Goal: Task Accomplishment & Management: Manage account settings

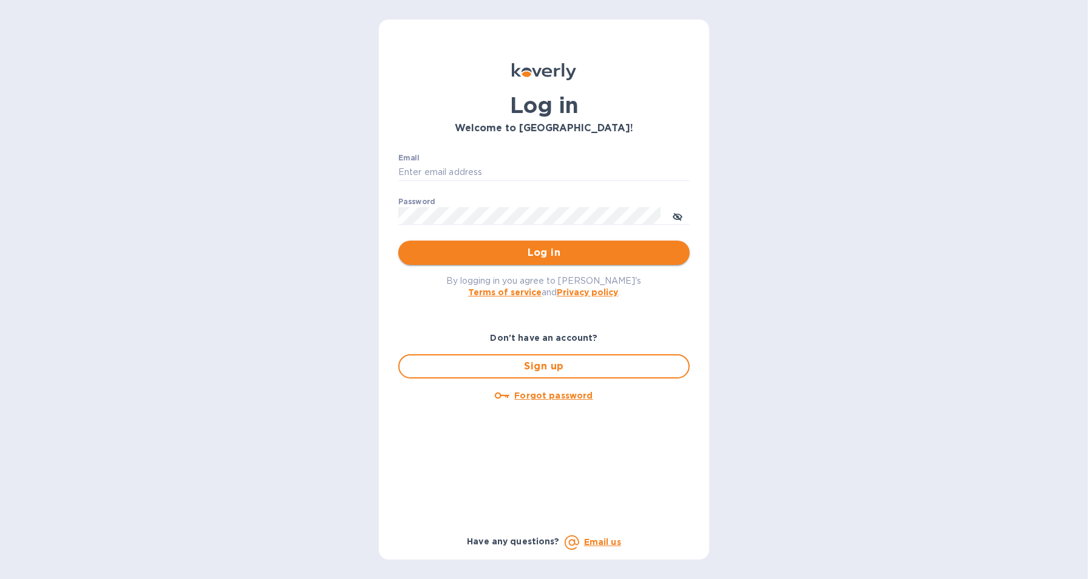
type input "[EMAIL_ADDRESS][DOMAIN_NAME]"
click at [557, 254] on span "Log in" at bounding box center [544, 252] width 272 height 15
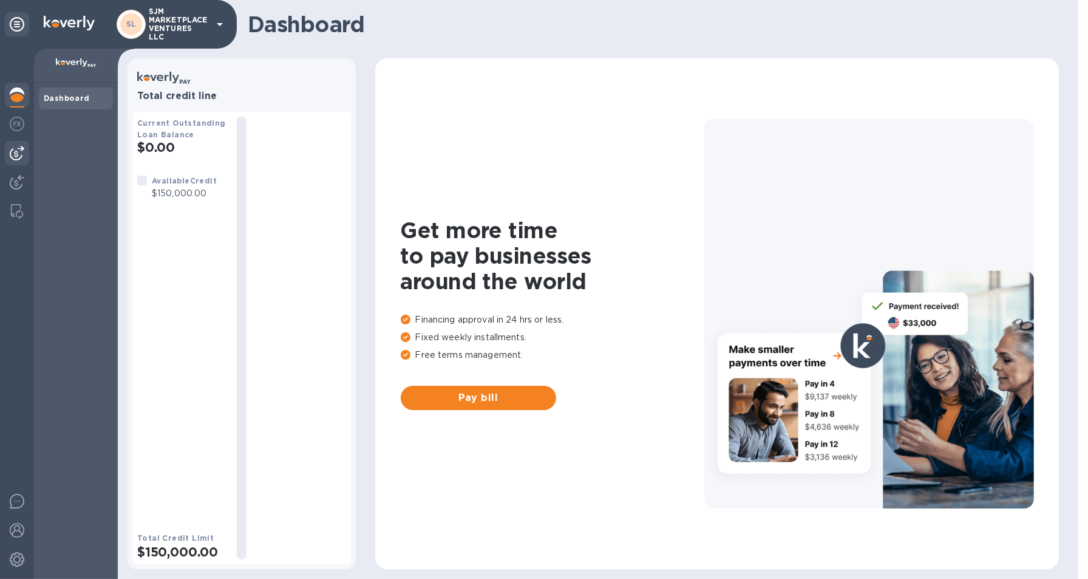
click at [13, 154] on img at bounding box center [17, 153] width 15 height 15
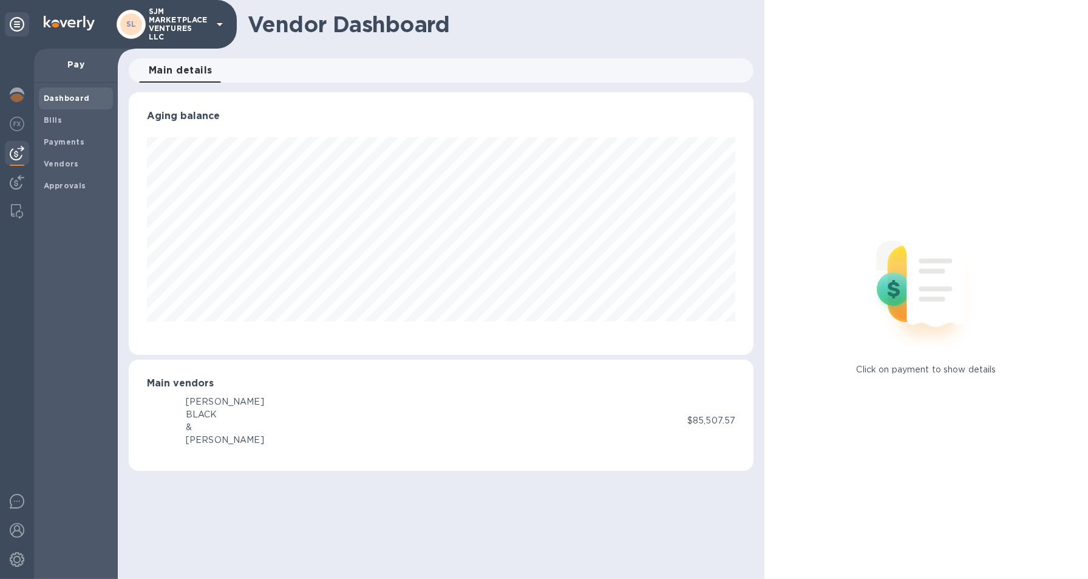
scroll to position [262, 625]
click at [197, 413] on div "BLACK" at bounding box center [225, 414] width 78 height 13
click at [14, 205] on img at bounding box center [17, 211] width 12 height 15
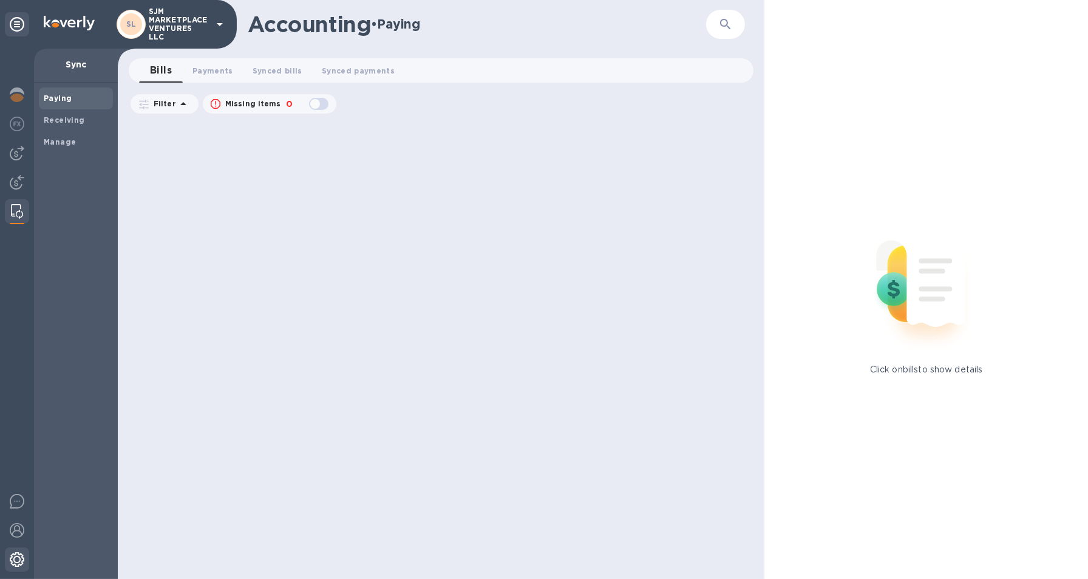
click at [16, 558] on img at bounding box center [17, 559] width 15 height 15
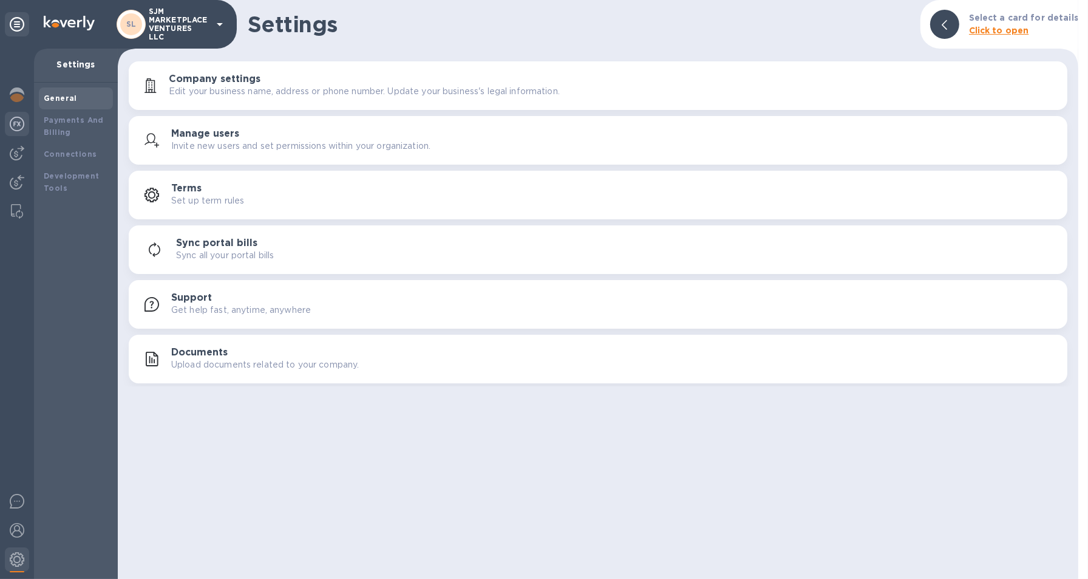
click at [15, 126] on img at bounding box center [17, 124] width 15 height 15
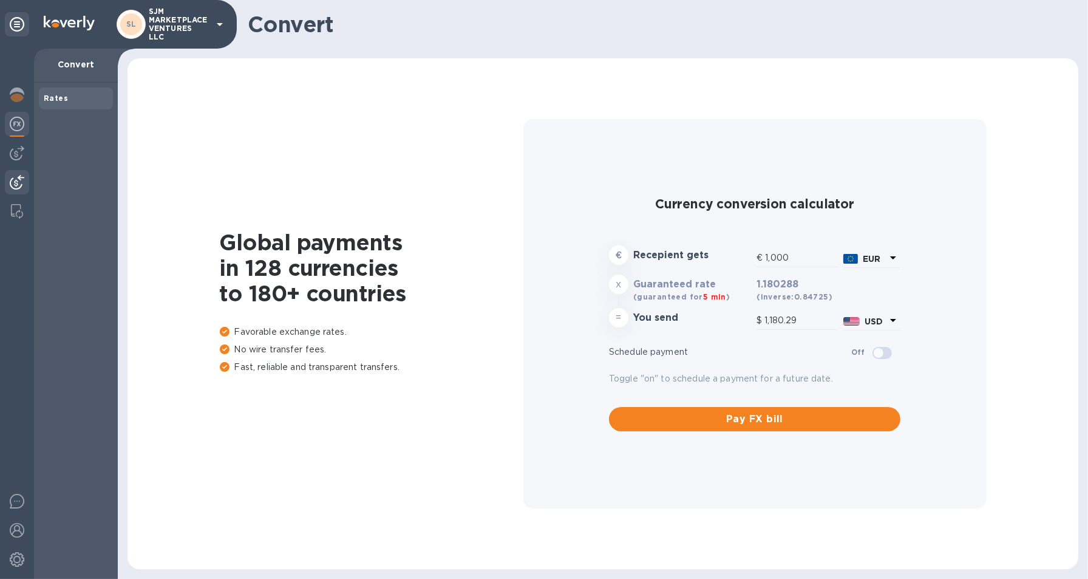
click at [17, 182] on img at bounding box center [17, 182] width 15 height 15
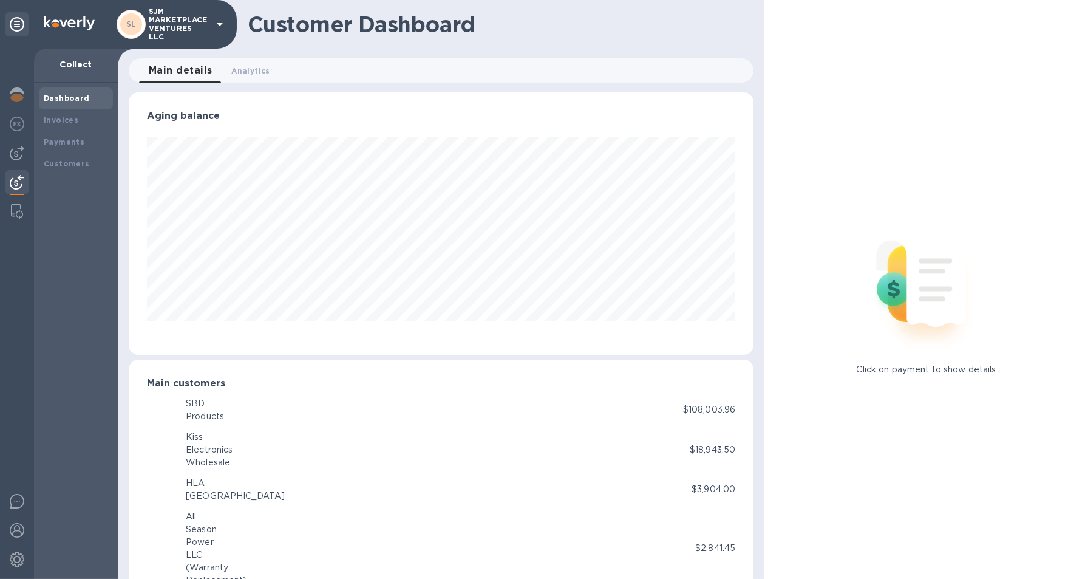
scroll to position [262, 621]
click at [161, 404] on span "SP" at bounding box center [162, 410] width 10 height 12
click at [186, 410] on div "Products" at bounding box center [205, 416] width 38 height 13
click at [67, 121] on b "Invoices" at bounding box center [61, 119] width 35 height 9
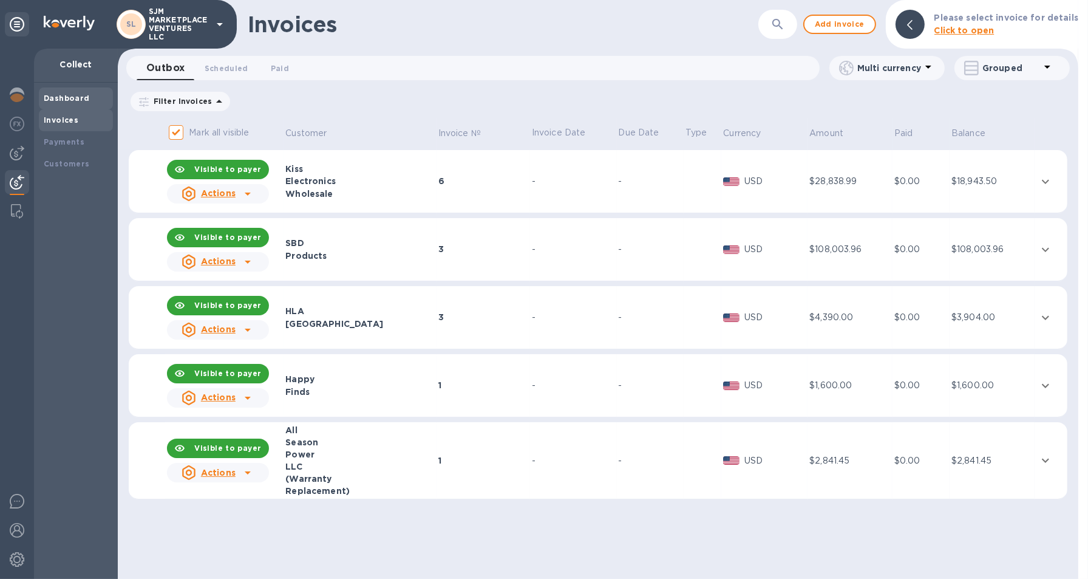
click at [64, 104] on div "Dashboard" at bounding box center [76, 98] width 74 height 22
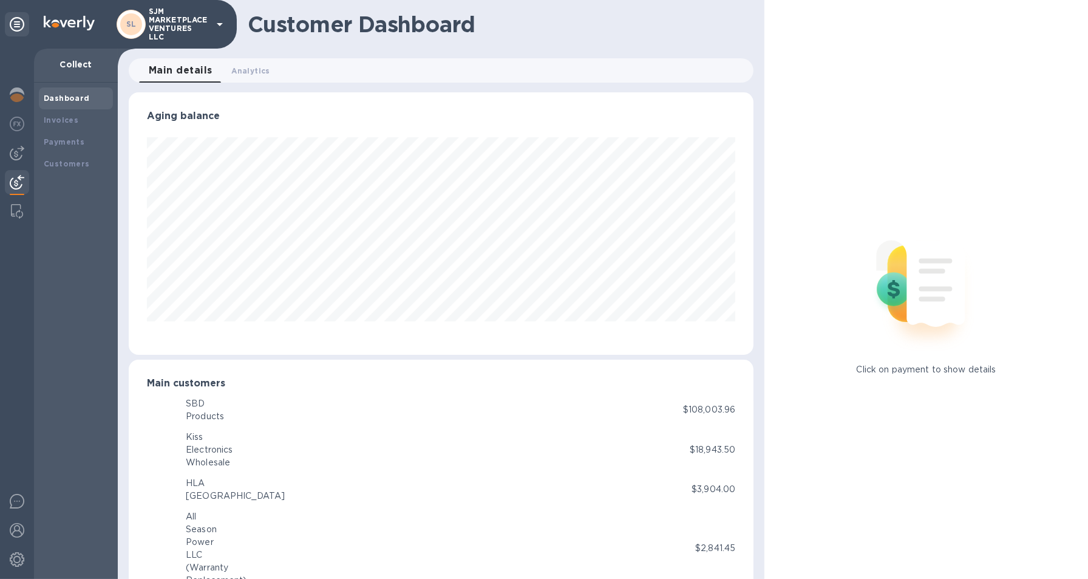
scroll to position [262, 621]
click at [20, 145] on div at bounding box center [17, 153] width 24 height 24
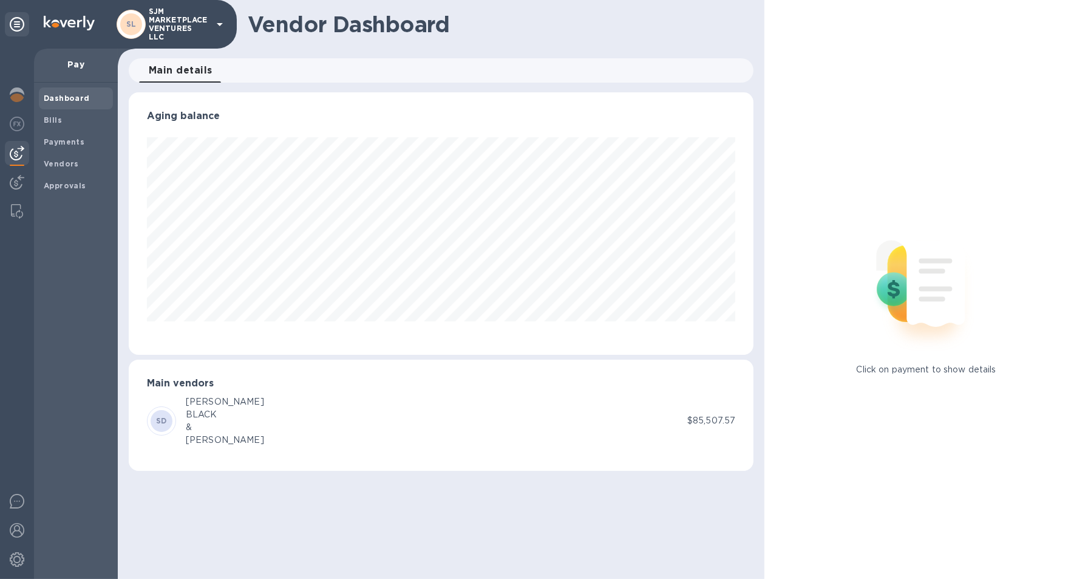
scroll to position [262, 625]
click at [197, 421] on div "&" at bounding box center [225, 427] width 78 height 13
click at [62, 183] on b "Approvals" at bounding box center [65, 185] width 43 height 9
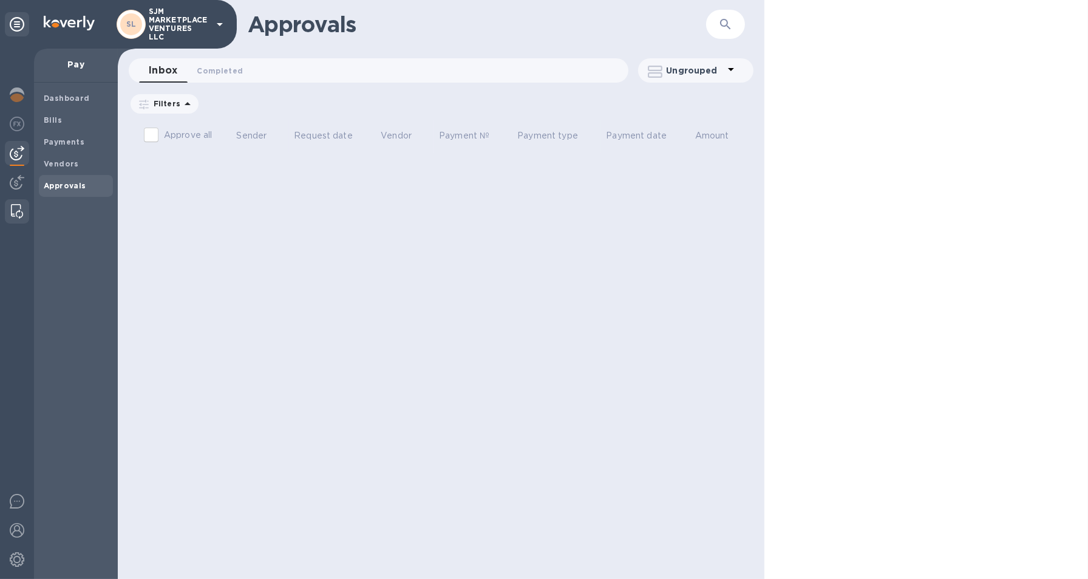
click at [24, 205] on div at bounding box center [17, 211] width 22 height 24
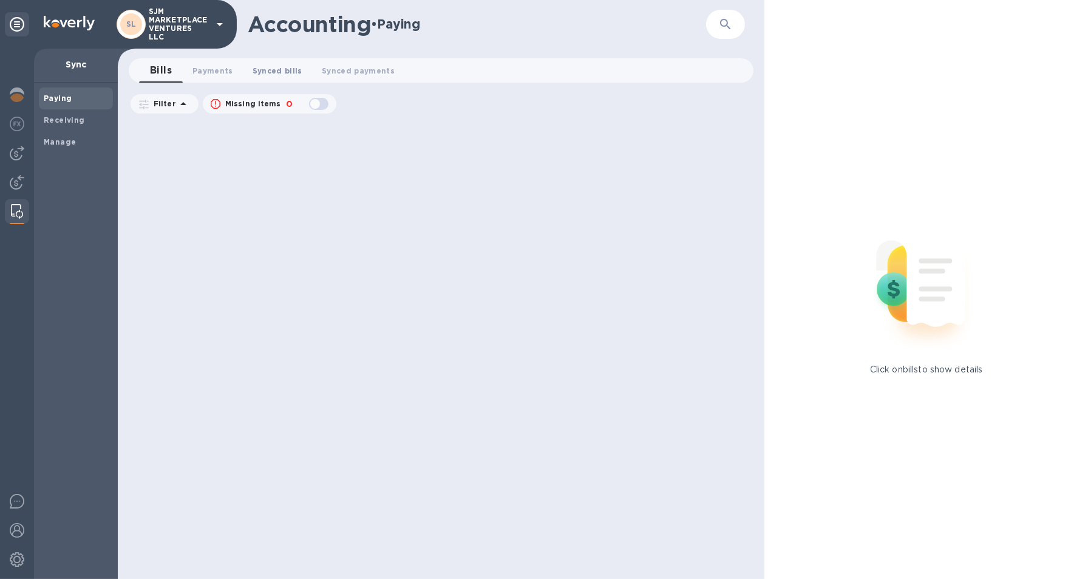
click at [280, 70] on span "Synced bills 0" at bounding box center [278, 70] width 50 height 13
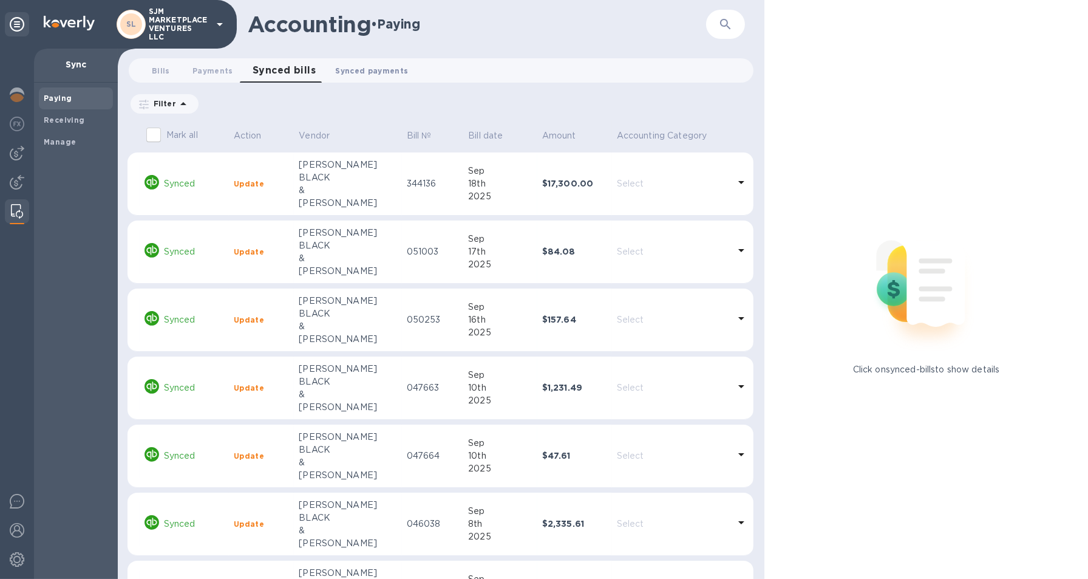
click at [355, 69] on span "Synced payments 0" at bounding box center [371, 70] width 73 height 13
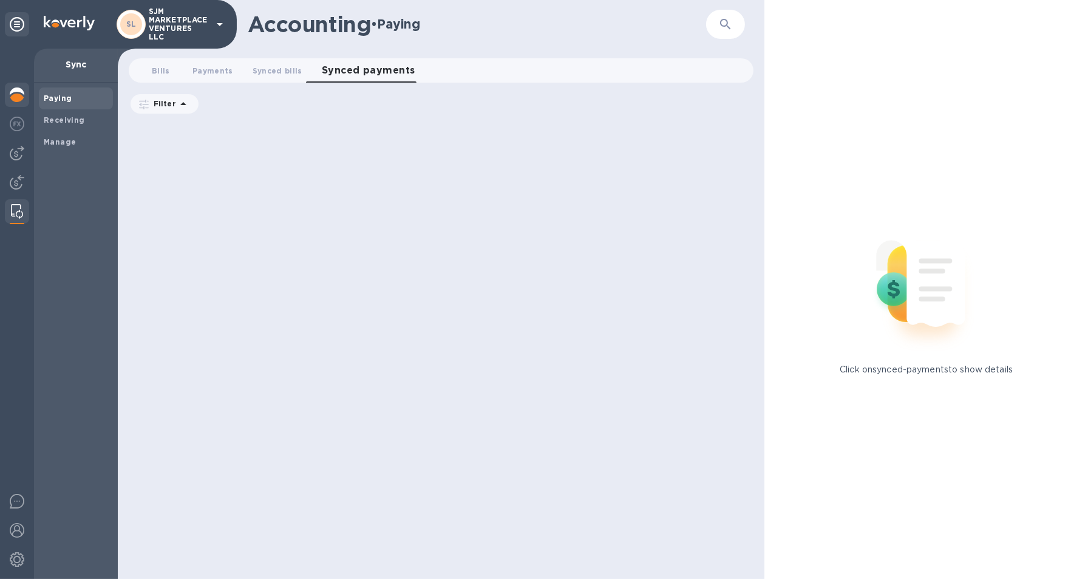
click at [25, 99] on div at bounding box center [17, 96] width 24 height 27
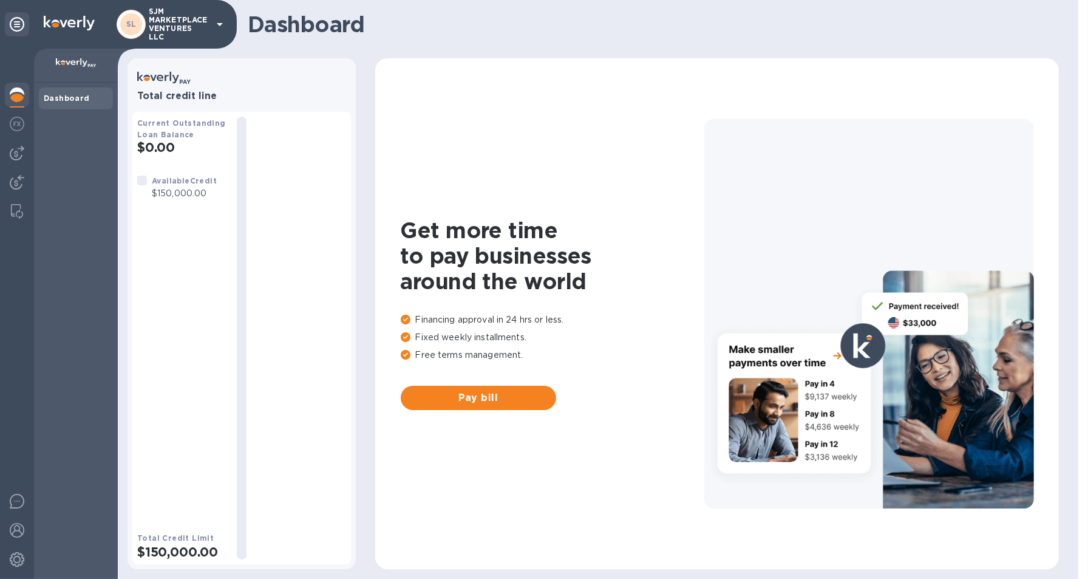
click at [58, 103] on div "Dashboard" at bounding box center [76, 98] width 64 height 12
click at [12, 149] on img at bounding box center [17, 153] width 15 height 15
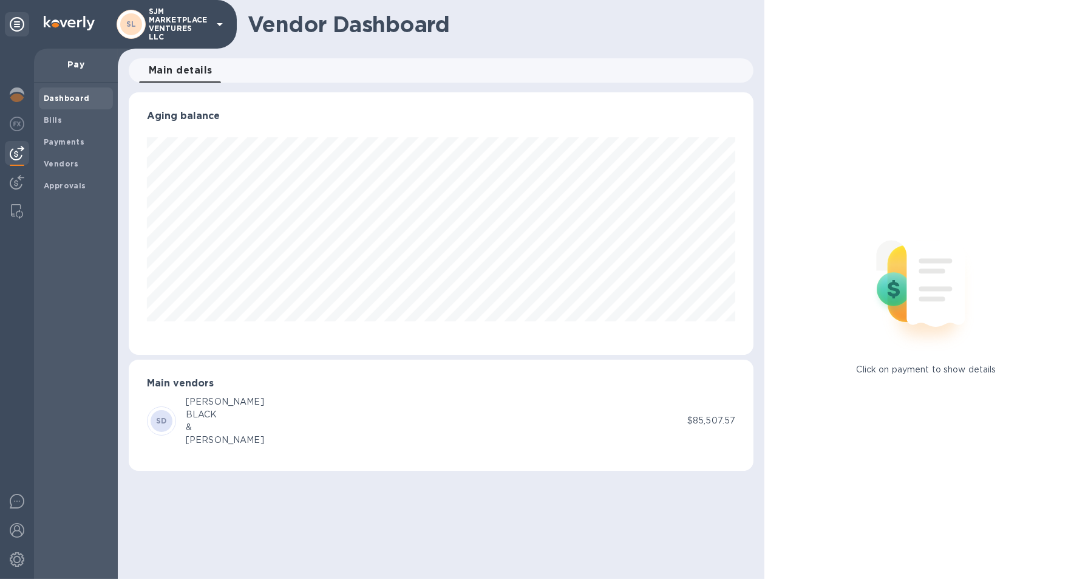
scroll to position [262, 625]
click at [201, 418] on div "BLACK" at bounding box center [225, 414] width 78 height 13
click at [53, 180] on span "Approvals" at bounding box center [65, 186] width 43 height 12
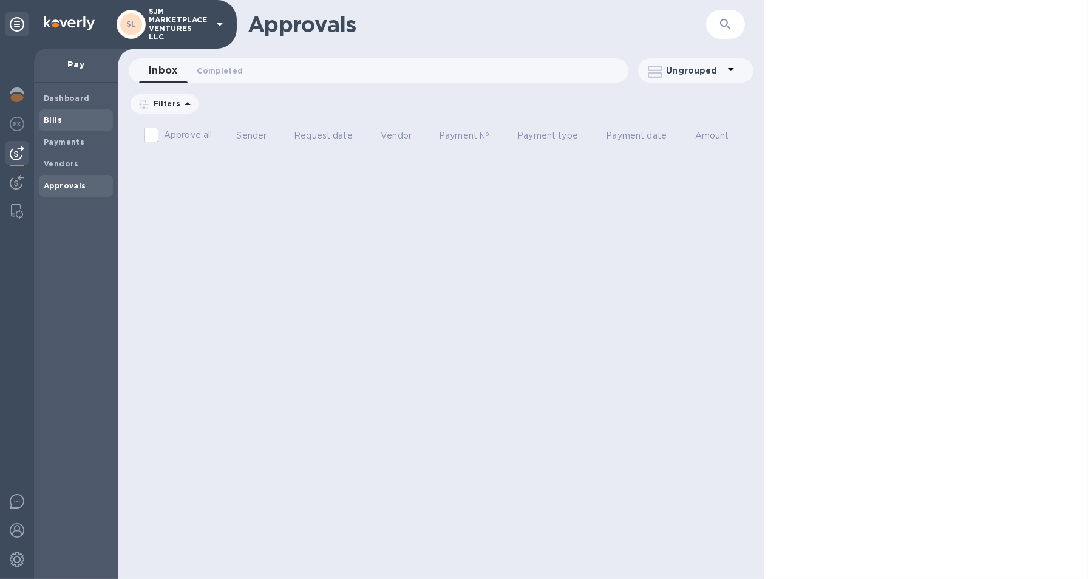
click at [61, 120] on span "Bills" at bounding box center [76, 120] width 64 height 12
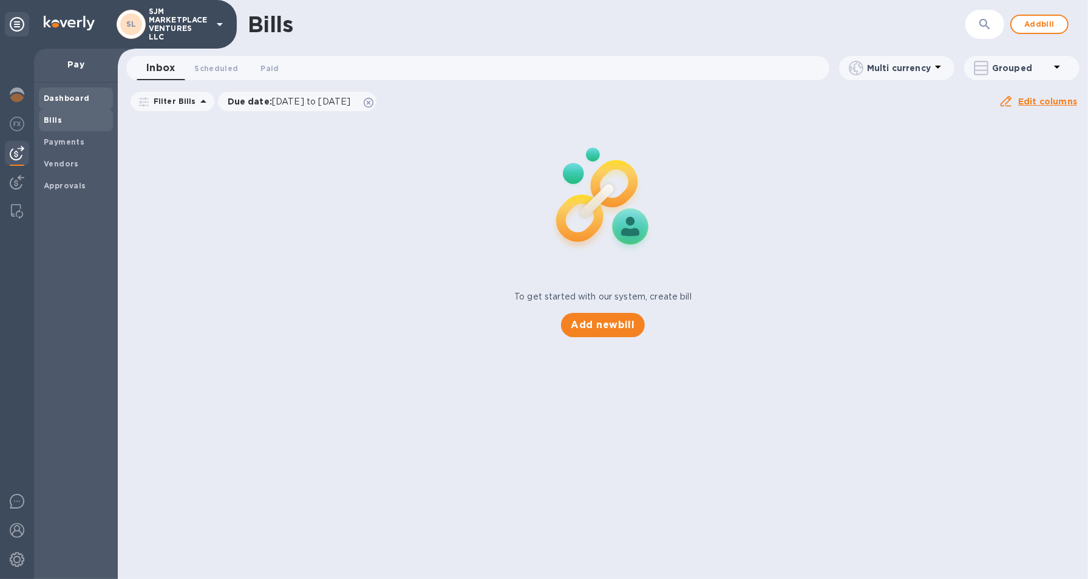
click at [66, 101] on b "Dashboard" at bounding box center [67, 98] width 46 height 9
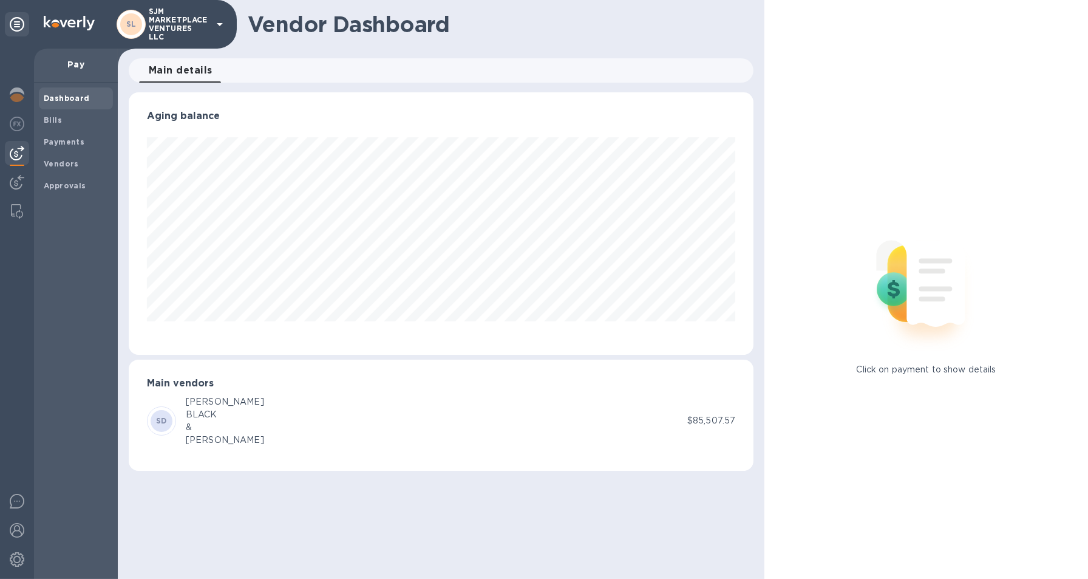
scroll to position [262, 625]
click at [78, 177] on div "Approvals" at bounding box center [76, 186] width 74 height 22
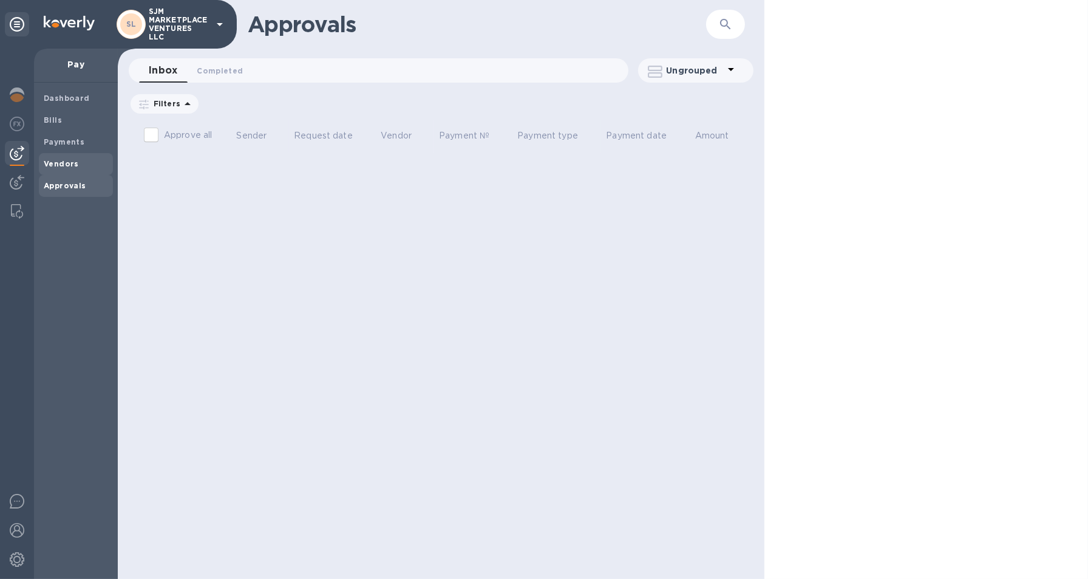
click at [58, 169] on span "Vendors" at bounding box center [61, 164] width 35 height 12
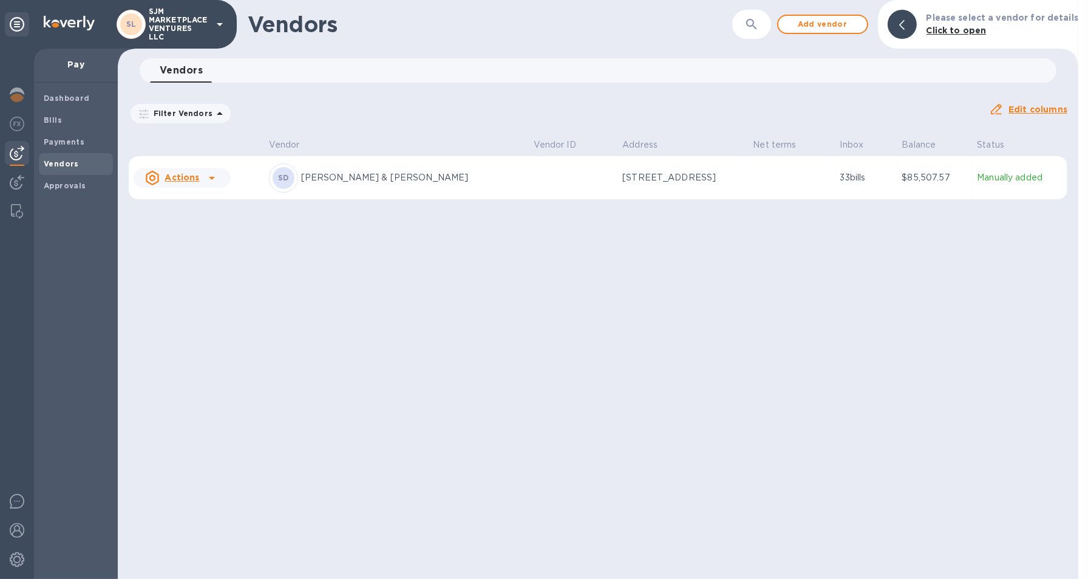
click at [199, 182] on div "Actions" at bounding box center [172, 177] width 59 height 19
click at [326, 176] on div at bounding box center [544, 289] width 1088 height 579
click at [18, 199] on div at bounding box center [17, 211] width 22 height 24
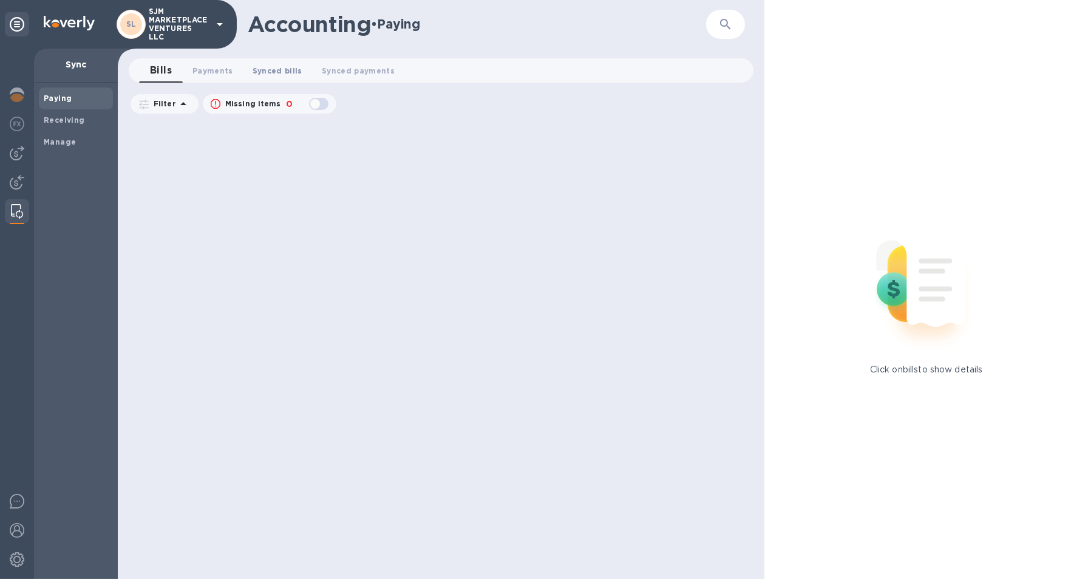
click at [285, 73] on span "Synced bills 0" at bounding box center [278, 70] width 50 height 13
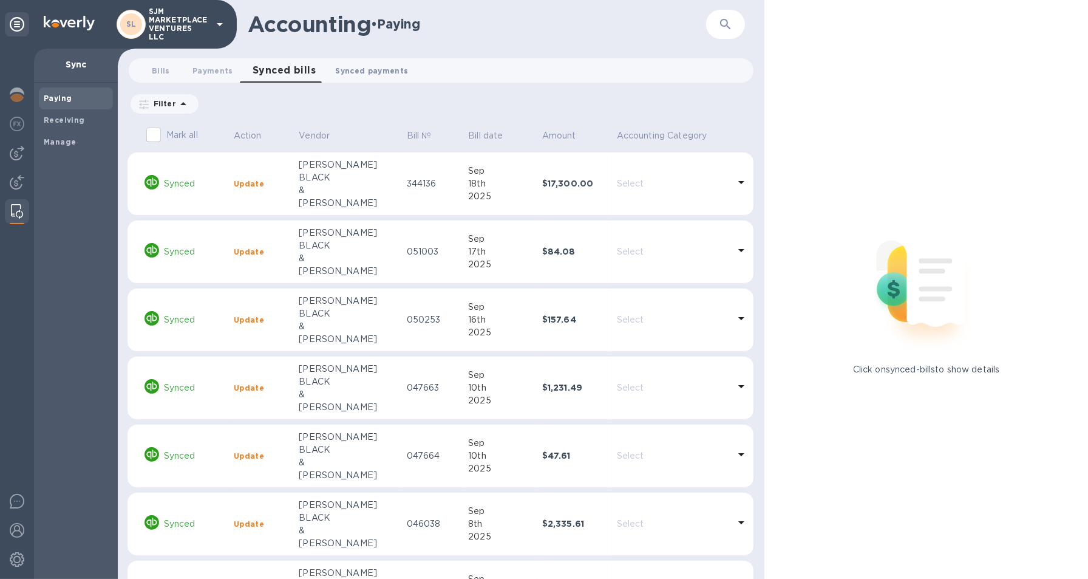
click at [344, 67] on span "Synced payments 0" at bounding box center [371, 70] width 73 height 13
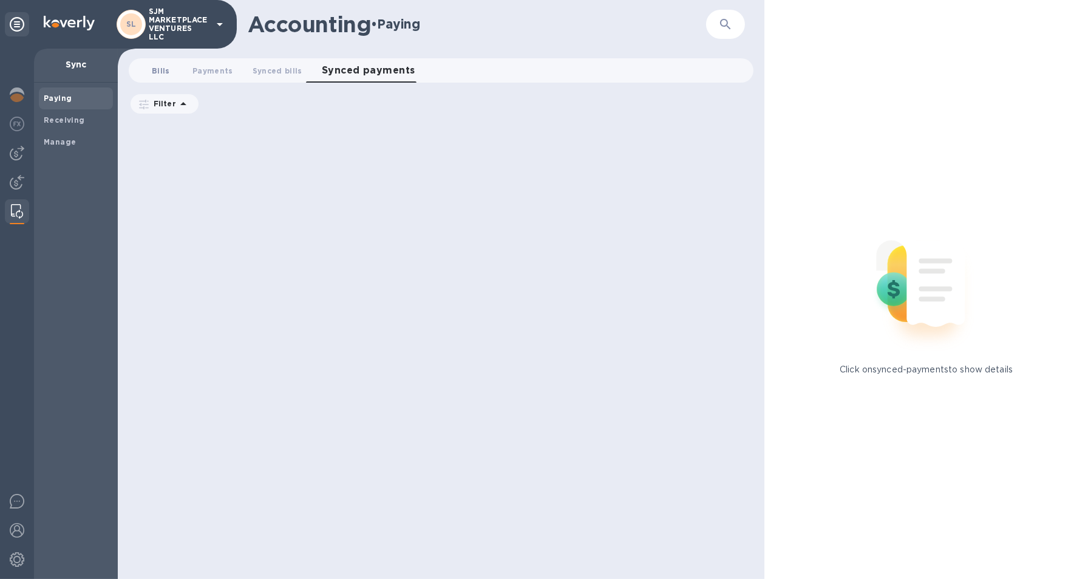
click at [160, 71] on span "Bills 0" at bounding box center [161, 70] width 18 height 13
click at [65, 119] on b "Receiving" at bounding box center [64, 119] width 41 height 9
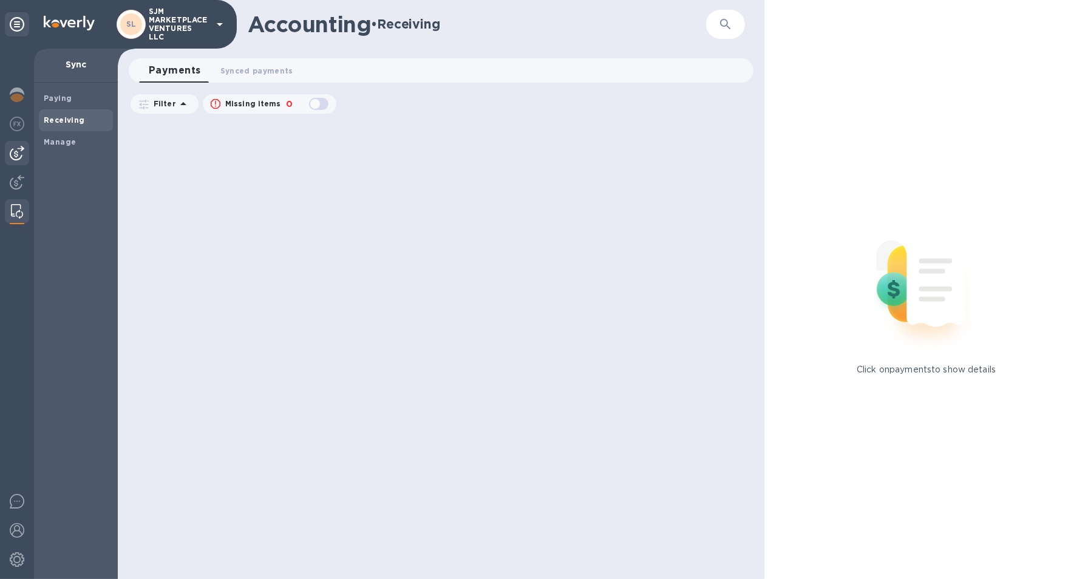
click at [16, 153] on img at bounding box center [17, 153] width 15 height 15
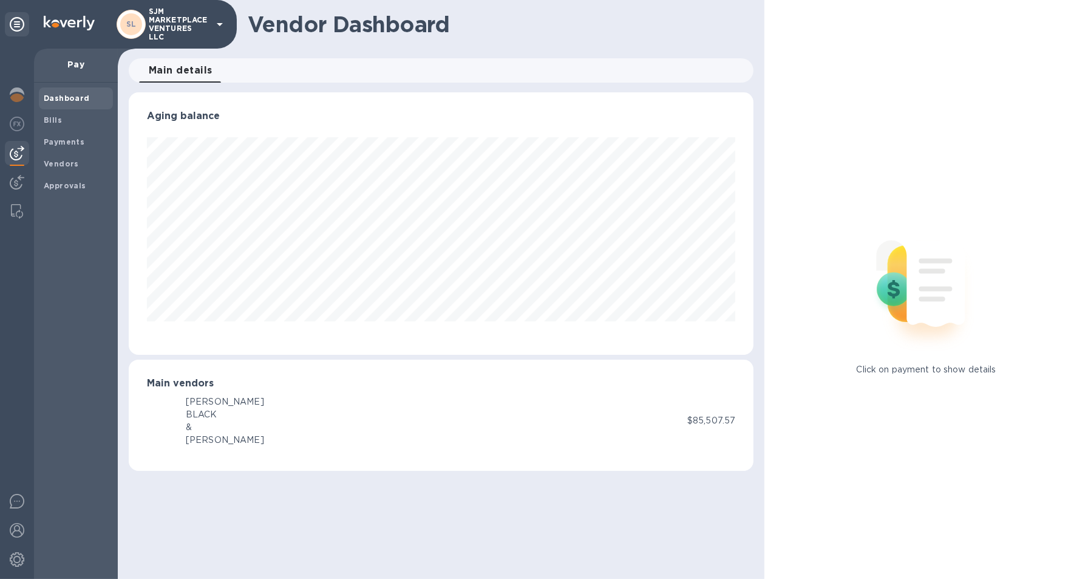
scroll to position [262, 625]
click at [163, 421] on b "SD" at bounding box center [161, 420] width 11 height 9
click at [221, 19] on icon at bounding box center [220, 24] width 15 height 15
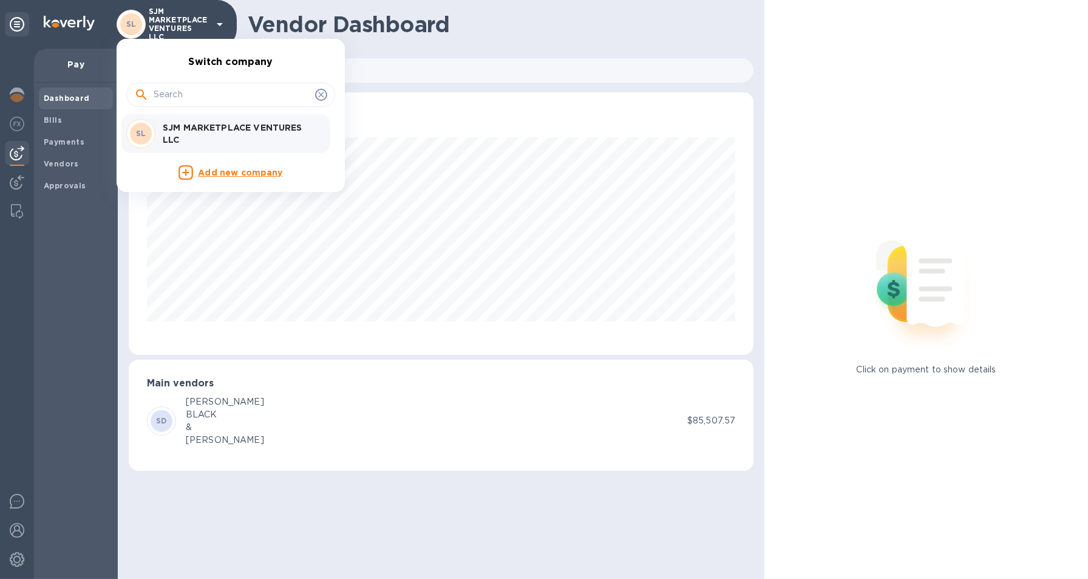
click at [228, 126] on p "SJM MARKETPLACE VENTURES LLC" at bounding box center [239, 133] width 153 height 24
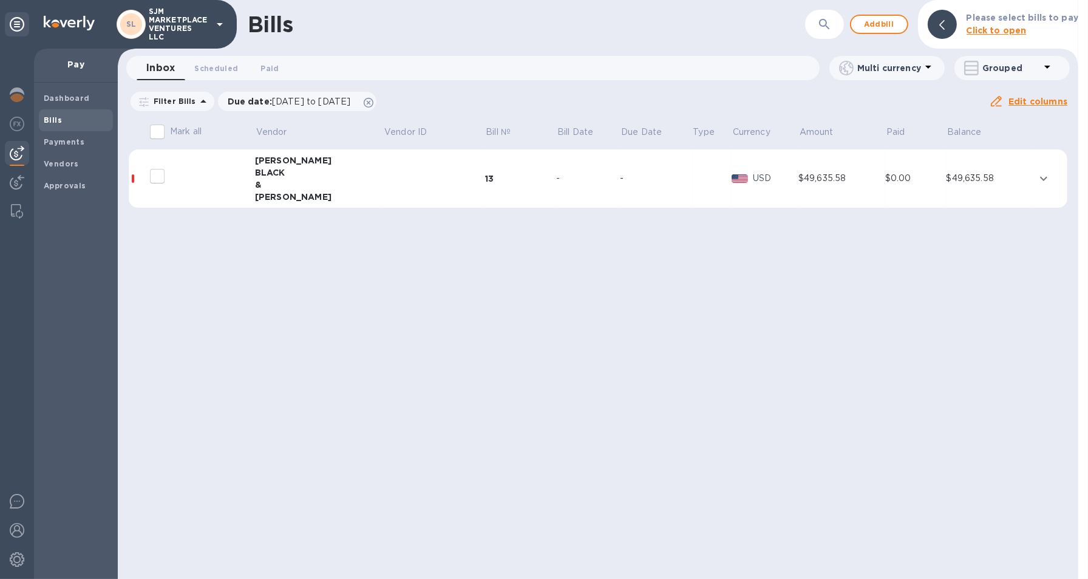
click at [263, 180] on div "&" at bounding box center [319, 185] width 129 height 12
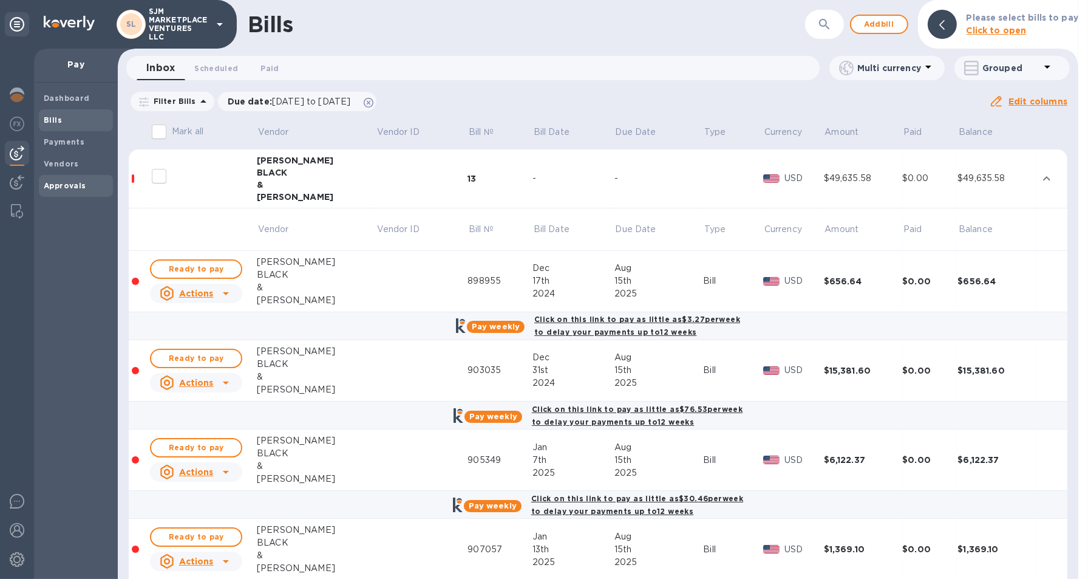
click at [61, 181] on b "Approvals" at bounding box center [65, 185] width 43 height 9
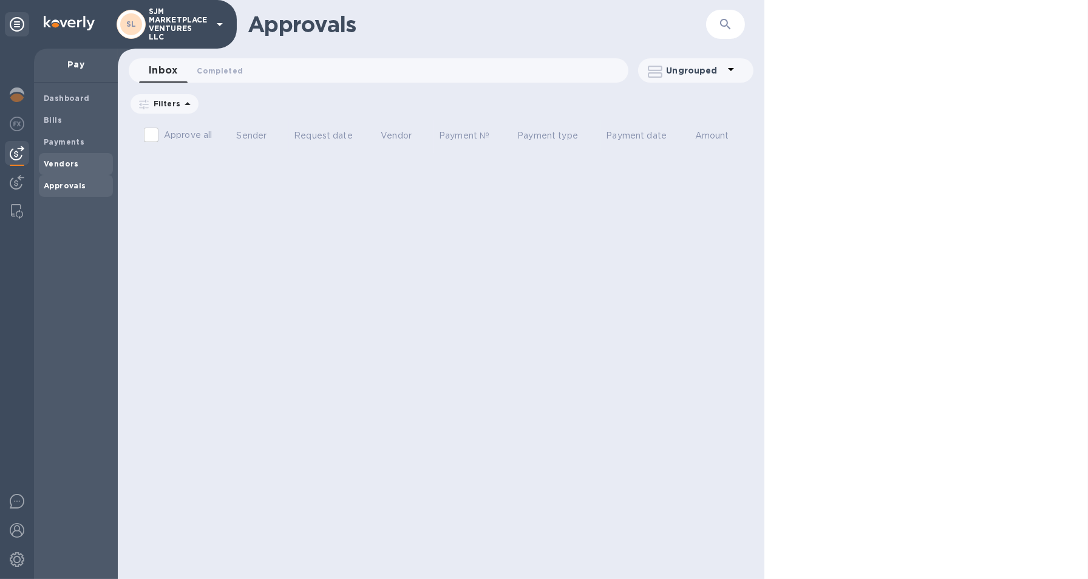
click at [61, 161] on b "Vendors" at bounding box center [61, 163] width 35 height 9
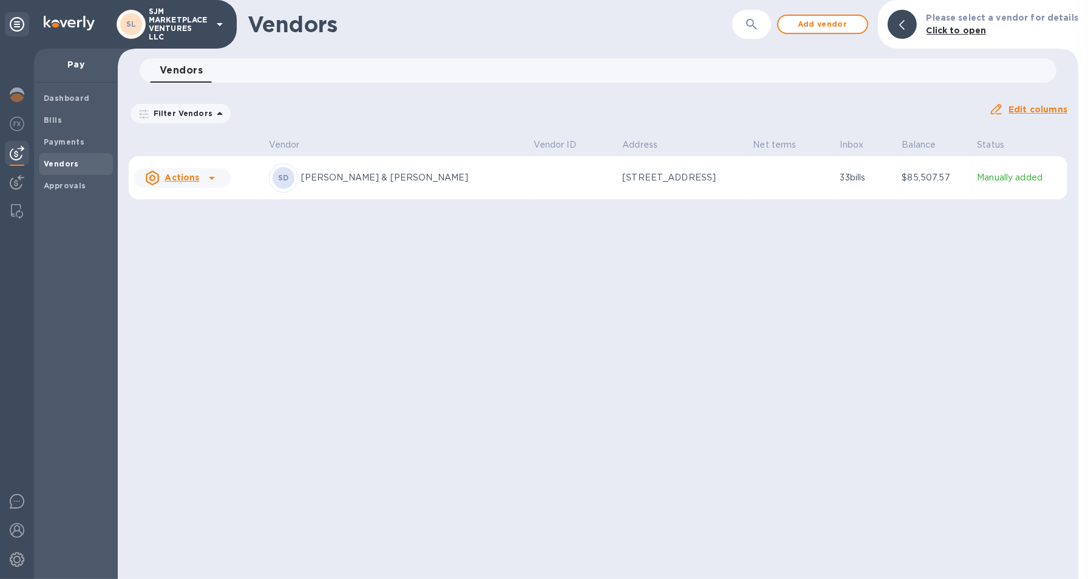
click at [206, 176] on icon at bounding box center [212, 178] width 15 height 15
click at [432, 254] on div at bounding box center [544, 289] width 1088 height 579
click at [379, 175] on p "[PERSON_NAME] & [PERSON_NAME]" at bounding box center [412, 177] width 223 height 13
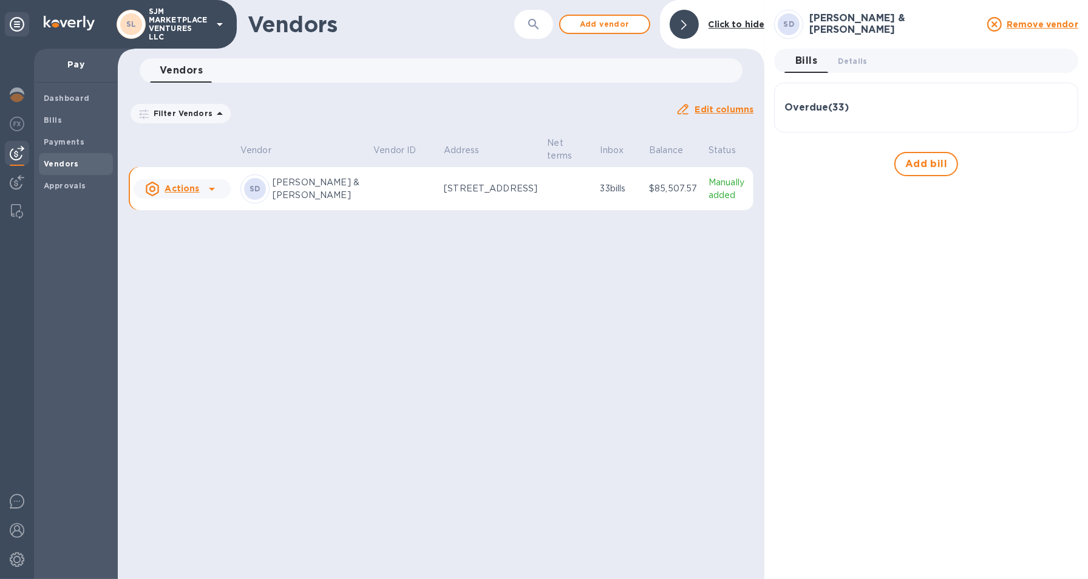
click at [718, 200] on p "Manually added" at bounding box center [729, 189] width 40 height 26
click at [862, 58] on span "Details 0" at bounding box center [852, 61] width 29 height 13
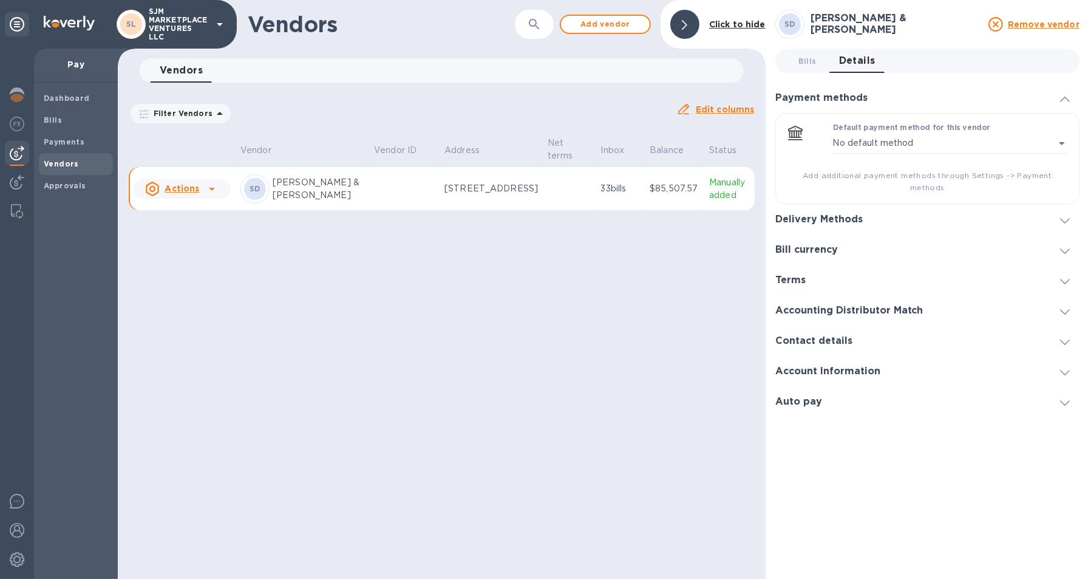
click at [811, 335] on h3 "Contact details" at bounding box center [813, 341] width 77 height 12
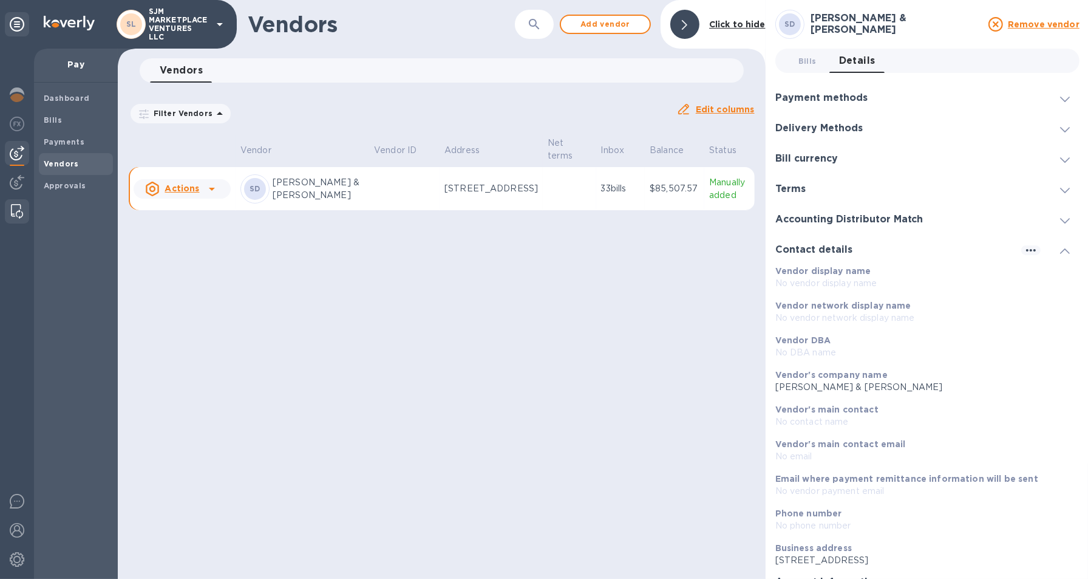
click at [16, 211] on img at bounding box center [17, 211] width 12 height 15
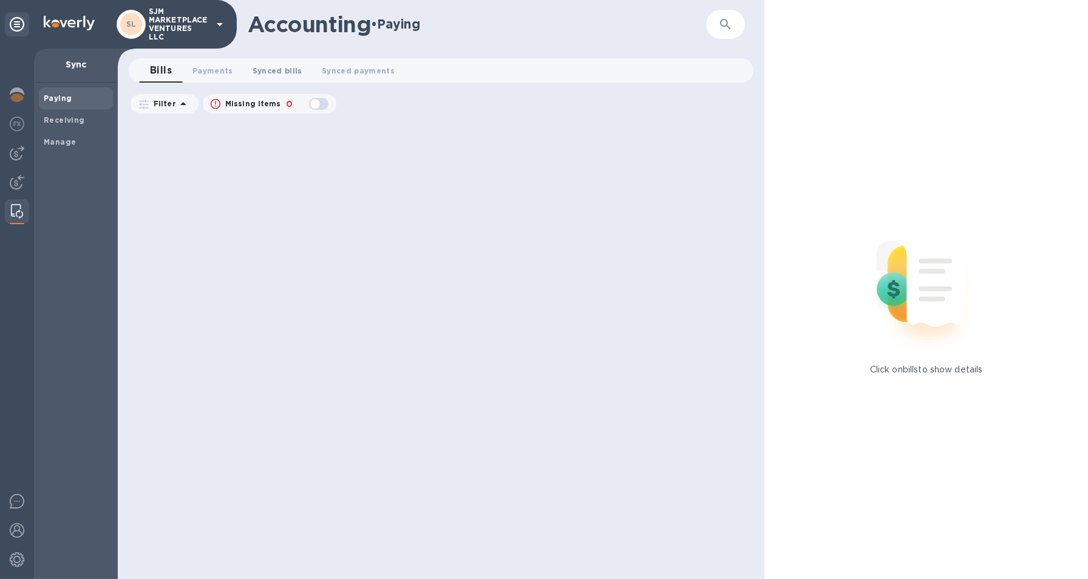
click at [277, 70] on span "Synced bills 0" at bounding box center [278, 70] width 50 height 13
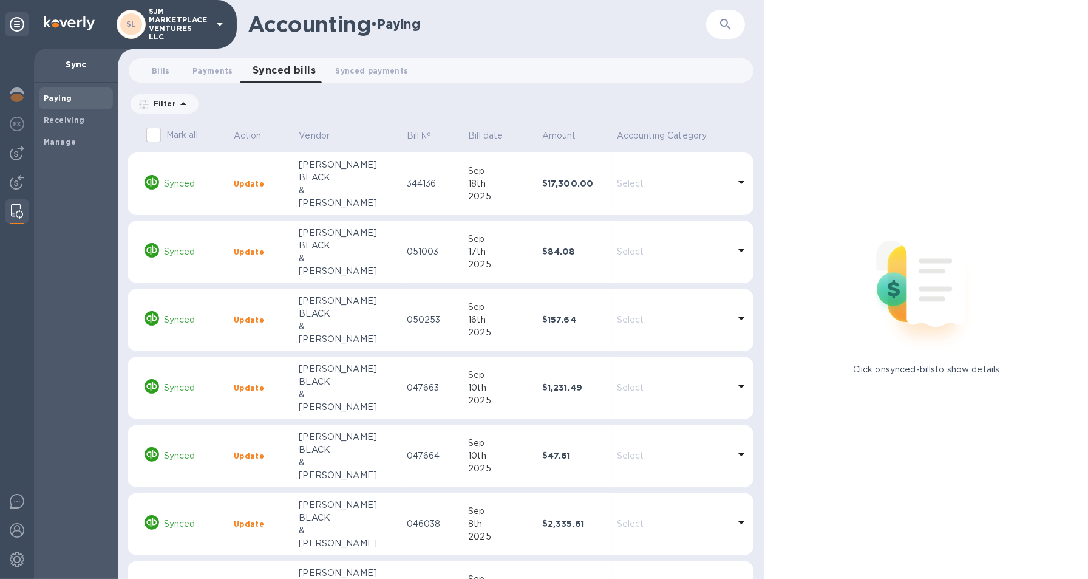
click at [253, 183] on b "Update" at bounding box center [249, 183] width 30 height 9
click at [16, 97] on img at bounding box center [17, 94] width 15 height 15
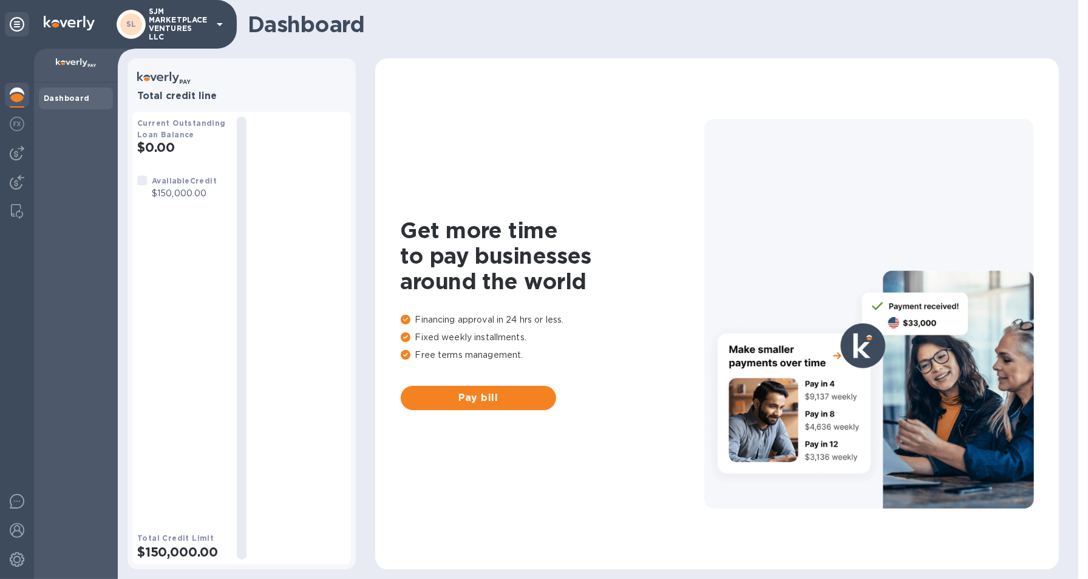
click at [67, 97] on b "Dashboard" at bounding box center [67, 98] width 46 height 9
click at [16, 208] on img at bounding box center [17, 211] width 12 height 15
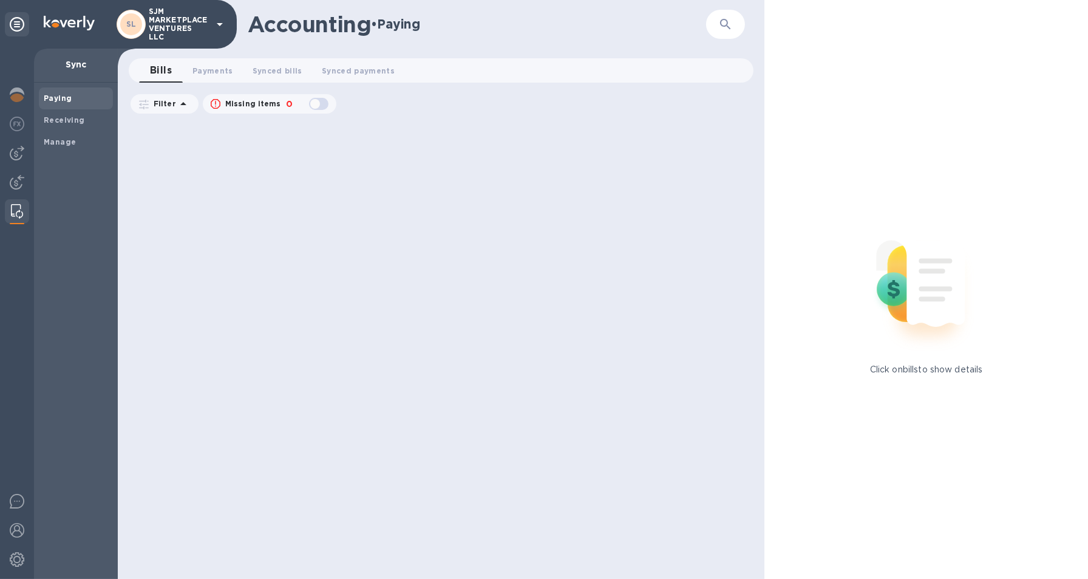
click at [20, 206] on img at bounding box center [17, 211] width 12 height 15
click at [329, 70] on span "Synced payments 0" at bounding box center [358, 70] width 73 height 13
click at [281, 70] on span "Synced bills 0" at bounding box center [278, 70] width 50 height 13
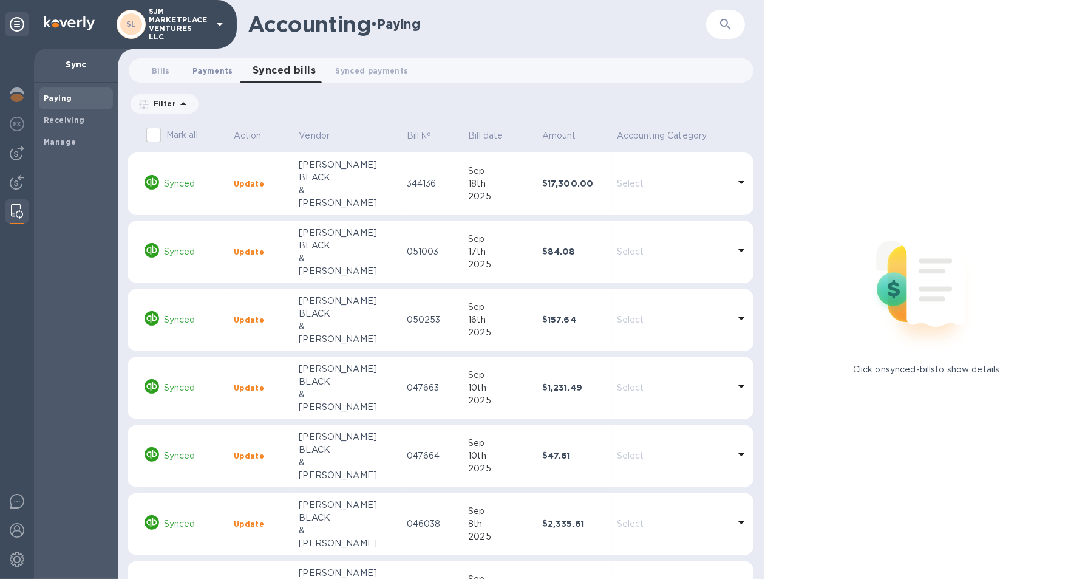
click at [211, 70] on span "Payments 0" at bounding box center [212, 70] width 41 height 13
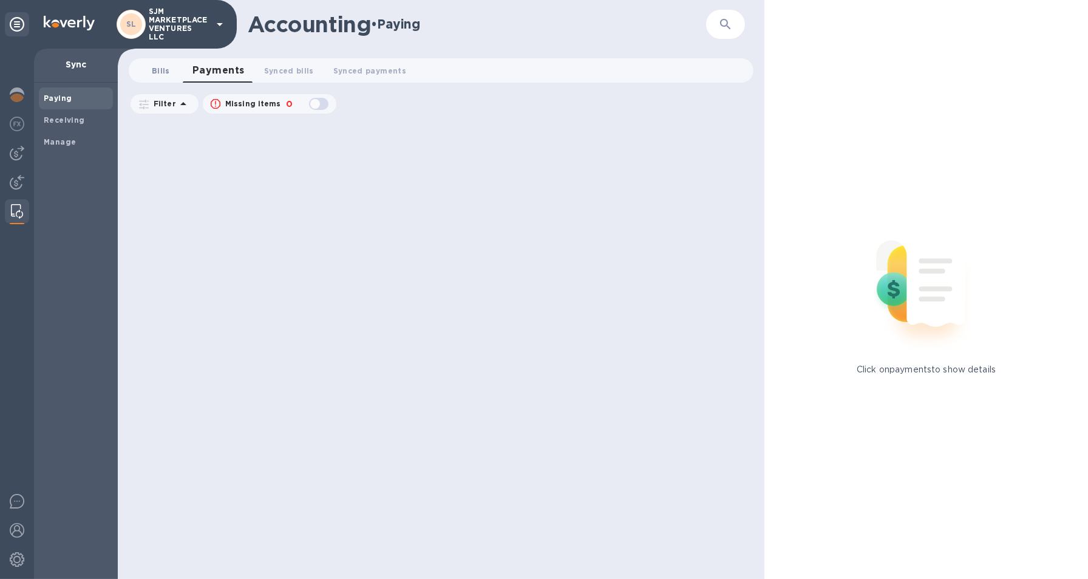
click at [158, 70] on span "Bills 0" at bounding box center [161, 70] width 18 height 13
click at [21, 155] on img at bounding box center [17, 153] width 15 height 15
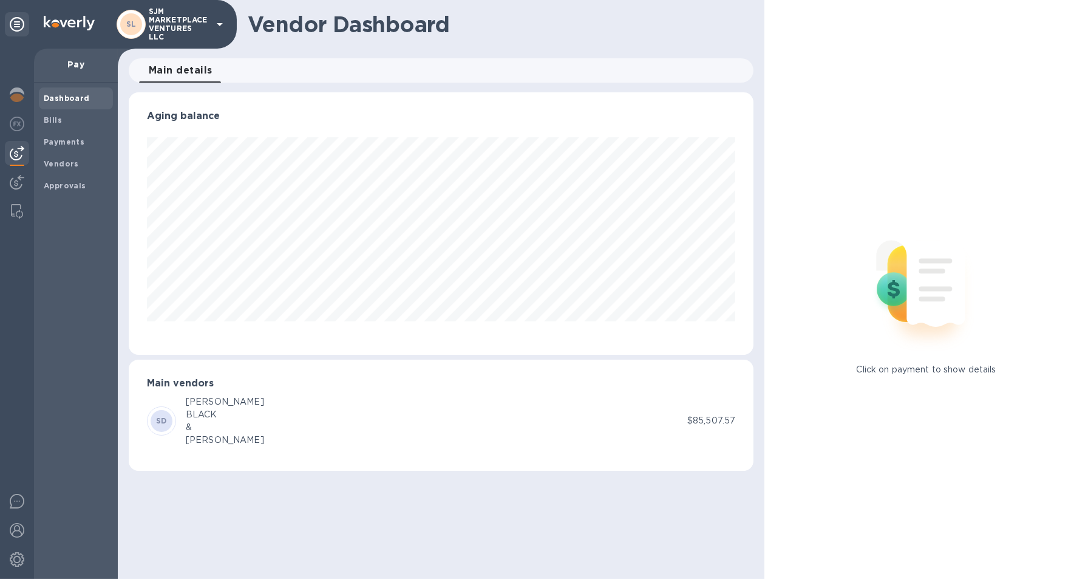
scroll to position [262, 625]
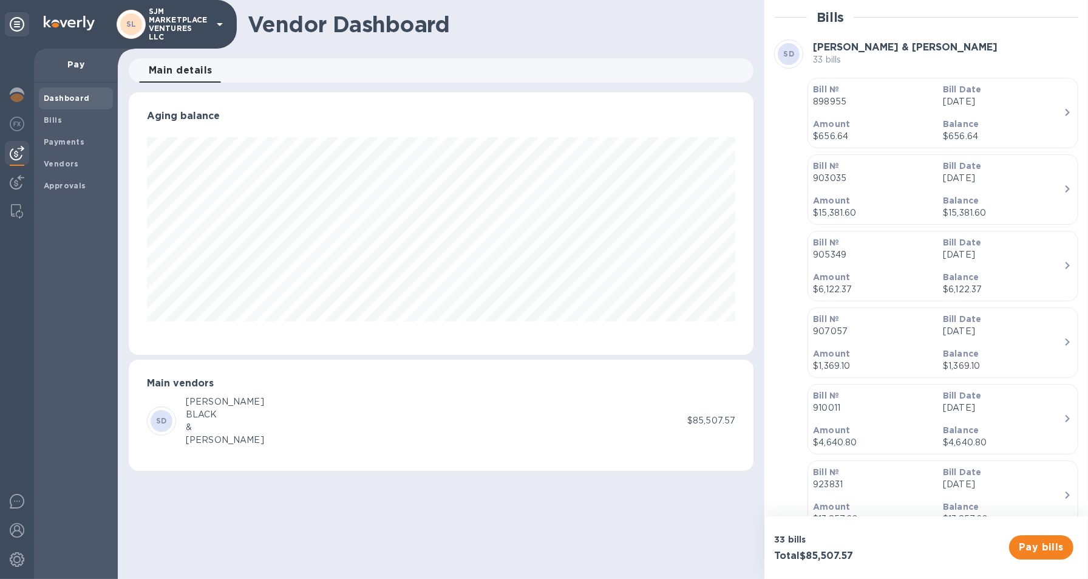
click at [165, 415] on span "SD" at bounding box center [161, 421] width 11 height 12
click at [69, 122] on span "Bills" at bounding box center [76, 120] width 64 height 12
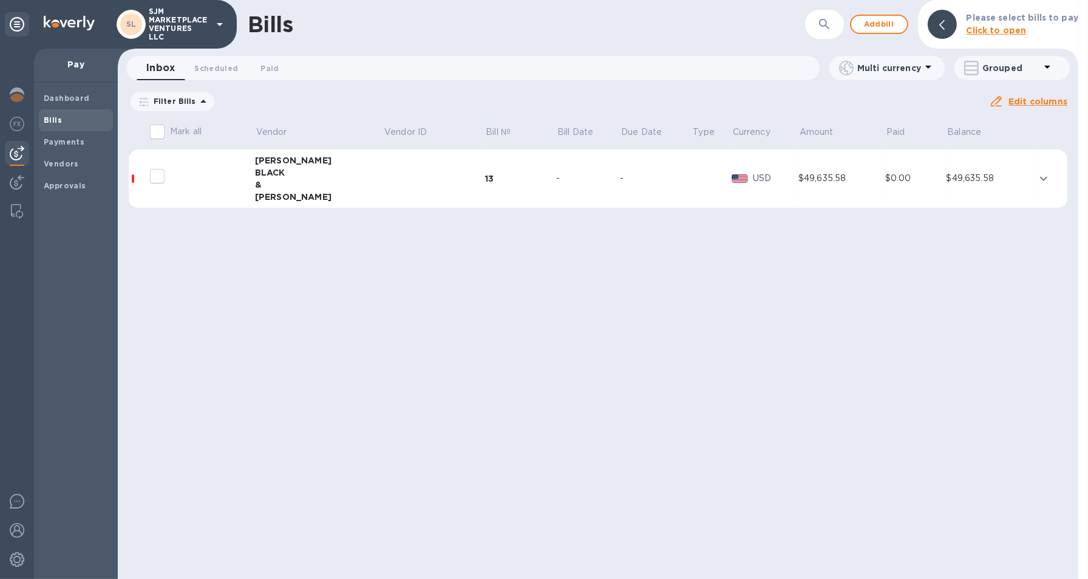
click at [0, 0] on icon at bounding box center [0, 0] width 0 height 0
click at [60, 96] on b "Dashboard" at bounding box center [67, 98] width 46 height 9
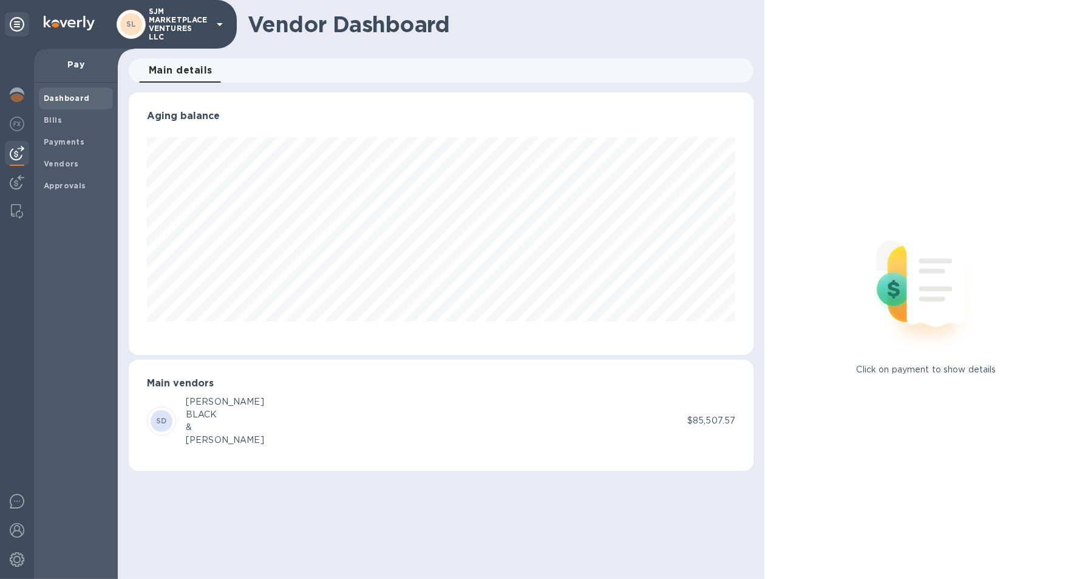
scroll to position [262, 625]
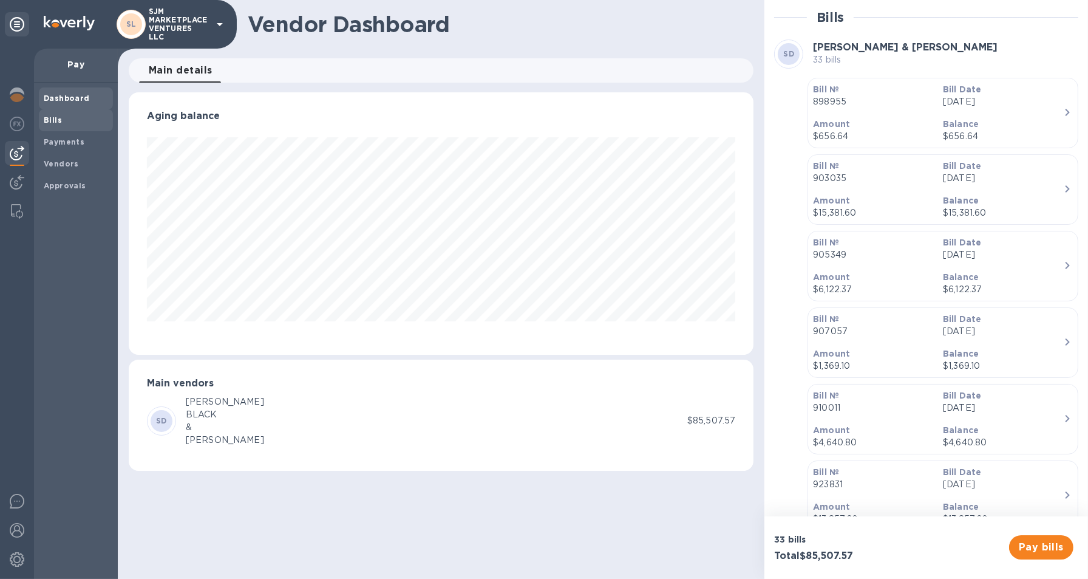
click at [64, 125] on span "Bills" at bounding box center [76, 120] width 64 height 12
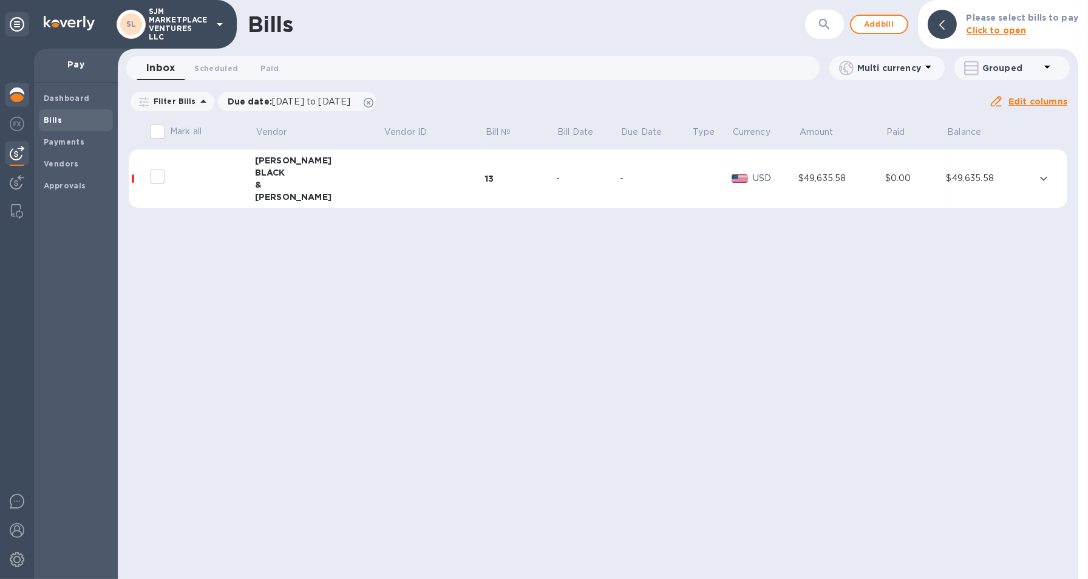
click at [17, 94] on img at bounding box center [17, 94] width 15 height 15
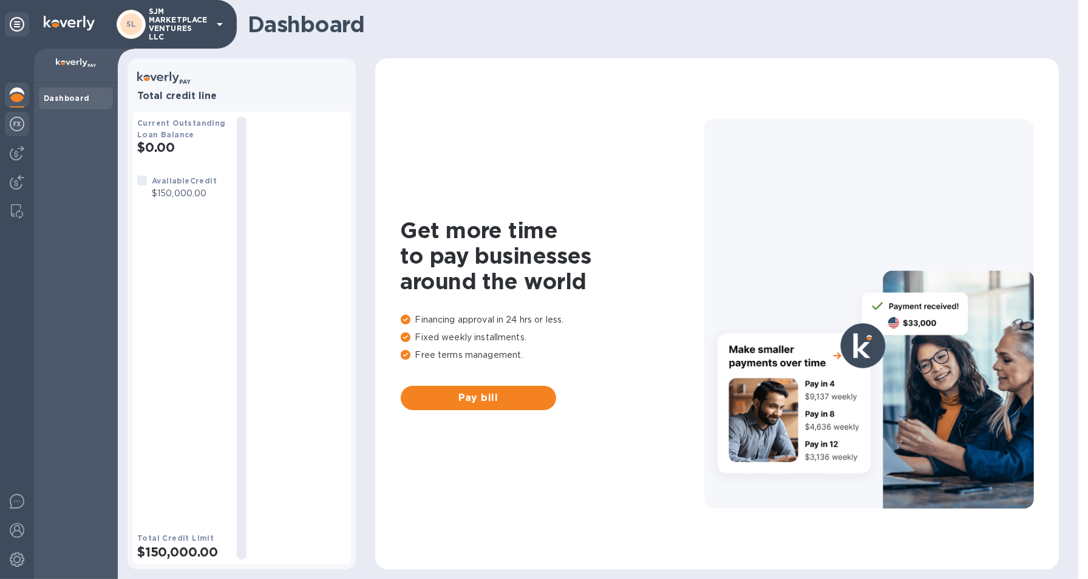
click at [19, 128] on img at bounding box center [17, 124] width 15 height 15
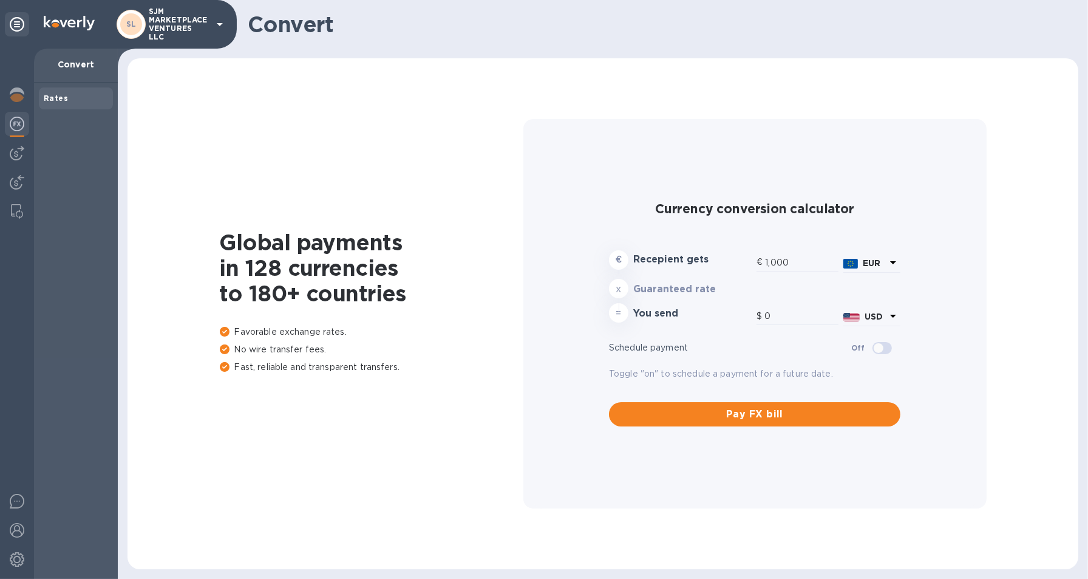
type input "1,180.49"
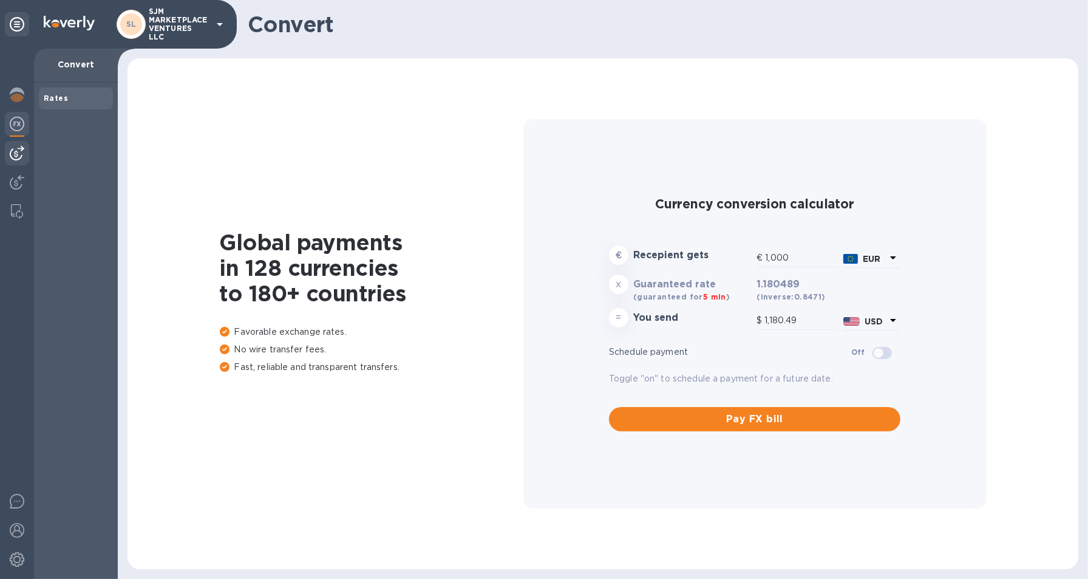
click at [19, 156] on img at bounding box center [17, 153] width 15 height 15
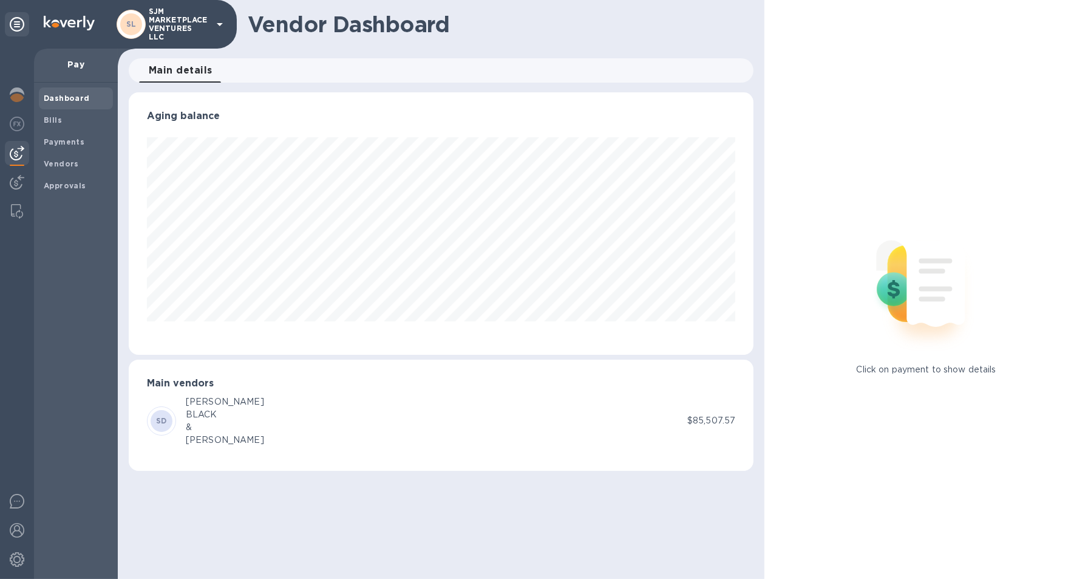
scroll to position [262, 625]
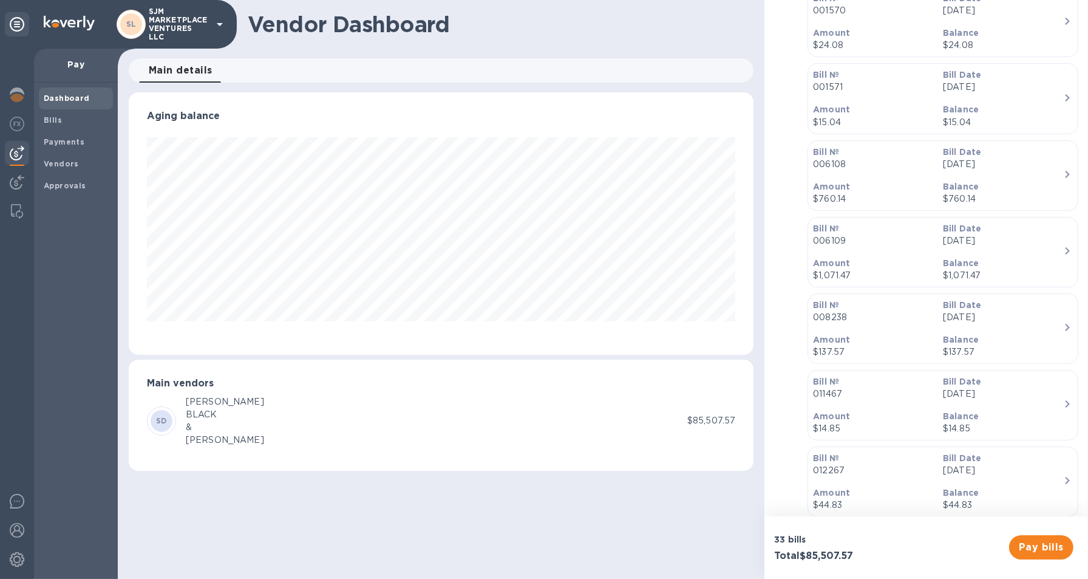
scroll to position [709, 0]
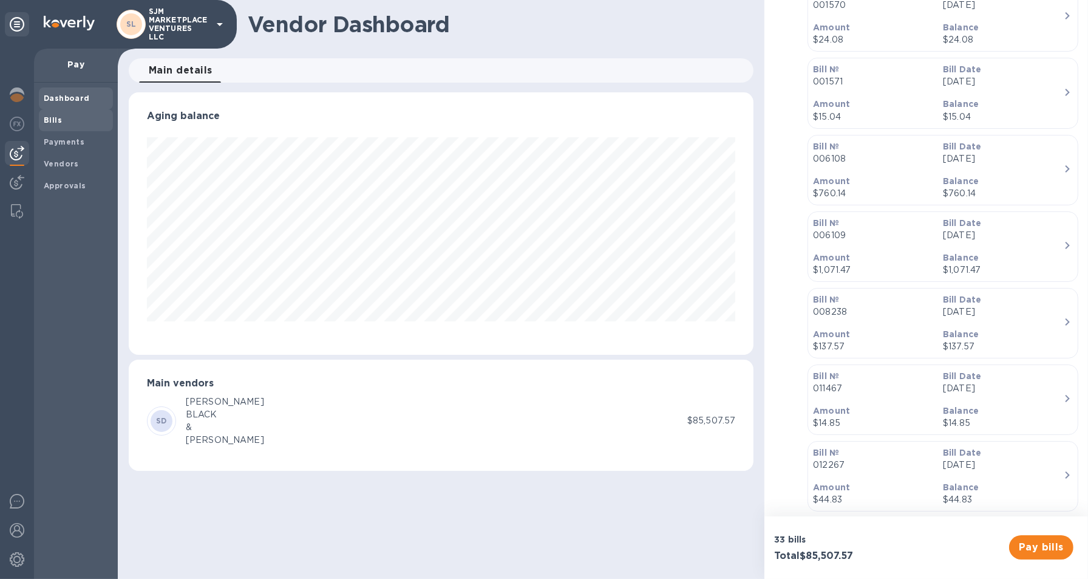
click at [60, 120] on b "Bills" at bounding box center [53, 119] width 18 height 9
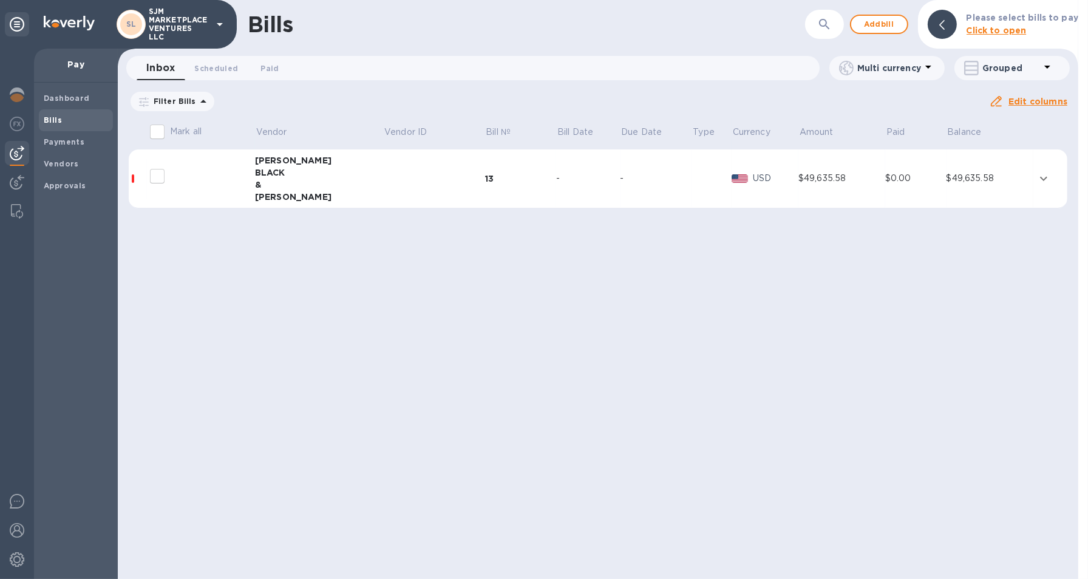
click at [259, 187] on div "&" at bounding box center [319, 185] width 129 height 12
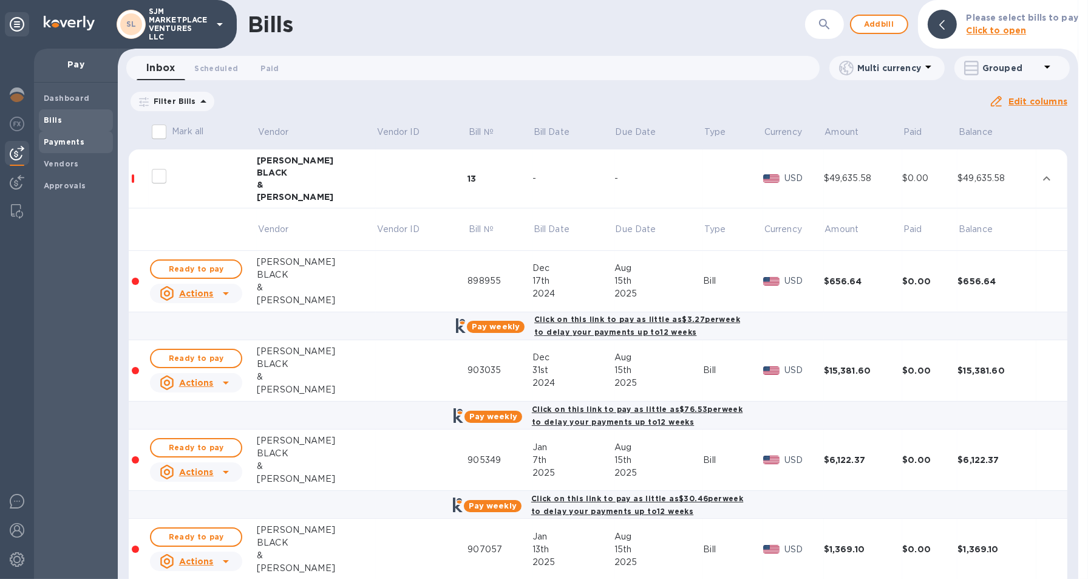
click at [77, 146] on span "Payments" at bounding box center [64, 142] width 41 height 12
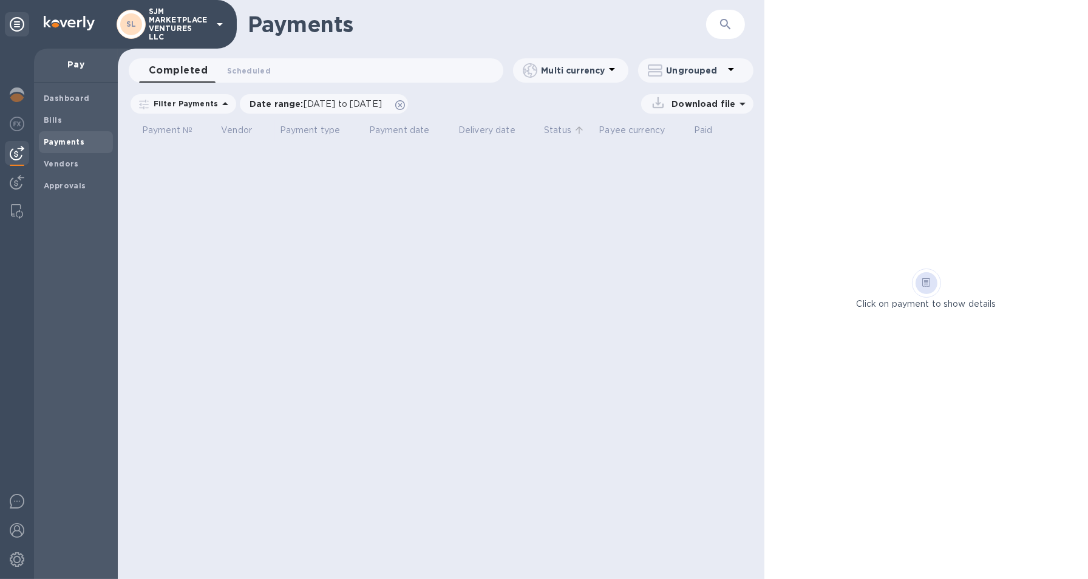
click at [553, 128] on p "Status" at bounding box center [557, 130] width 27 height 13
click at [16, 179] on img at bounding box center [17, 182] width 15 height 15
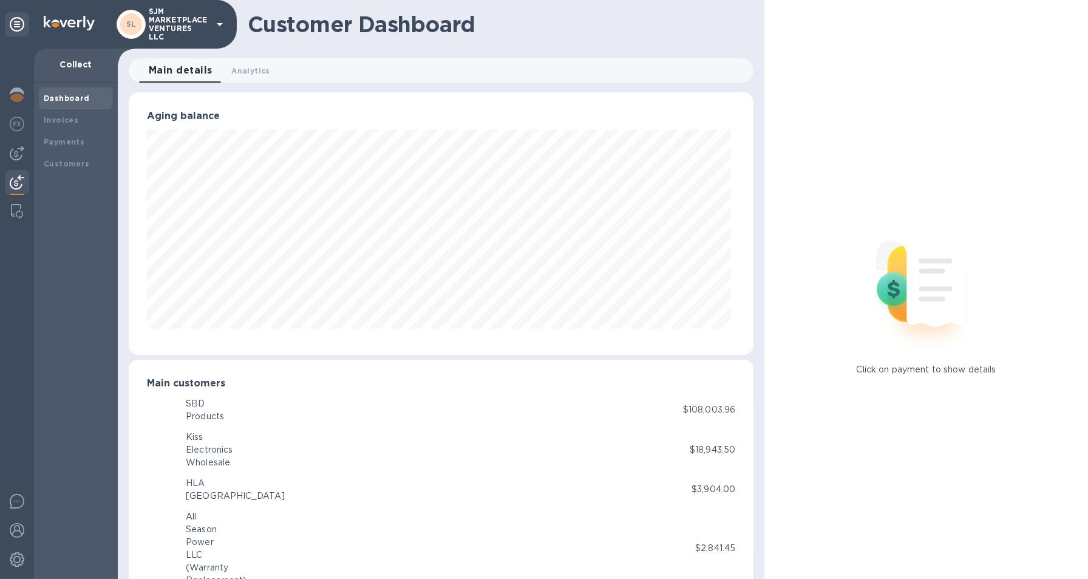
scroll to position [262, 621]
click at [250, 66] on span "Analytics 0" at bounding box center [251, 70] width 38 height 13
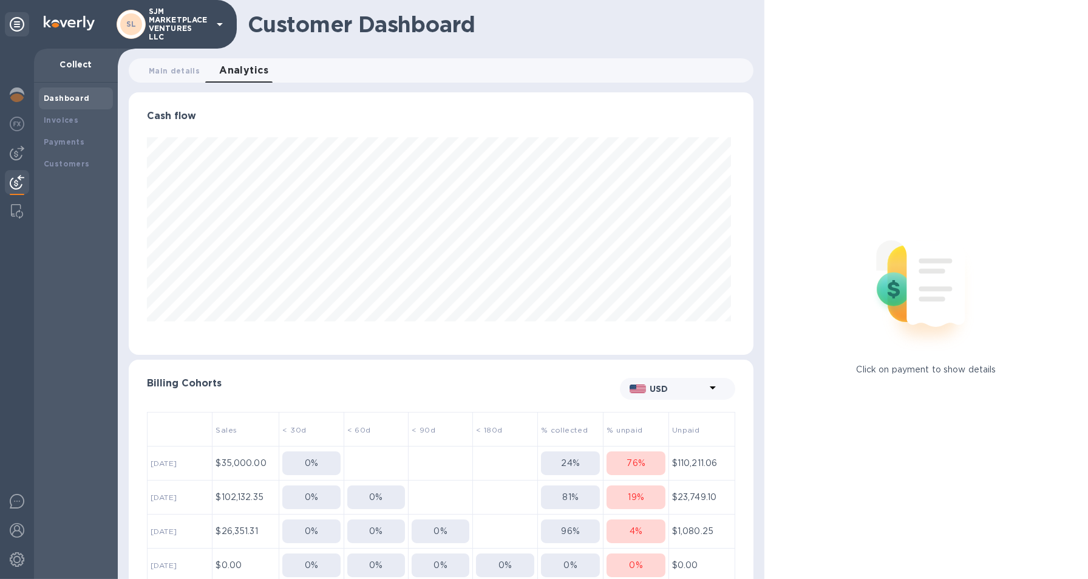
scroll to position [262, 621]
click at [18, 154] on img at bounding box center [17, 153] width 15 height 15
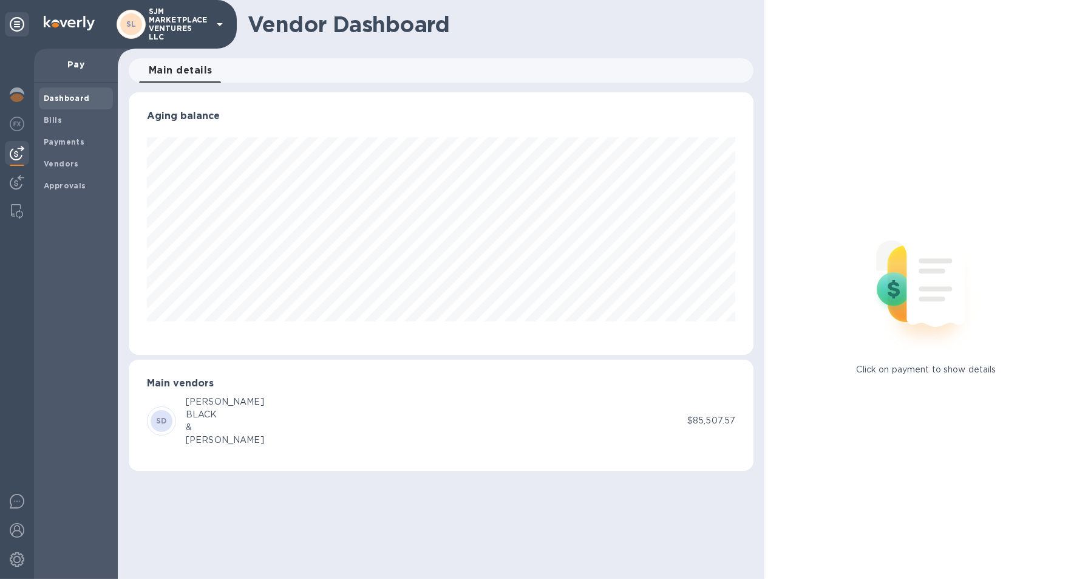
scroll to position [262, 625]
drag, startPoint x: 114, startPoint y: 498, endPoint x: 938, endPoint y: -47, distance: 988.0
click at [938, 0] on html "SL SJM MARKETPLACE VENTURES LLC Pay Dashboard Bills Payments Vendors Approvals …" at bounding box center [544, 289] width 1088 height 579
click at [0, 578] on html "SL SJM MARKETPLACE VENTURES LLC Pay Dashboard Bills Payments Vendors Approvals …" at bounding box center [544, 289] width 1088 height 579
click at [50, 117] on b "Bills" at bounding box center [53, 119] width 18 height 9
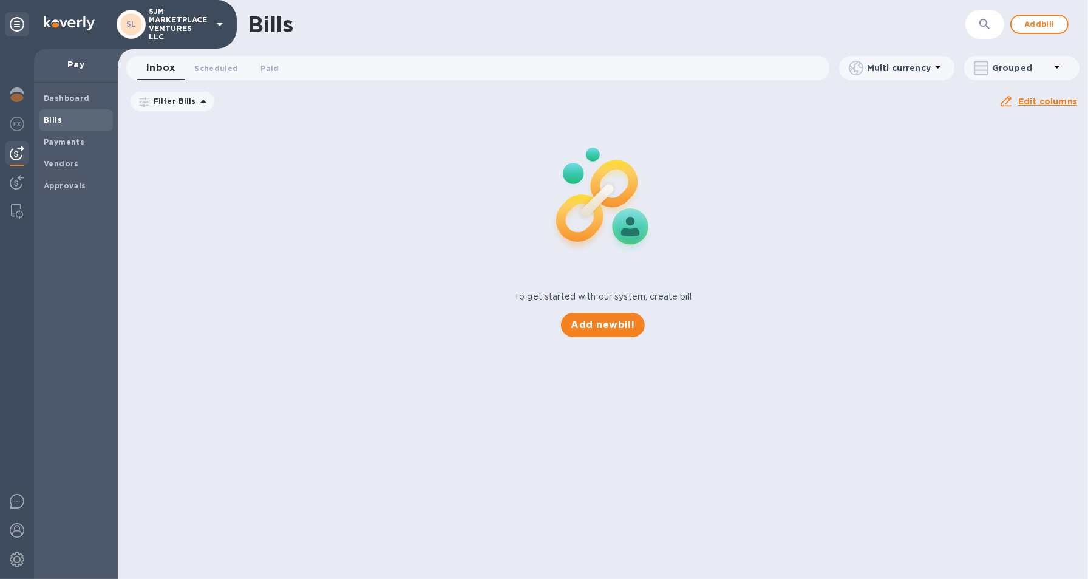
click at [87, 63] on p "Pay" at bounding box center [76, 64] width 64 height 12
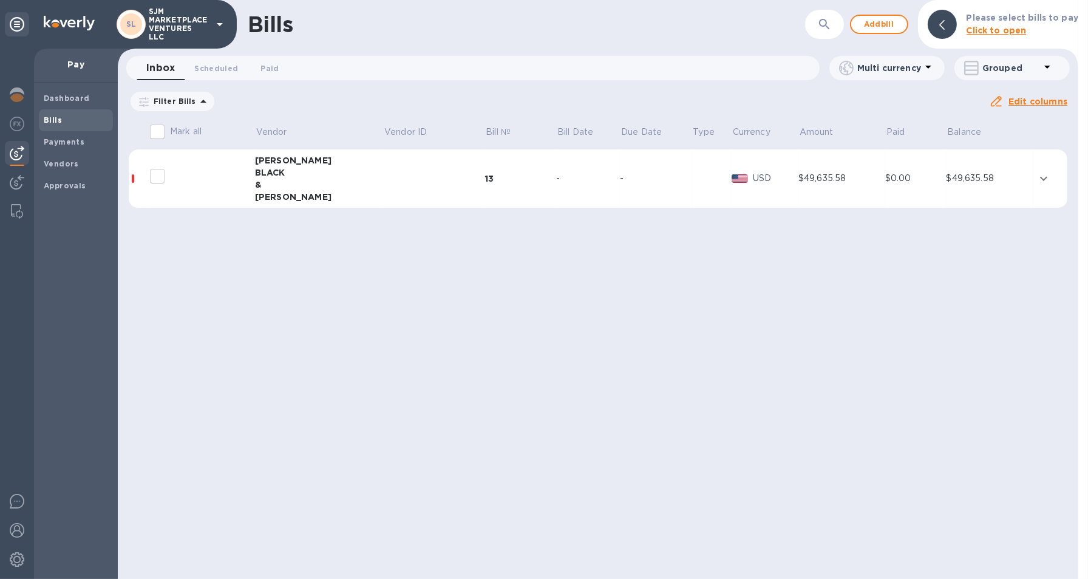
click at [262, 183] on div "&" at bounding box center [319, 185] width 129 height 12
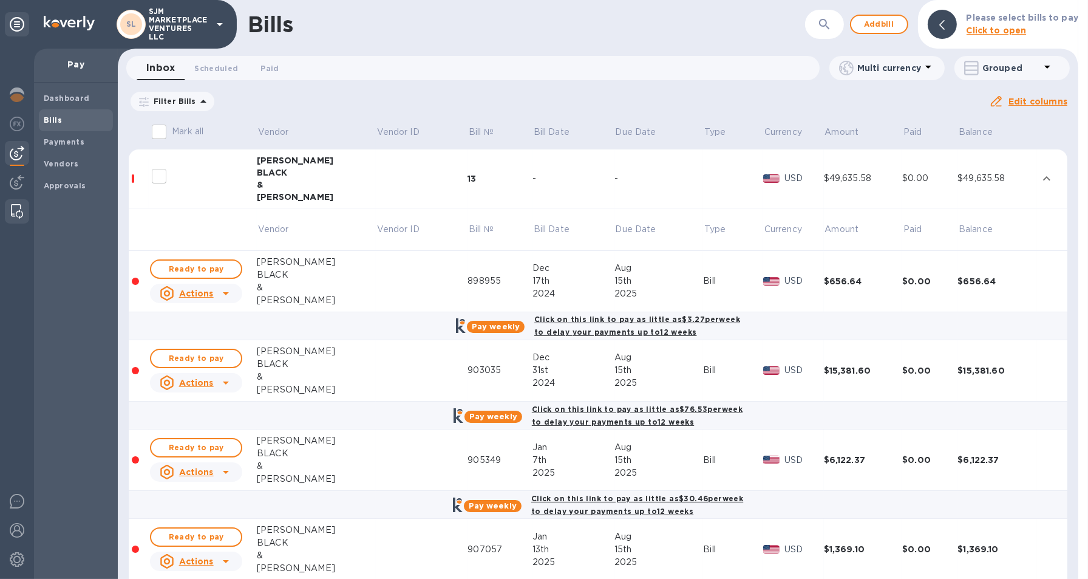
click at [21, 214] on img at bounding box center [17, 211] width 12 height 15
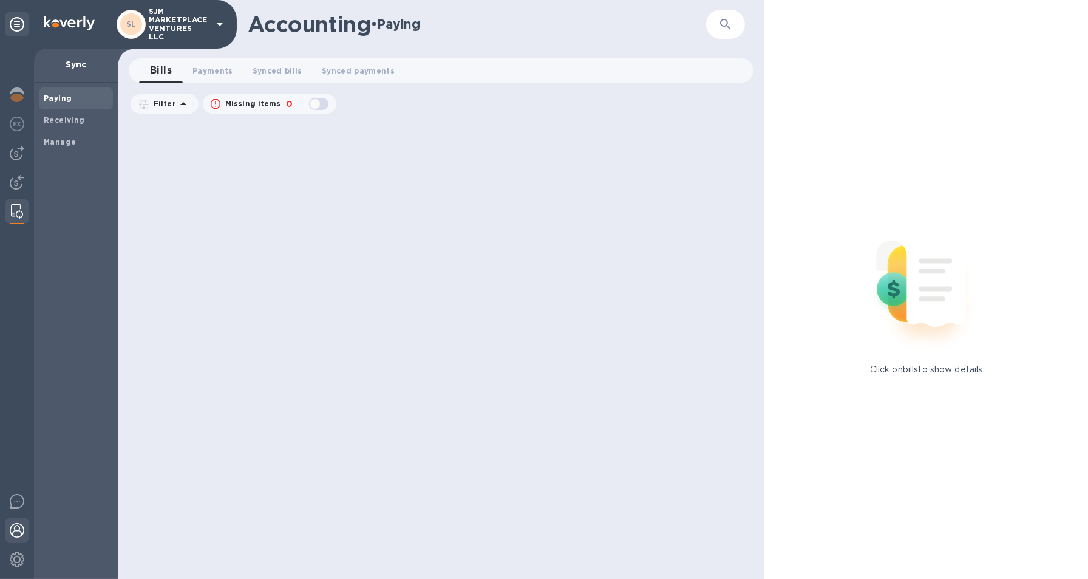
click at [16, 534] on img at bounding box center [17, 530] width 15 height 15
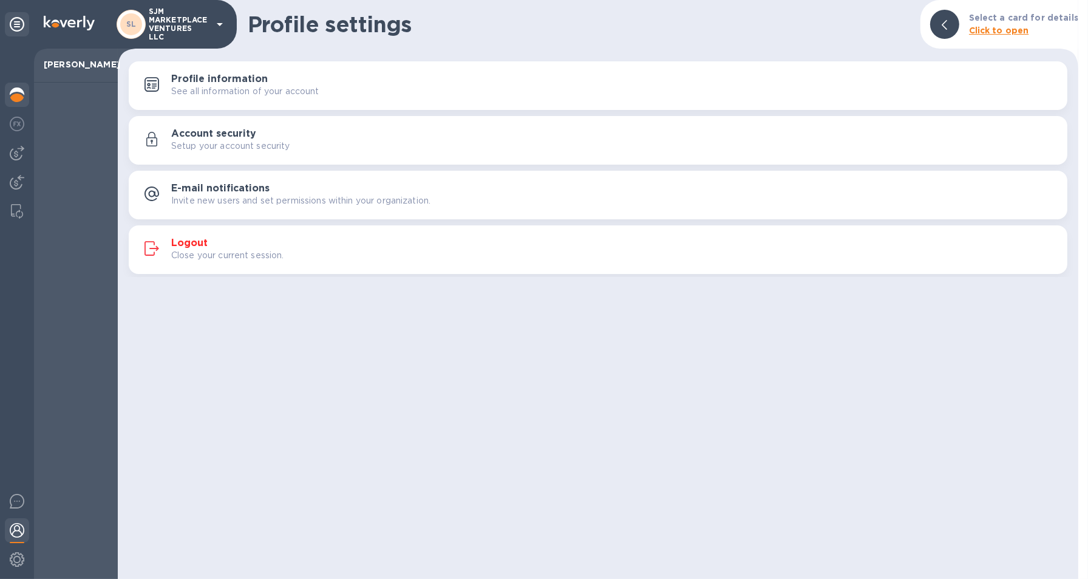
click at [18, 93] on img at bounding box center [17, 94] width 15 height 15
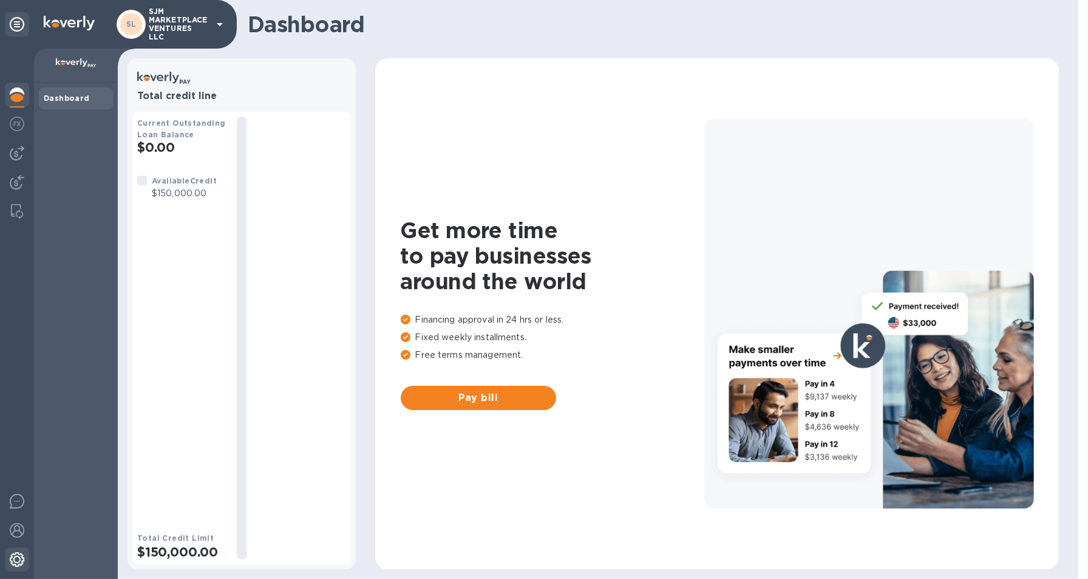
click at [18, 560] on img at bounding box center [17, 559] width 15 height 15
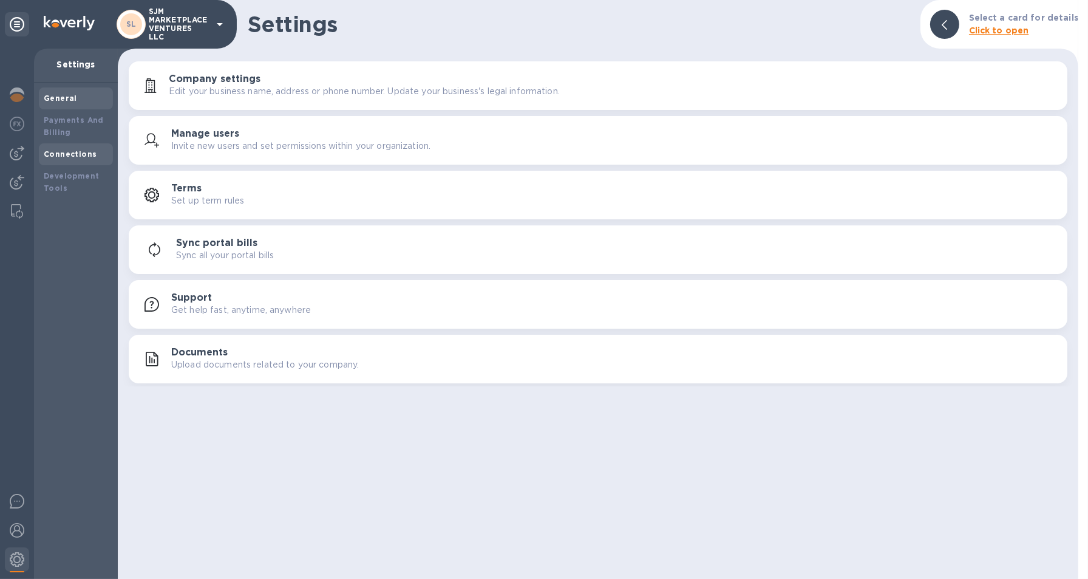
click at [60, 150] on b "Connections" at bounding box center [70, 153] width 53 height 9
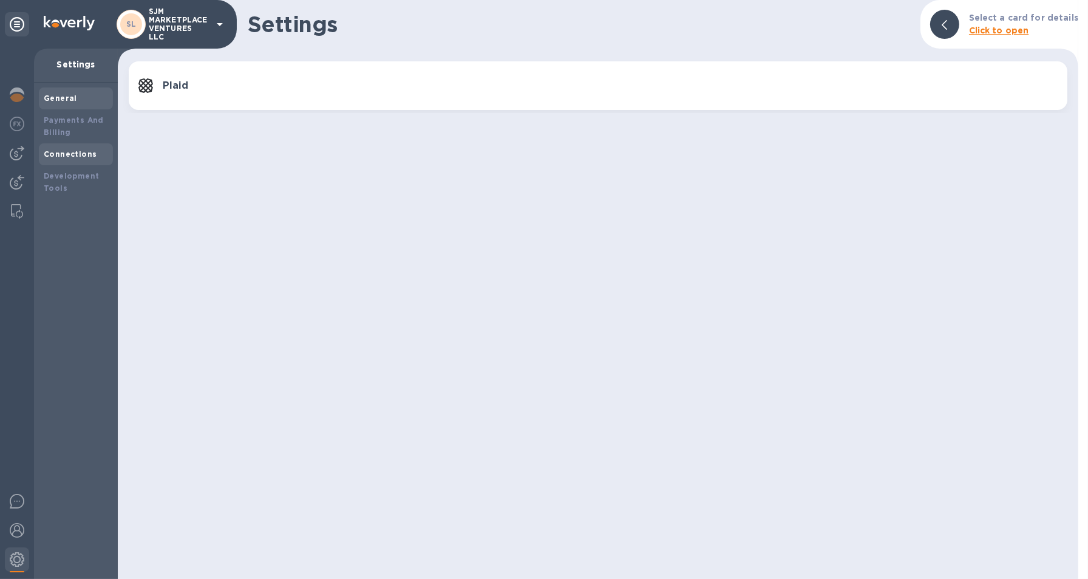
click at [59, 100] on b "General" at bounding box center [60, 98] width 33 height 9
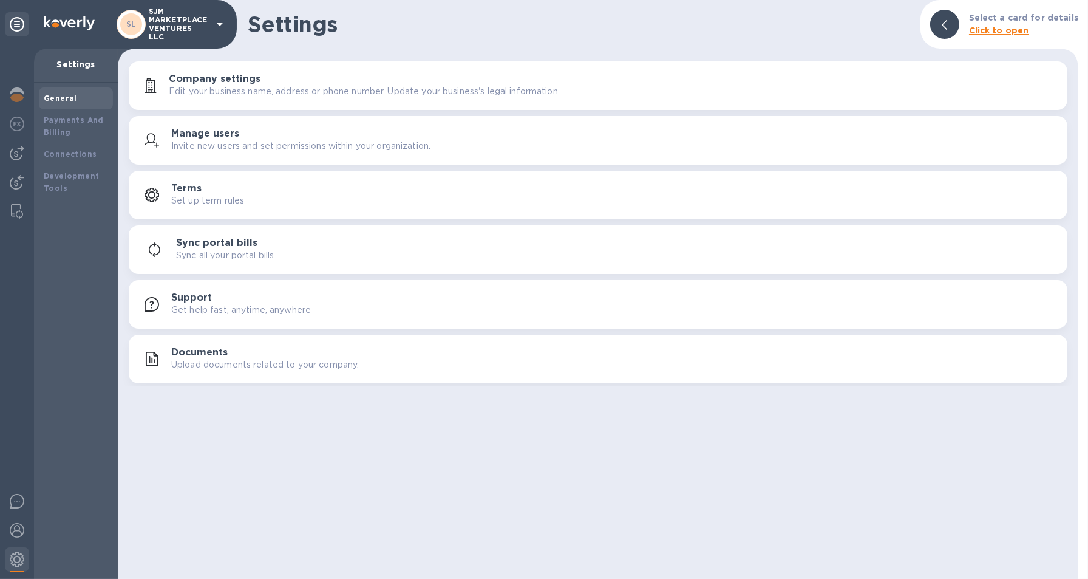
click at [264, 240] on div "Sync portal bills Sync all your portal bills" at bounding box center [617, 249] width 882 height 24
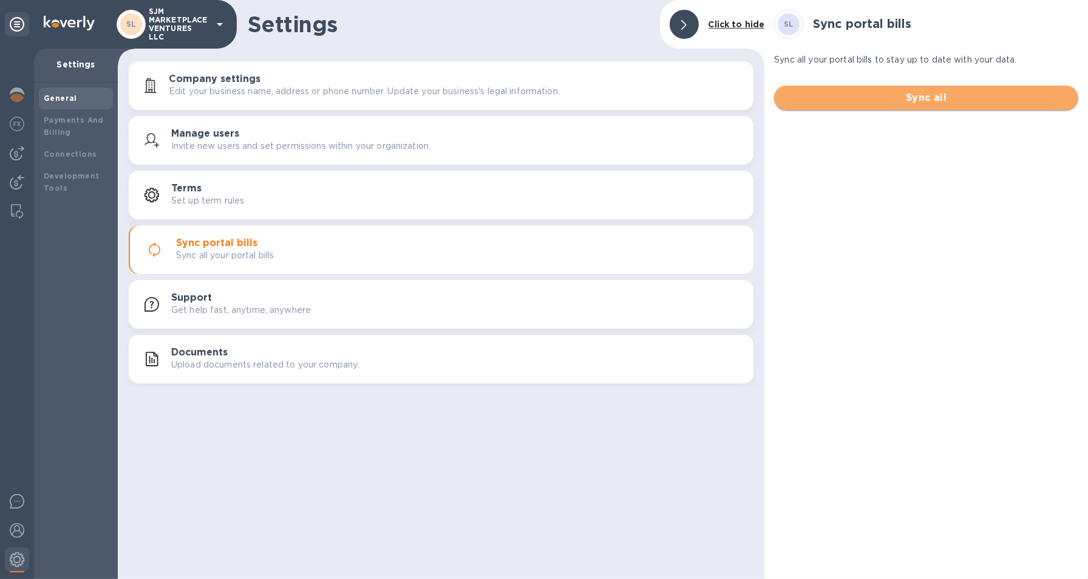
click at [886, 99] on span "Sync all" at bounding box center [926, 97] width 285 height 15
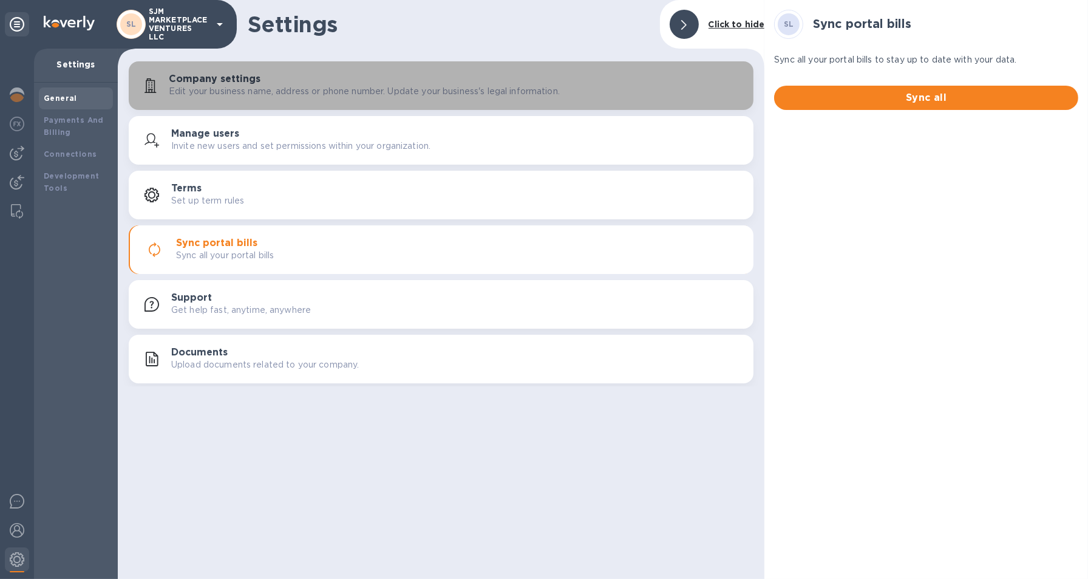
click at [208, 84] on h3 "Company settings" at bounding box center [215, 79] width 92 height 12
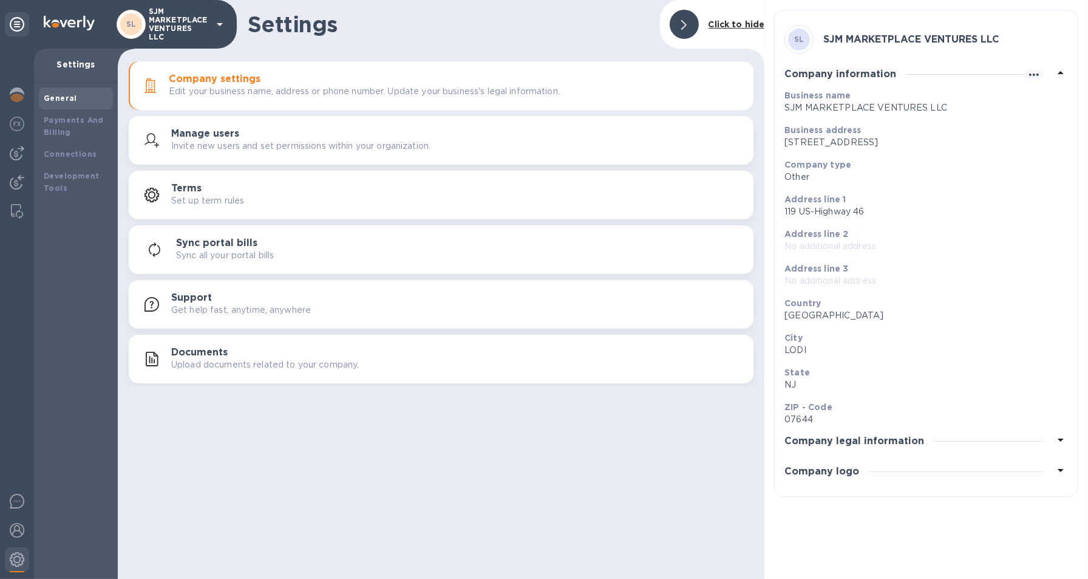
click at [179, 308] on p "Get help fast, anytime, anywhere" at bounding box center [241, 310] width 140 height 13
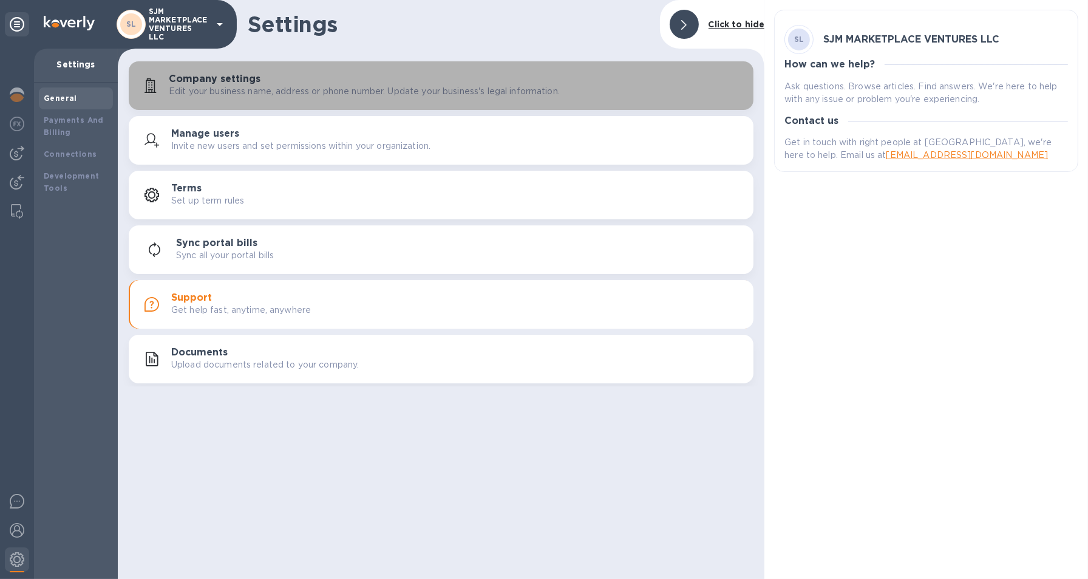
click at [293, 97] on p "Edit your business name, address or phone number. Update your business's legal …" at bounding box center [364, 91] width 391 height 13
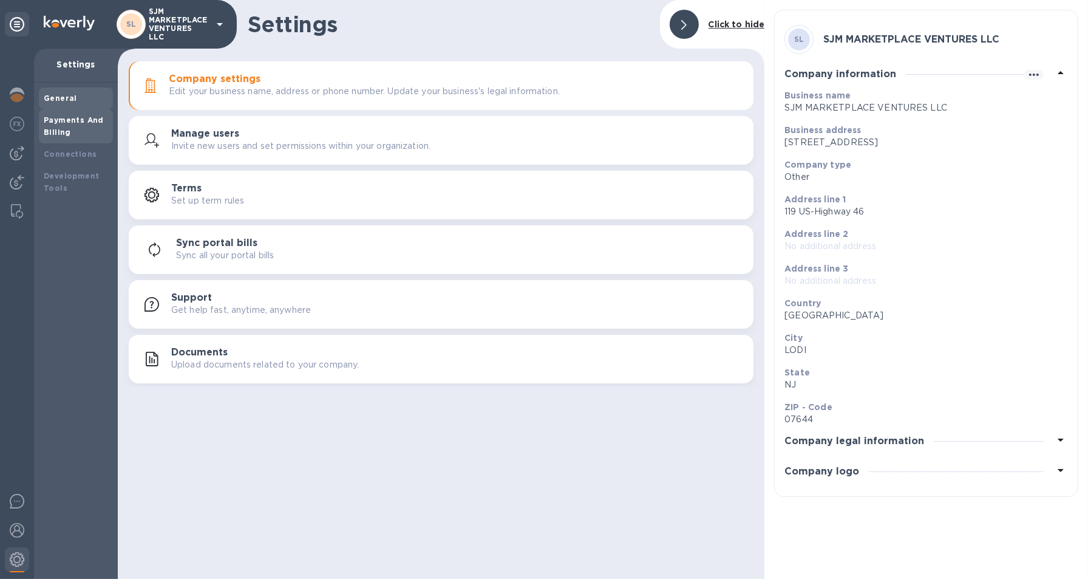
click at [81, 117] on b "Payments And Billing" at bounding box center [74, 125] width 60 height 21
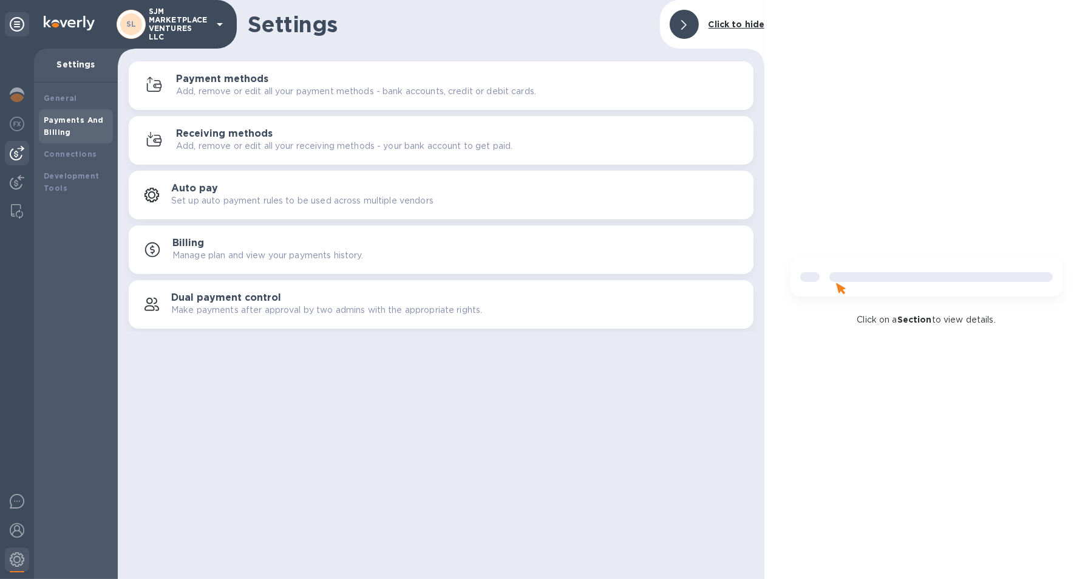
click at [16, 163] on div at bounding box center [17, 153] width 24 height 24
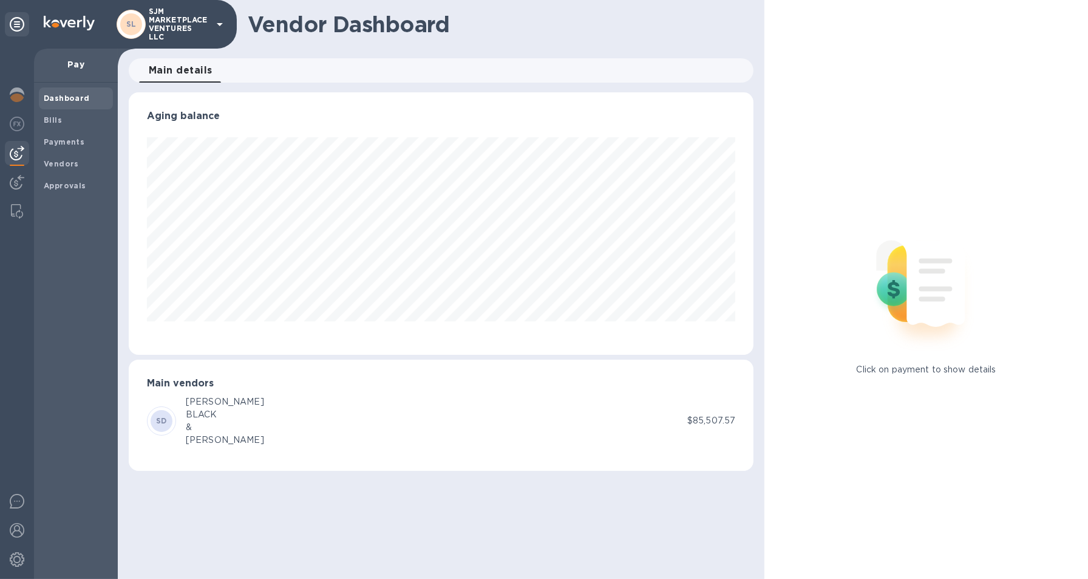
scroll to position [262, 625]
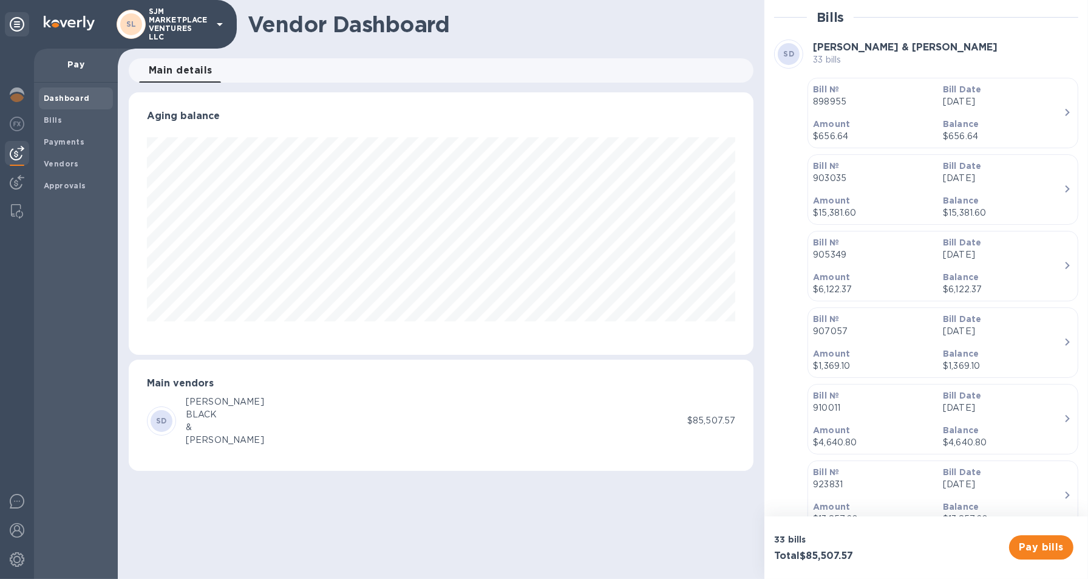
click at [173, 32] on p "SJM MARKETPLACE VENTURES LLC" at bounding box center [179, 24] width 61 height 34
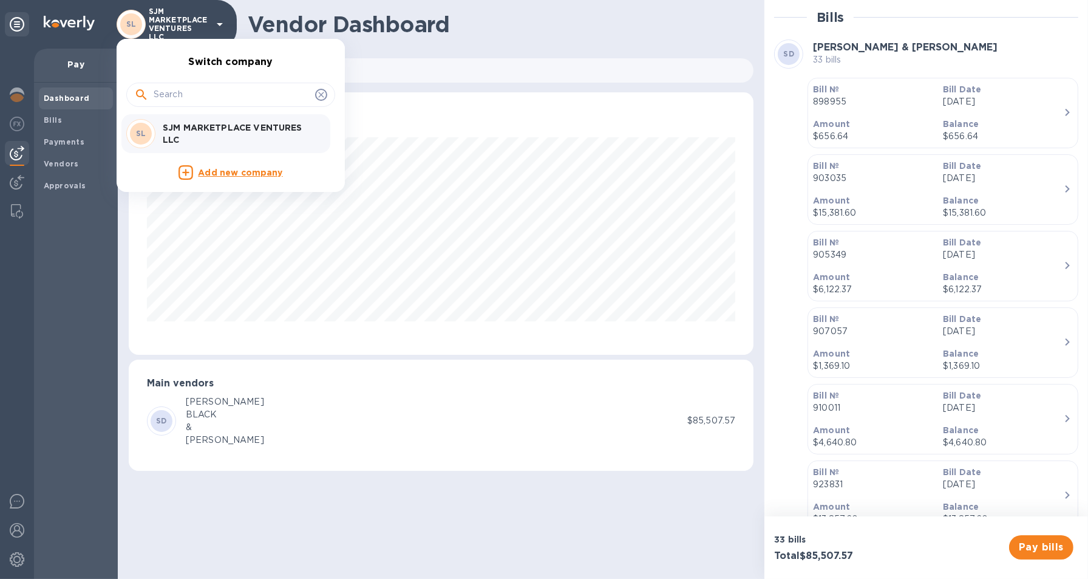
click at [188, 133] on p "SJM MARKETPLACE VENTURES LLC" at bounding box center [239, 133] width 153 height 24
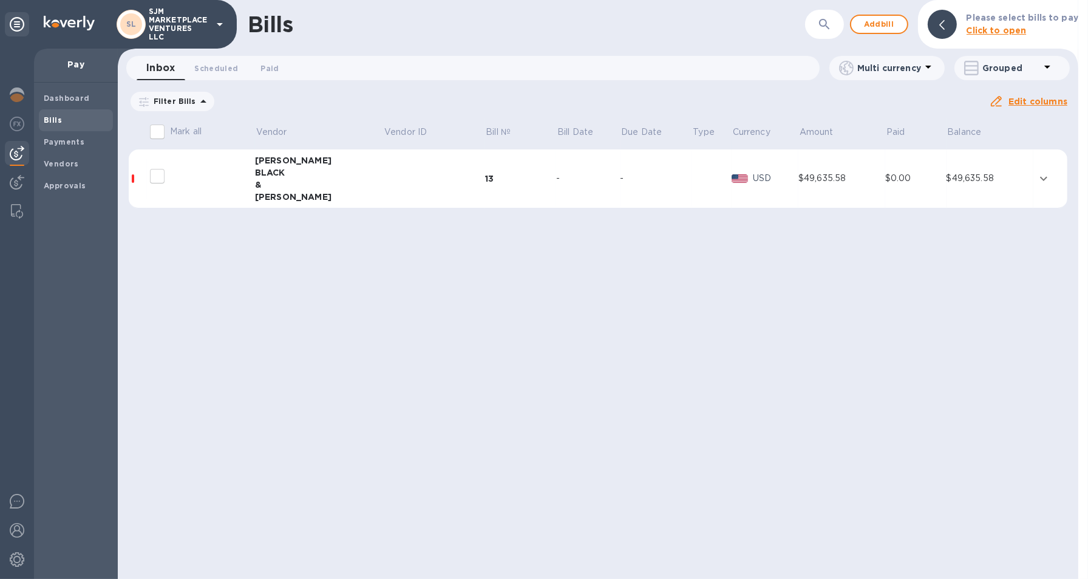
click at [265, 186] on div "&" at bounding box center [319, 185] width 129 height 12
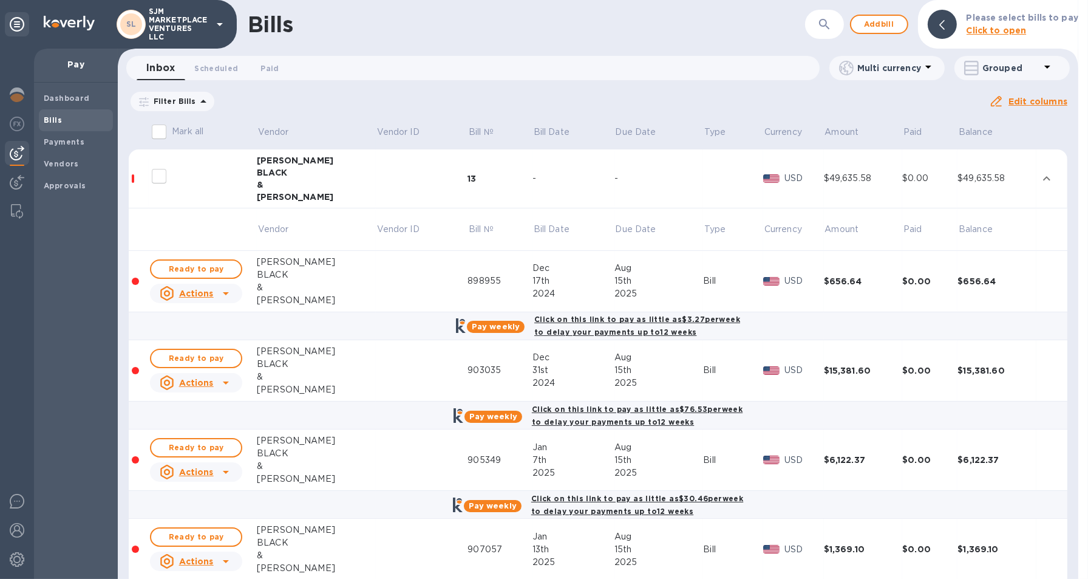
click at [628, 324] on div "Click on this link to pay as little as $3.27 per week to delay your payments up…" at bounding box center [637, 325] width 211 height 30
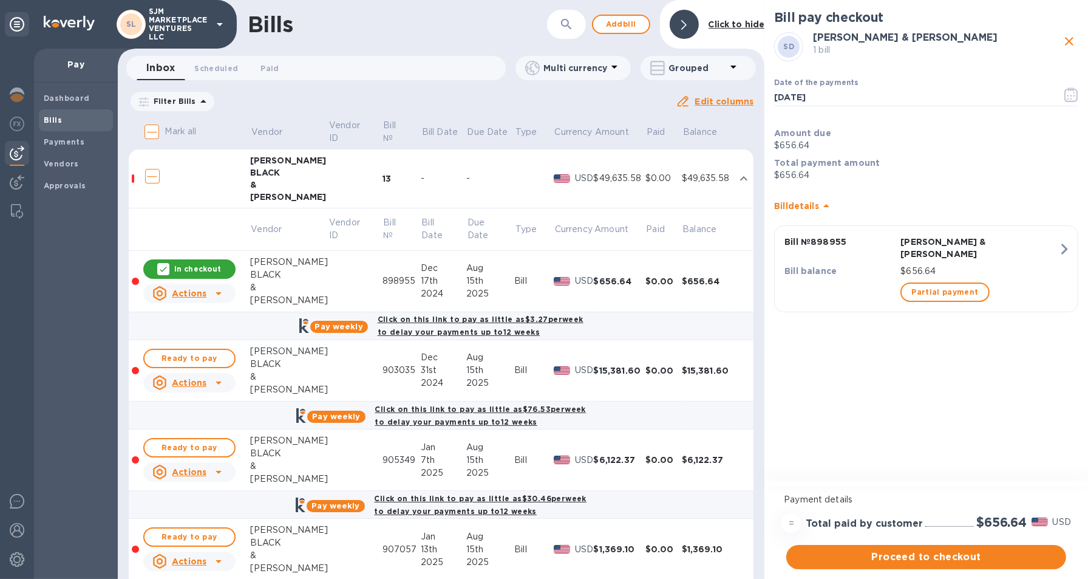
click at [1087, 81] on div "Bill pay checkout SD STANLEY BLACK & DECKER 1 bill Date of the payments 09/21/2…" at bounding box center [926, 241] width 324 height 483
click at [82, 101] on b "Dashboard" at bounding box center [67, 98] width 46 height 9
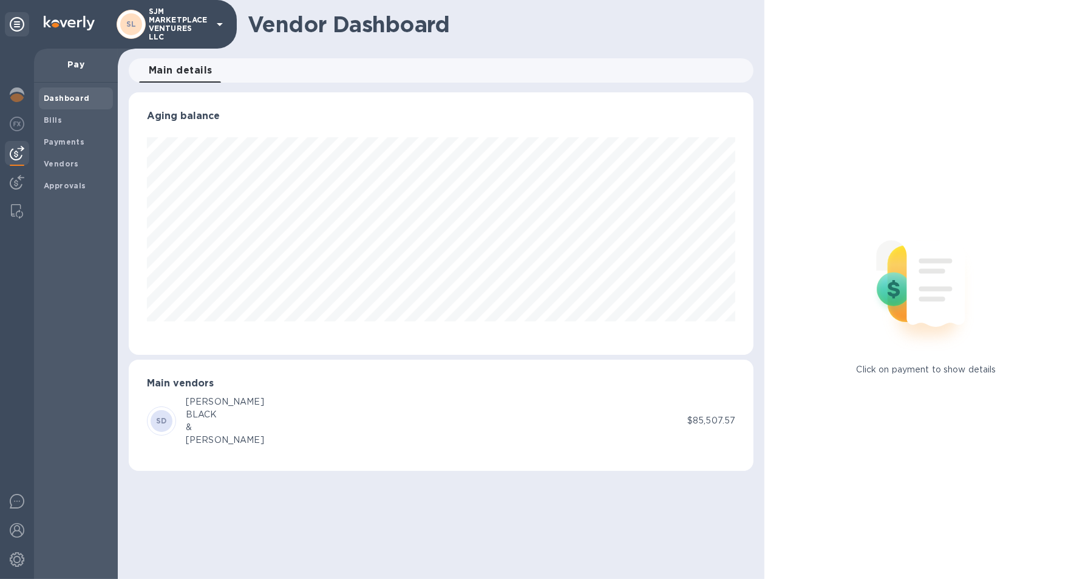
scroll to position [262, 625]
click at [61, 134] on div "Payments" at bounding box center [76, 142] width 74 height 22
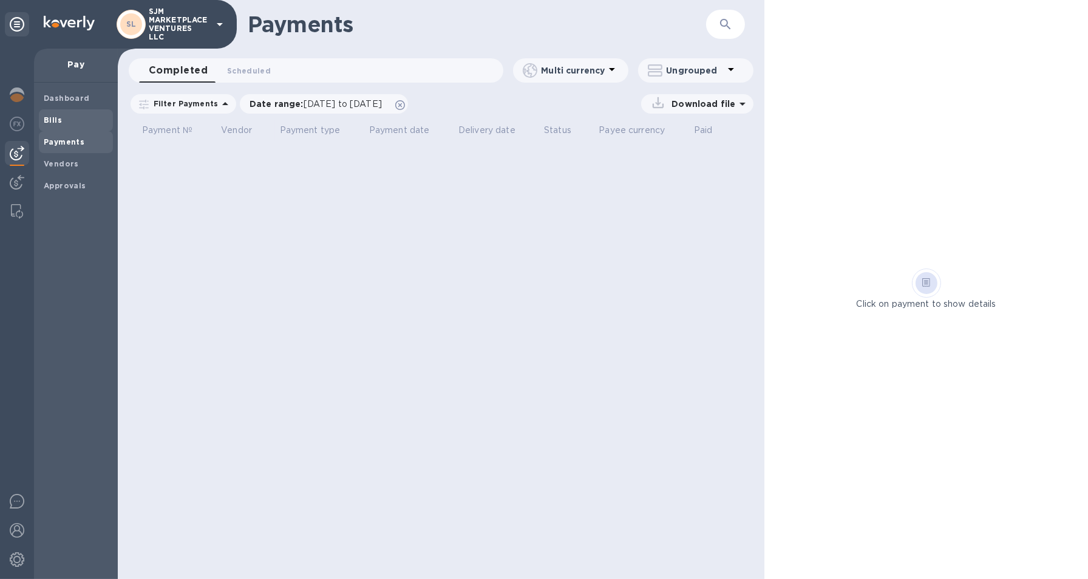
click at [61, 123] on span "Bills" at bounding box center [76, 120] width 64 height 12
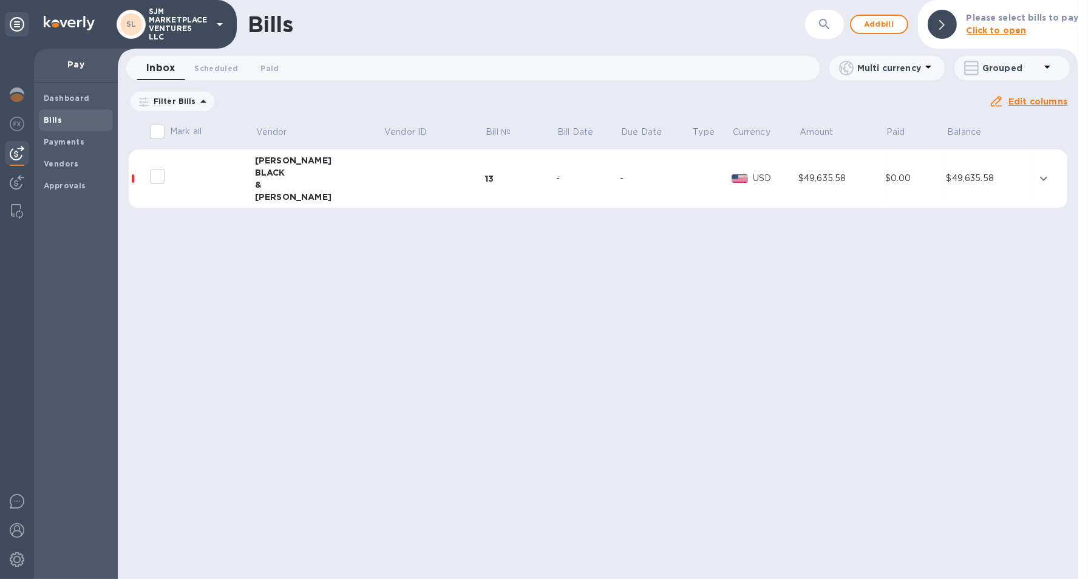
click at [277, 185] on div "&" at bounding box center [319, 185] width 129 height 12
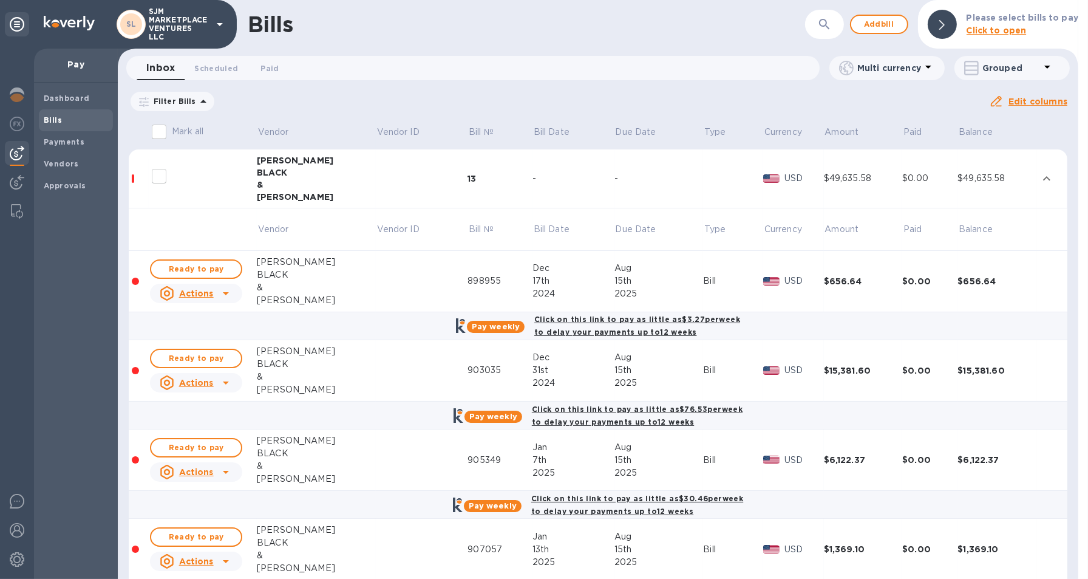
click at [263, 163] on div "[PERSON_NAME]" at bounding box center [316, 160] width 119 height 12
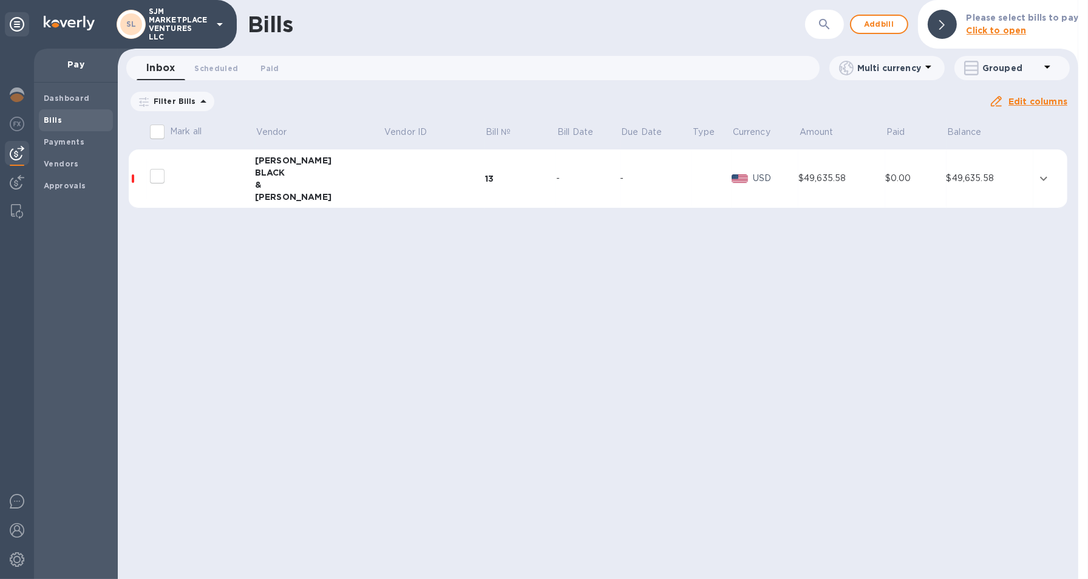
click at [263, 163] on div "[PERSON_NAME]" at bounding box center [319, 160] width 129 height 12
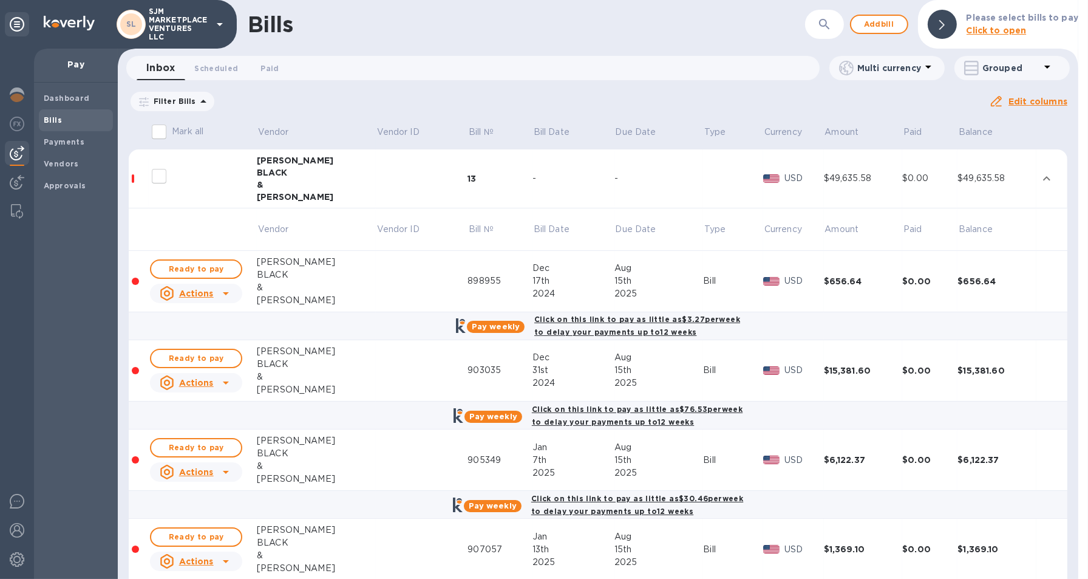
click at [162, 134] on input "Mark all" at bounding box center [159, 132] width 26 height 26
checkbox input "true"
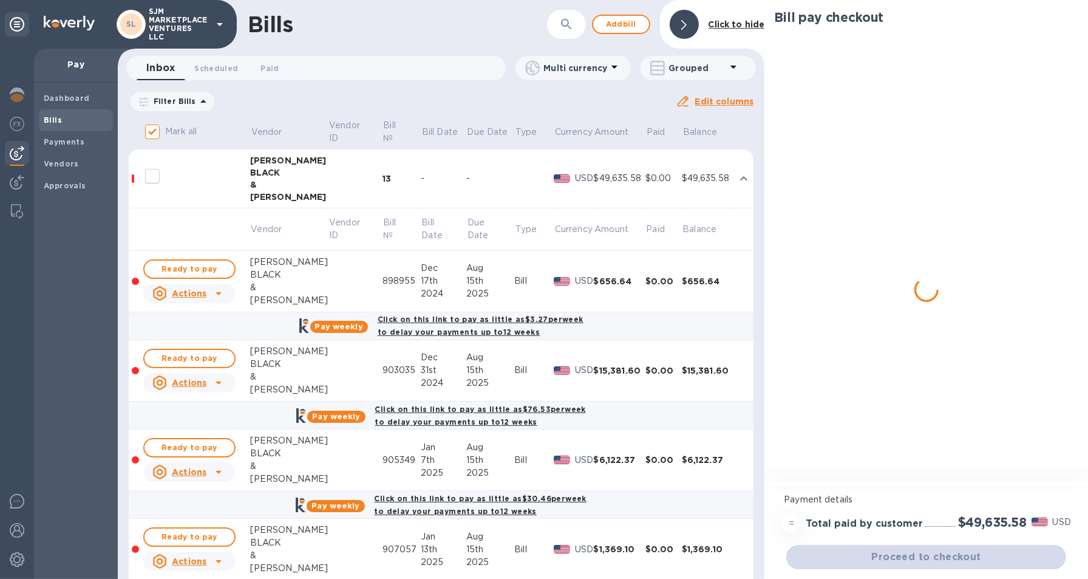
checkbox input "true"
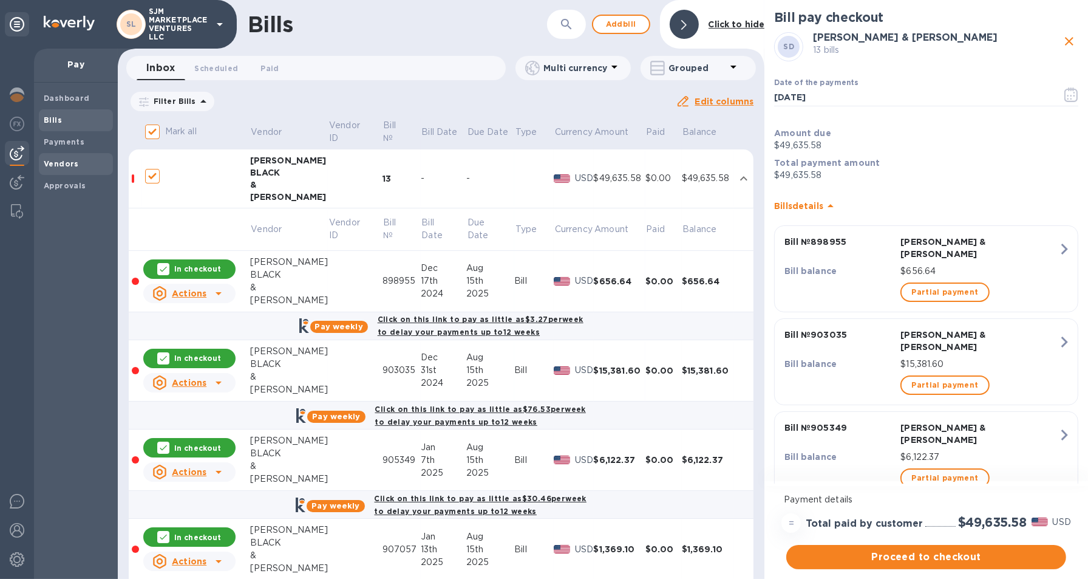
click at [60, 163] on b "Vendors" at bounding box center [61, 163] width 35 height 9
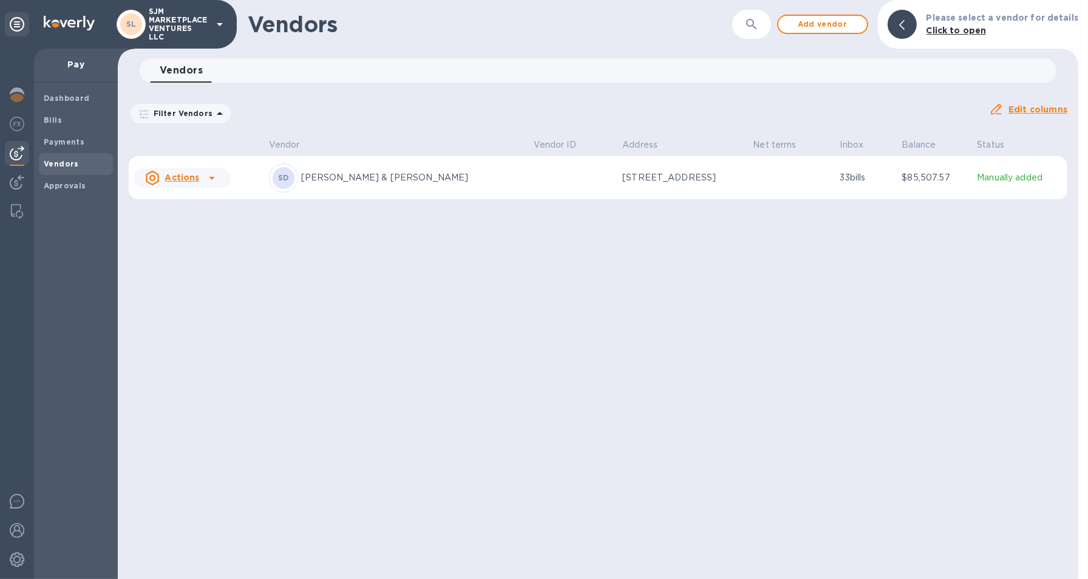
click at [329, 172] on p "[PERSON_NAME] & [PERSON_NAME]" at bounding box center [412, 177] width 223 height 13
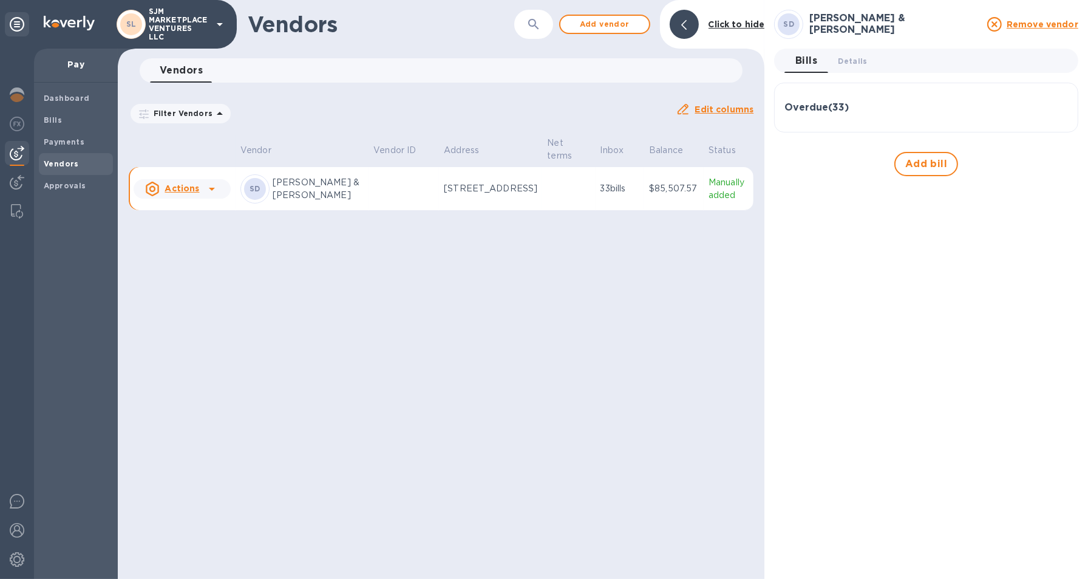
click at [192, 187] on u "Actions" at bounding box center [182, 188] width 35 height 10
click at [341, 296] on div at bounding box center [544, 289] width 1088 height 579
click at [67, 188] on b "Approvals" at bounding box center [65, 185] width 43 height 9
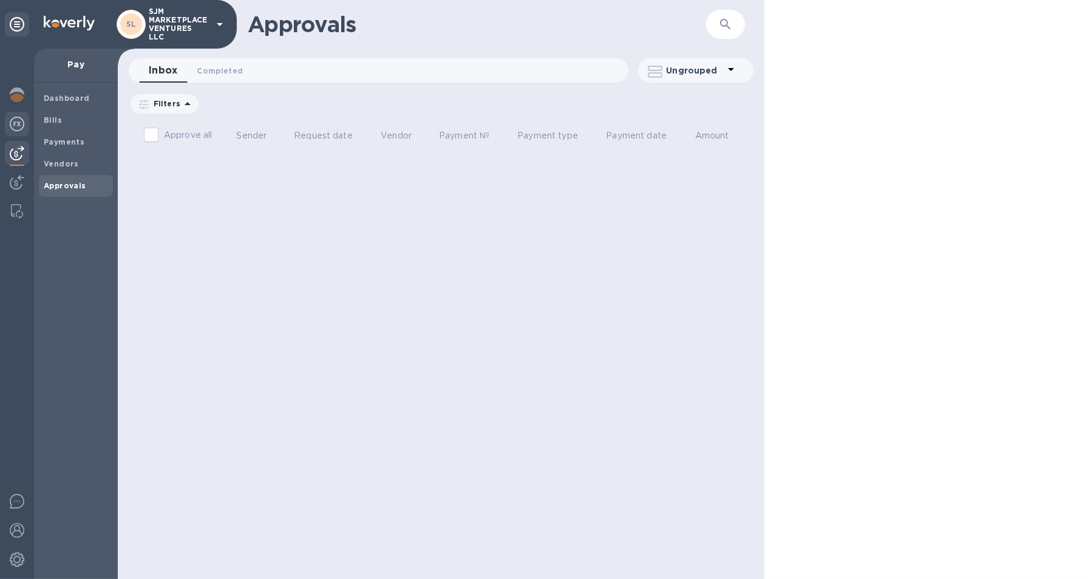
click at [21, 119] on img at bounding box center [17, 124] width 15 height 15
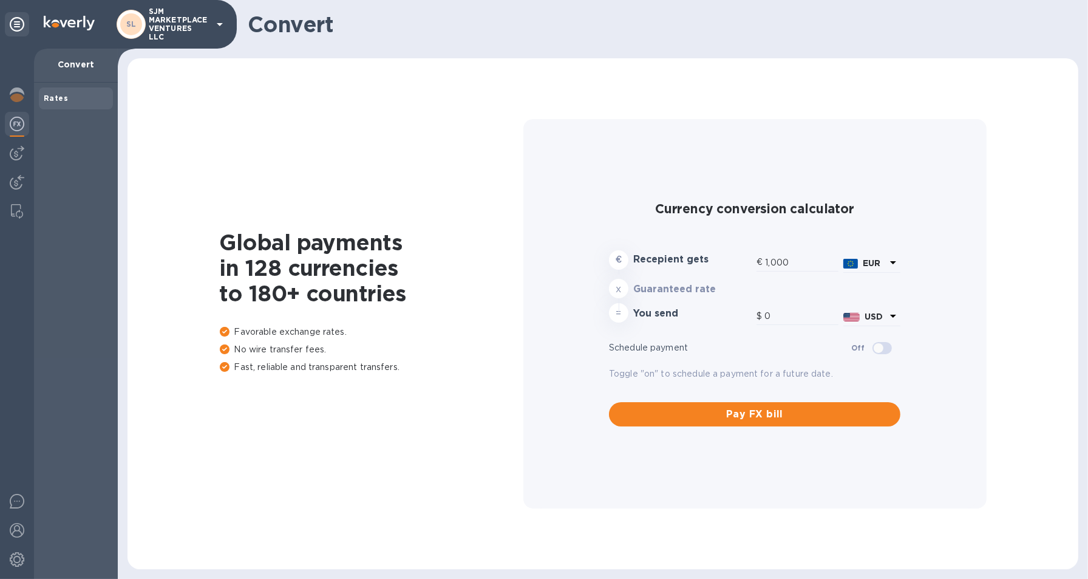
type input "1,180.49"
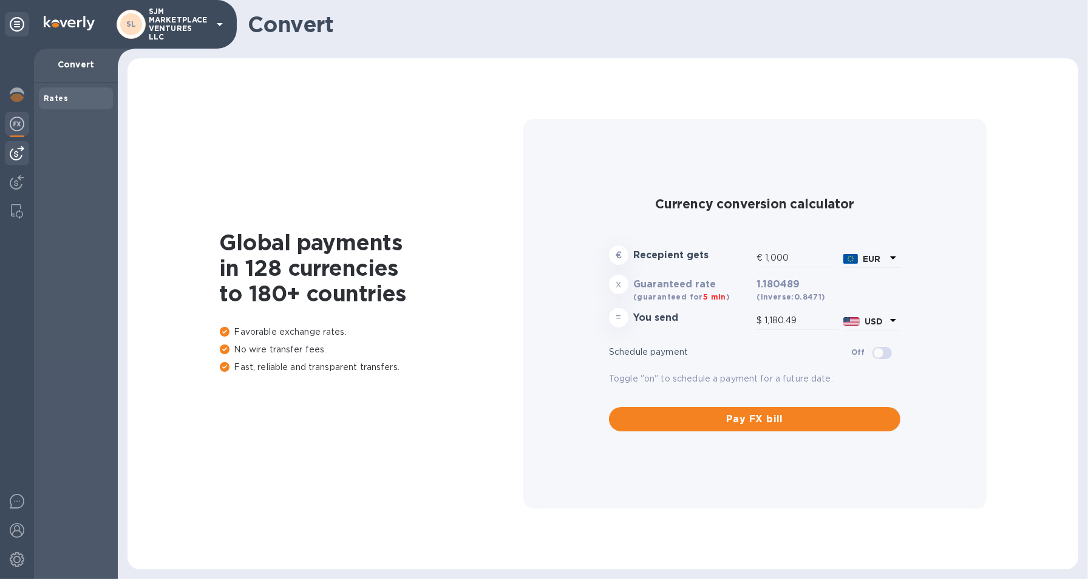
click at [16, 156] on img at bounding box center [17, 153] width 15 height 15
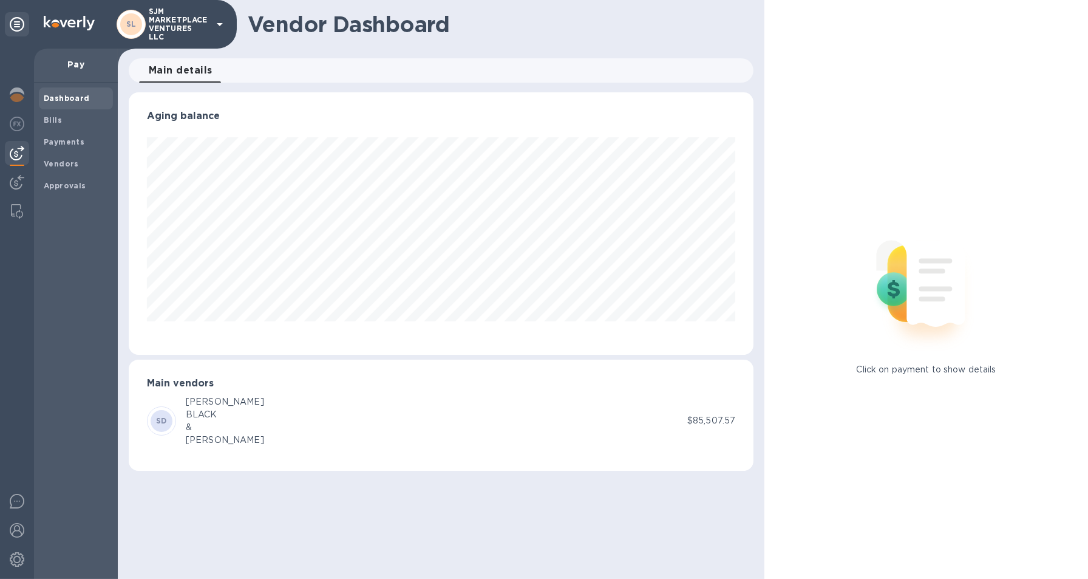
scroll to position [262, 625]
click at [72, 140] on b "Payments" at bounding box center [64, 141] width 41 height 9
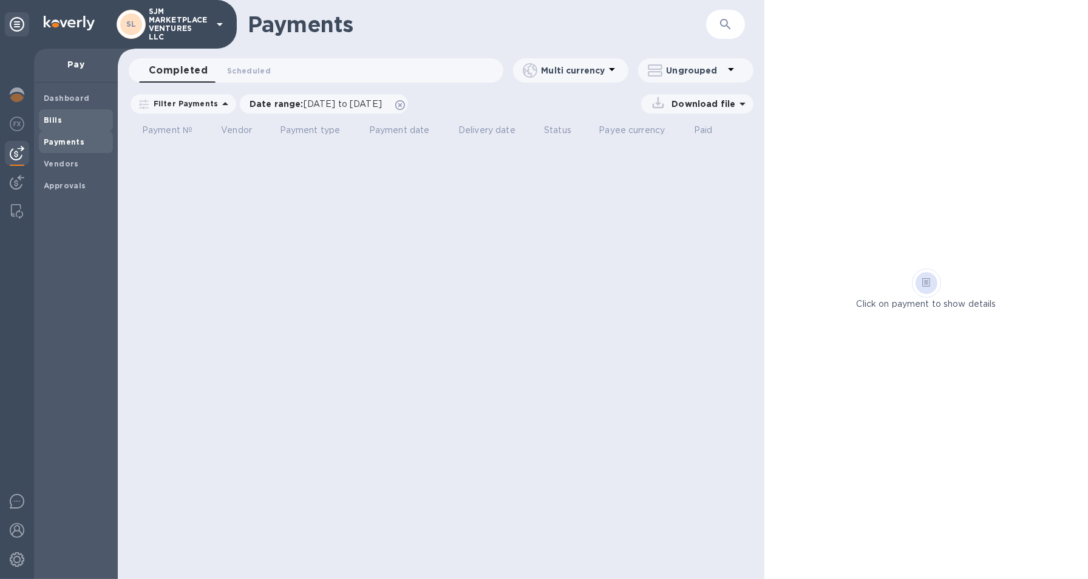
click at [66, 118] on span "Bills" at bounding box center [76, 120] width 64 height 12
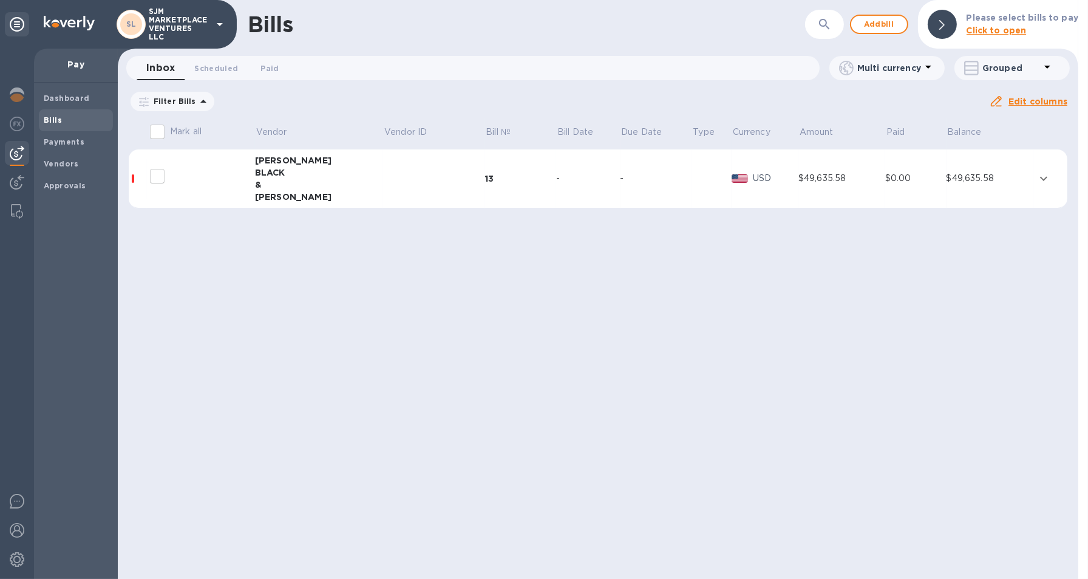
click at [0, 0] on icon at bounding box center [0, 0] width 0 height 0
click at [692, 180] on td at bounding box center [711, 178] width 39 height 59
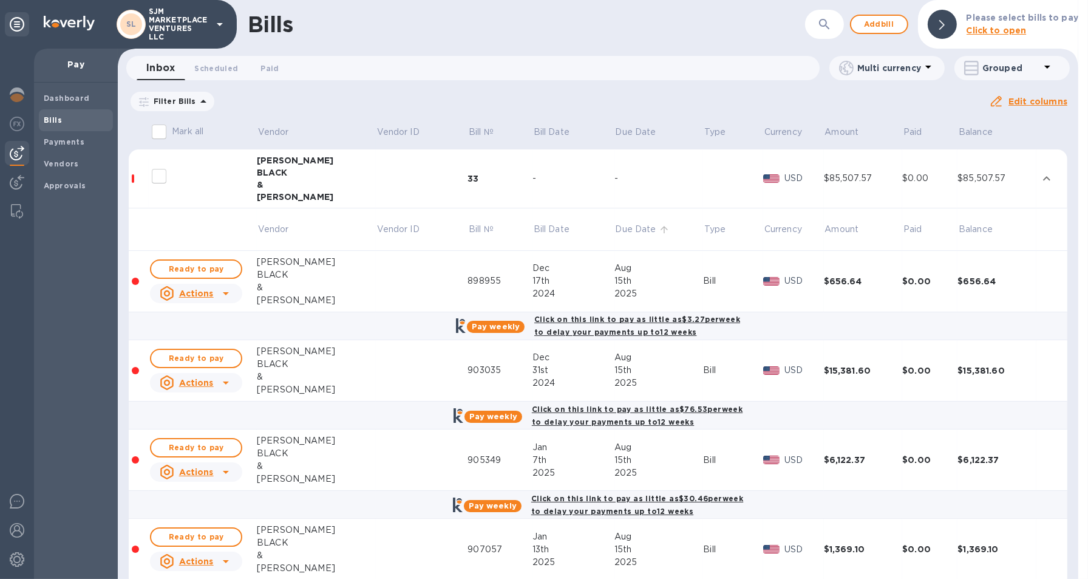
click at [621, 230] on p "Due Date" at bounding box center [635, 229] width 41 height 13
click at [19, 204] on img at bounding box center [17, 211] width 12 height 15
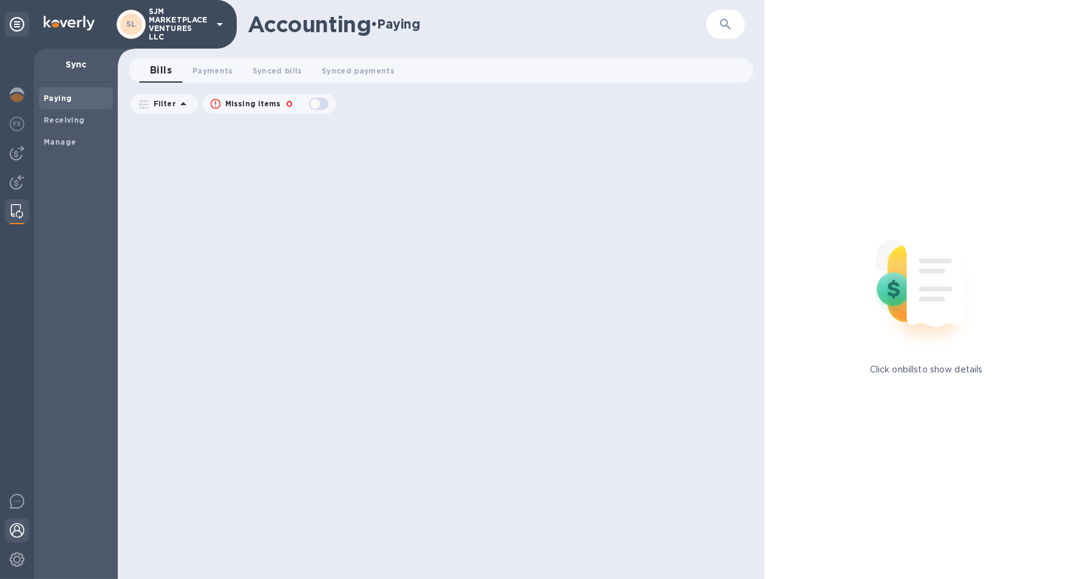
click at [13, 536] on img at bounding box center [17, 530] width 15 height 15
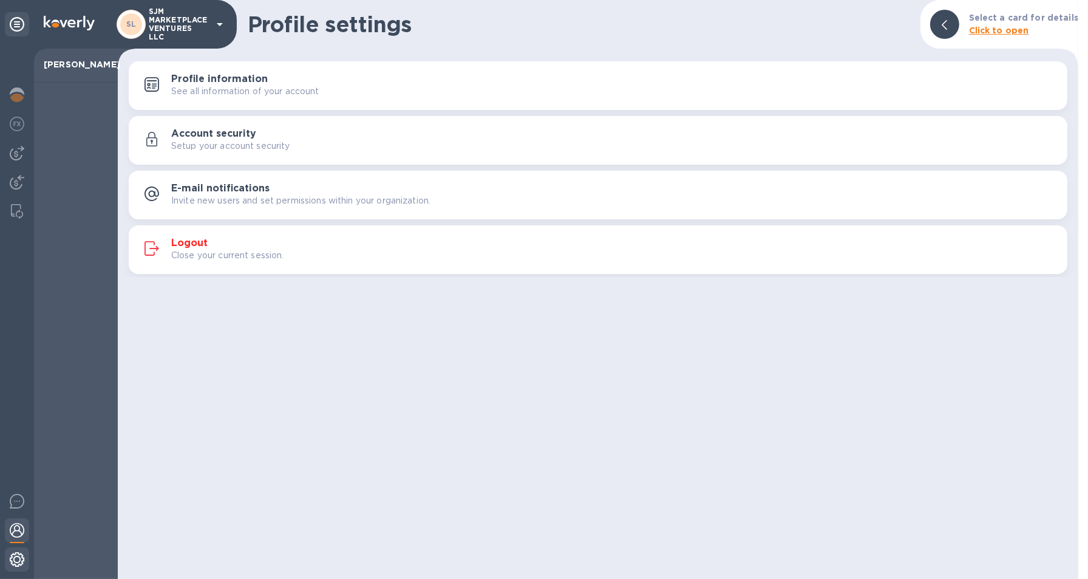
click at [13, 565] on img at bounding box center [17, 559] width 15 height 15
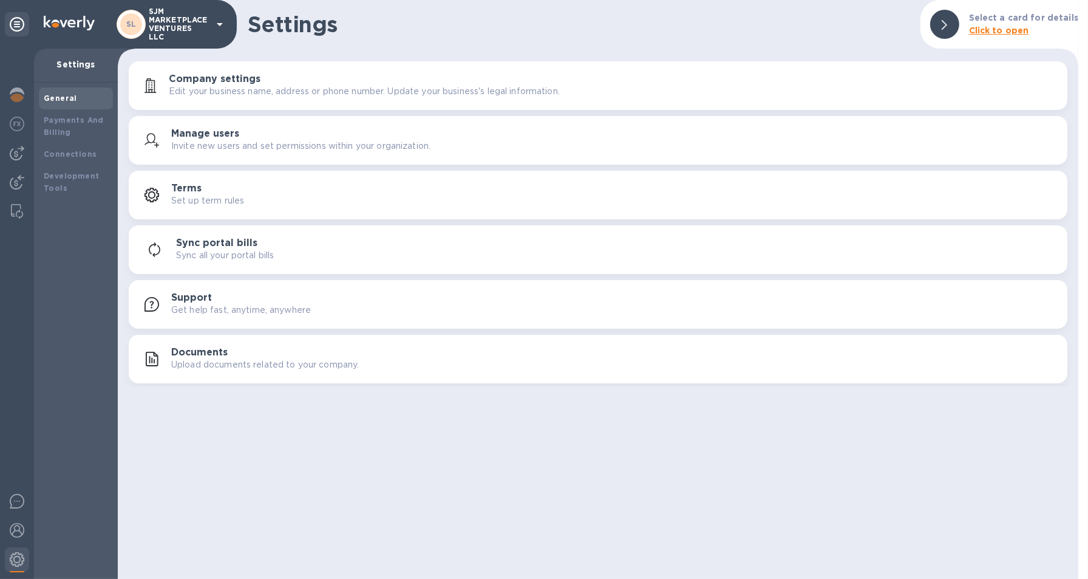
click at [203, 247] on h3 "Sync portal bills" at bounding box center [216, 243] width 81 height 12
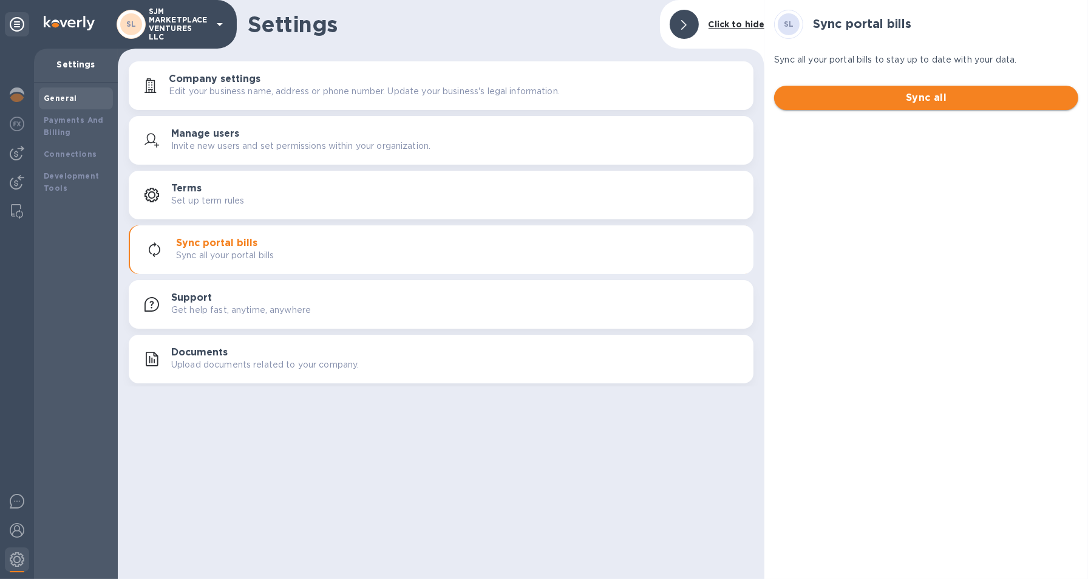
click at [894, 103] on span "Sync all" at bounding box center [926, 97] width 285 height 15
click at [218, 85] on p "Edit your business name, address or phone number. Update your business's legal …" at bounding box center [364, 91] width 391 height 13
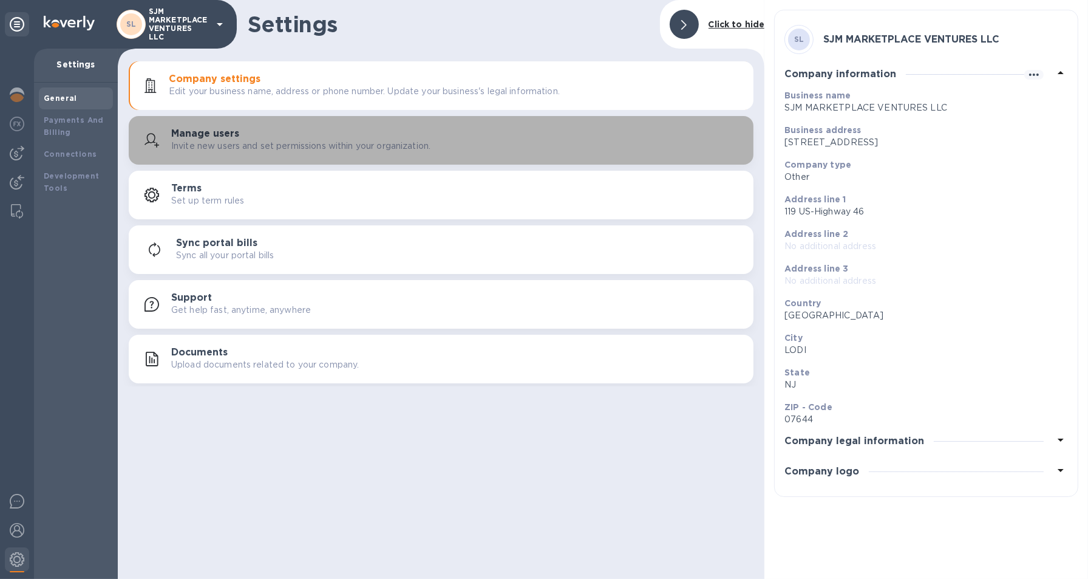
click at [228, 143] on p "Invite new users and set permissions within your organization." at bounding box center [300, 146] width 259 height 13
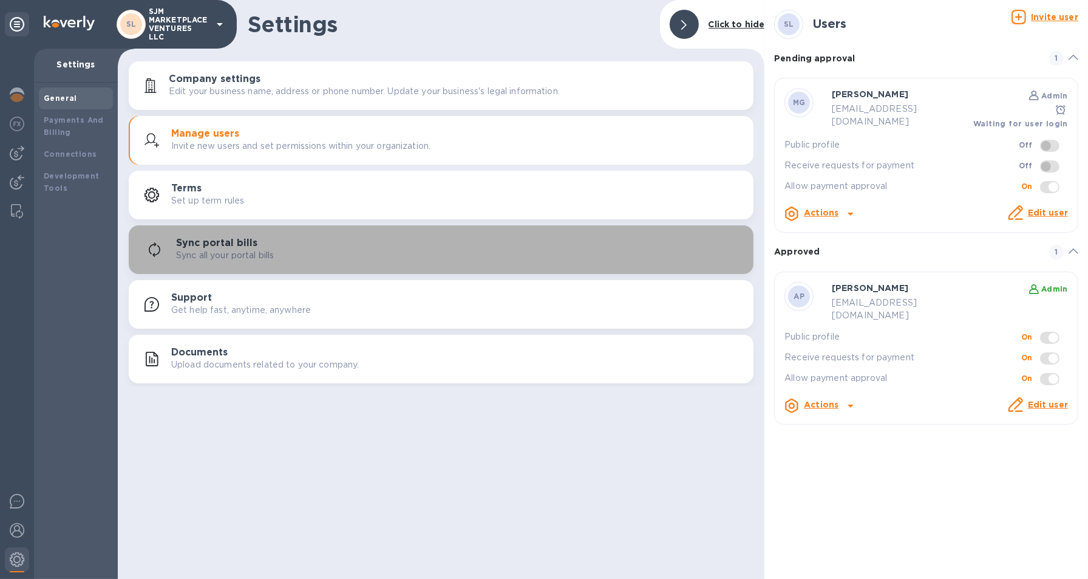
click at [276, 243] on div "Sync portal bills Sync all your portal bills" at bounding box center [460, 249] width 568 height 24
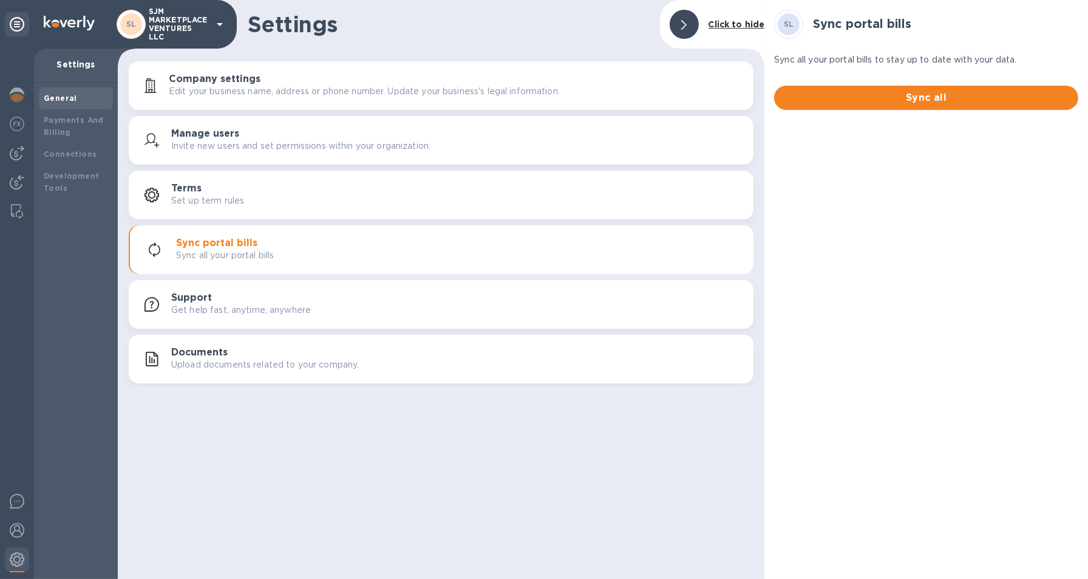
click at [247, 154] on button "Manage users Invite new users and set permissions within your organization." at bounding box center [441, 140] width 625 height 49
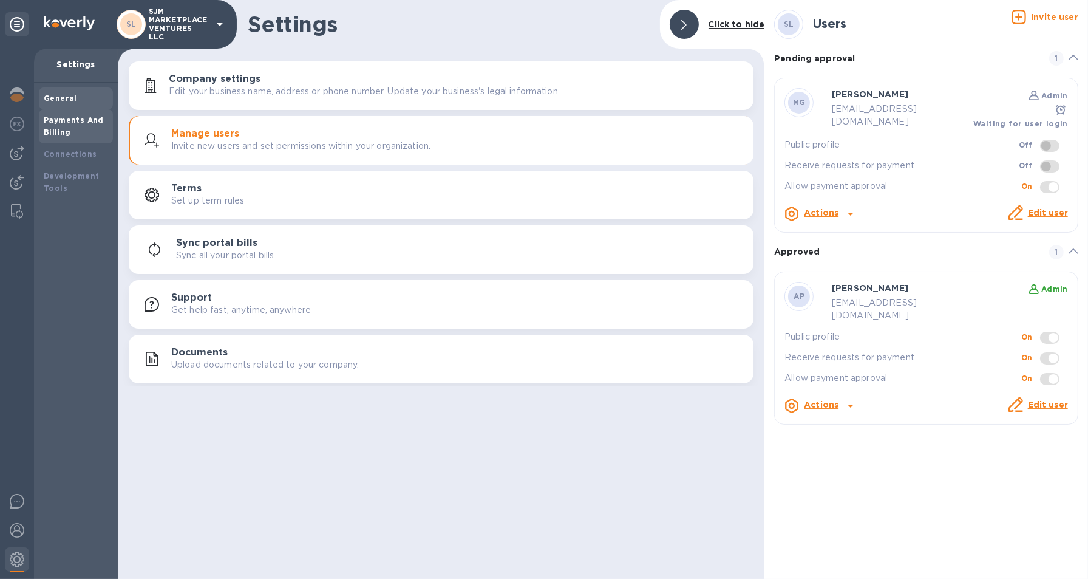
click at [53, 120] on b "Payments And Billing" at bounding box center [74, 125] width 60 height 21
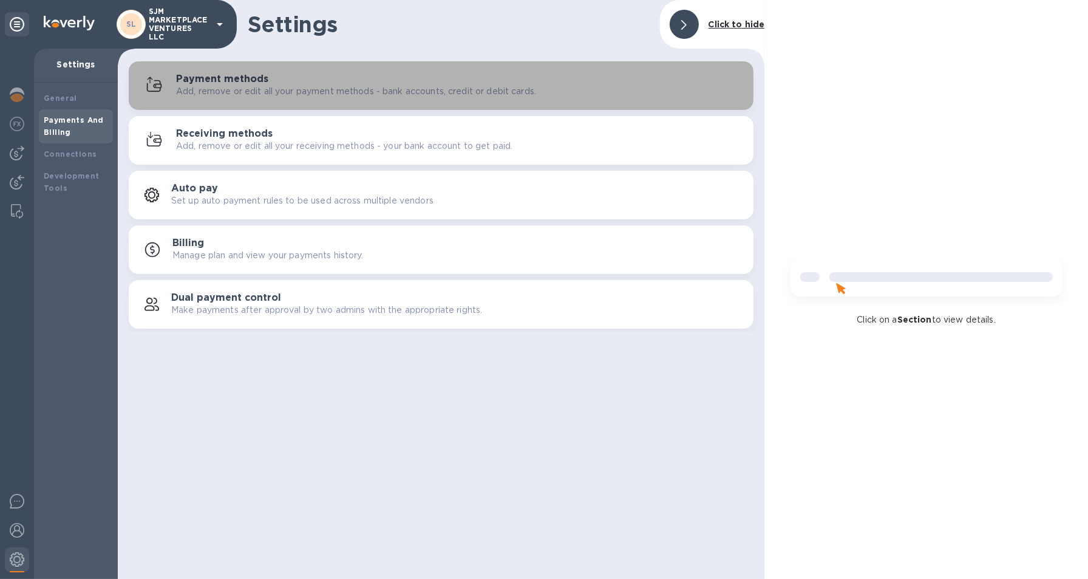
click at [244, 81] on h3 "Payment methods" at bounding box center [222, 79] width 92 height 12
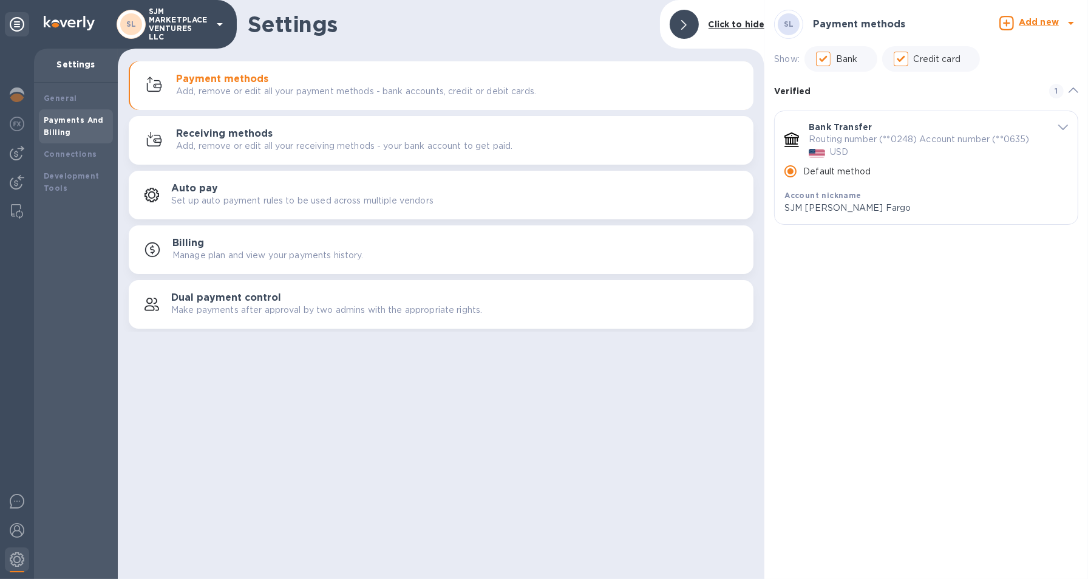
click at [220, 202] on p "Set up auto payment rules to be used across multiple vendors" at bounding box center [302, 200] width 262 height 13
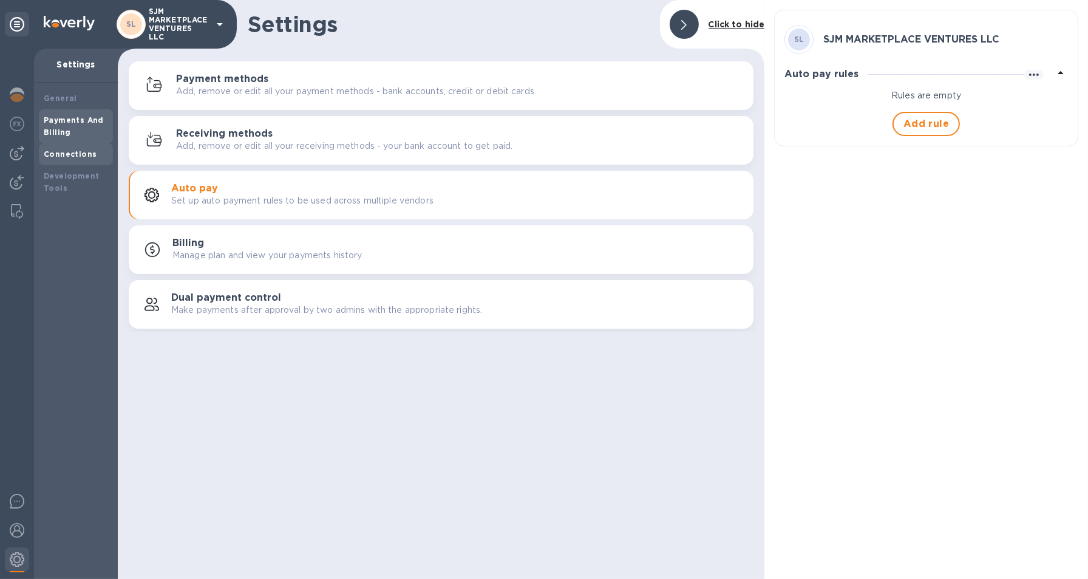
click at [67, 150] on b "Connections" at bounding box center [70, 153] width 53 height 9
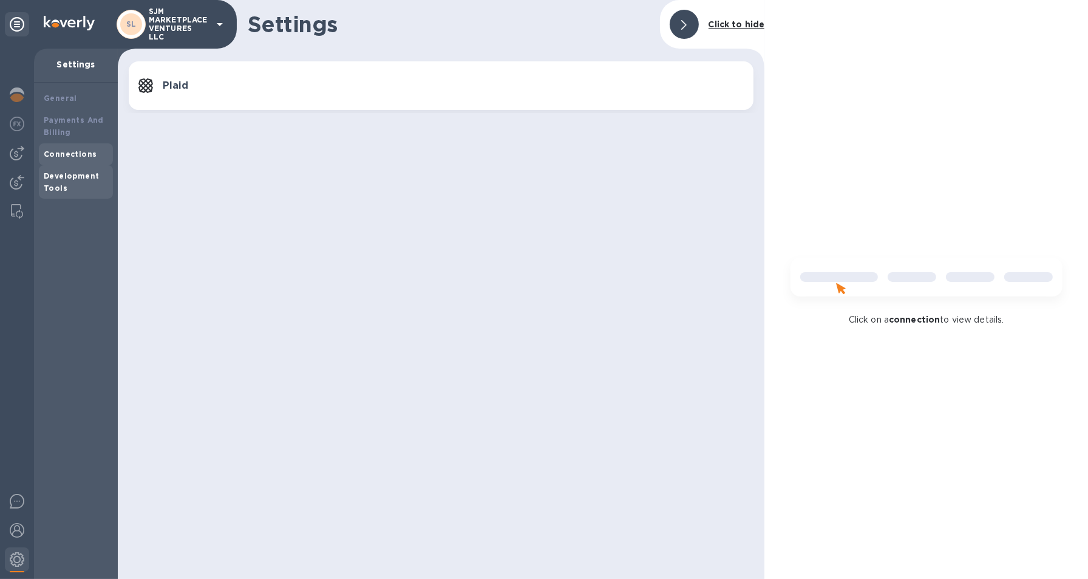
click at [53, 180] on div "Development Tools" at bounding box center [76, 182] width 64 height 24
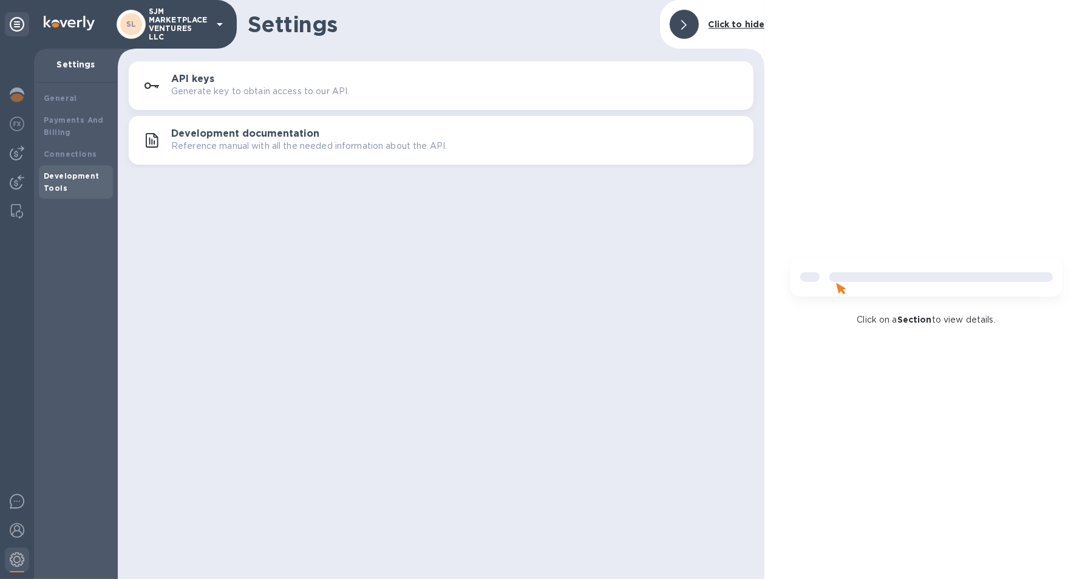
click at [77, 62] on p "Settings" at bounding box center [76, 64] width 64 height 12
click at [18, 95] on img at bounding box center [17, 94] width 15 height 15
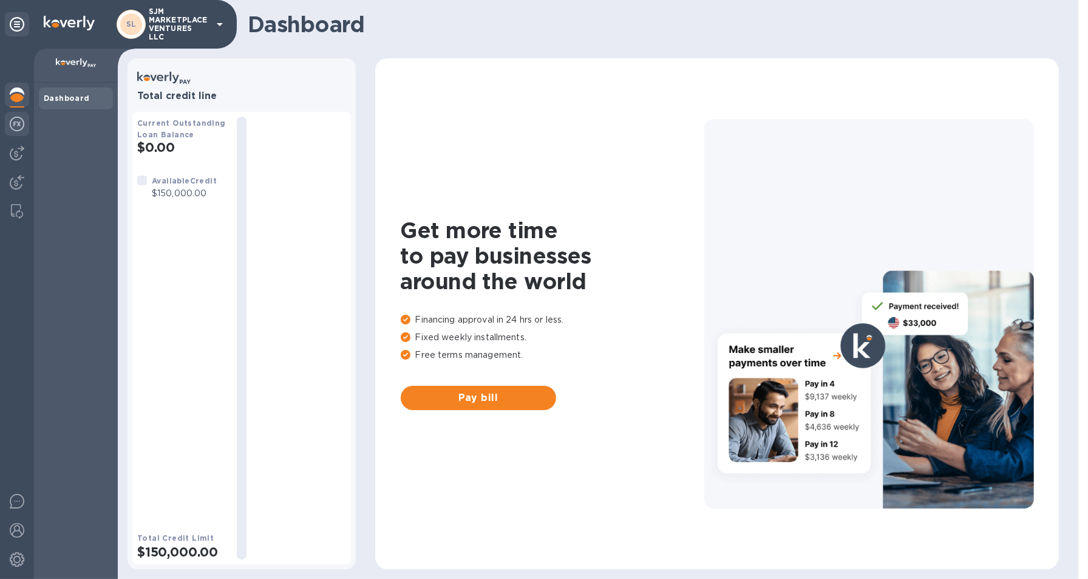
click at [15, 122] on img at bounding box center [17, 124] width 15 height 15
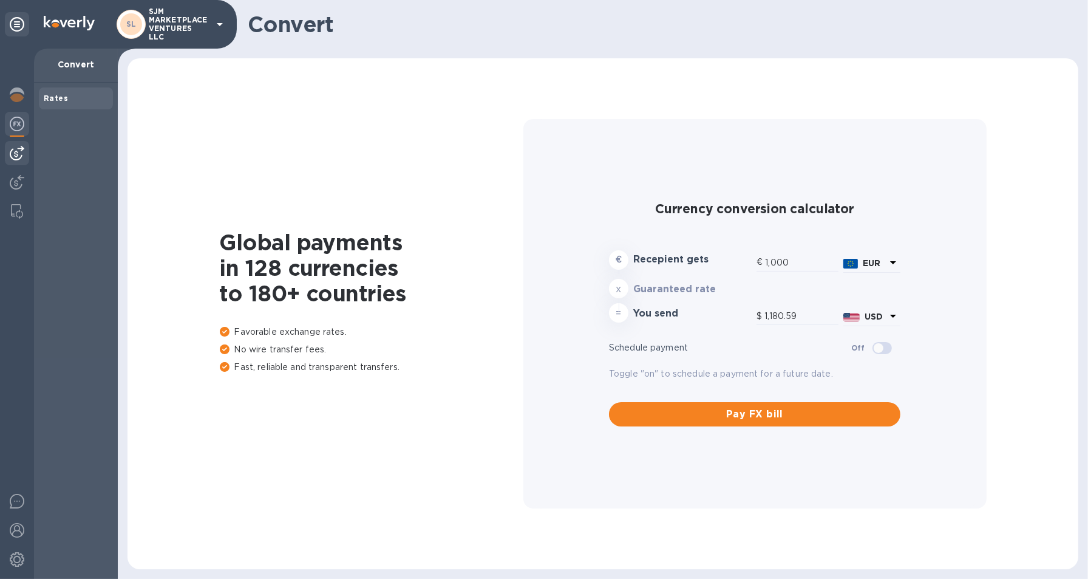
click at [15, 155] on img at bounding box center [17, 153] width 15 height 15
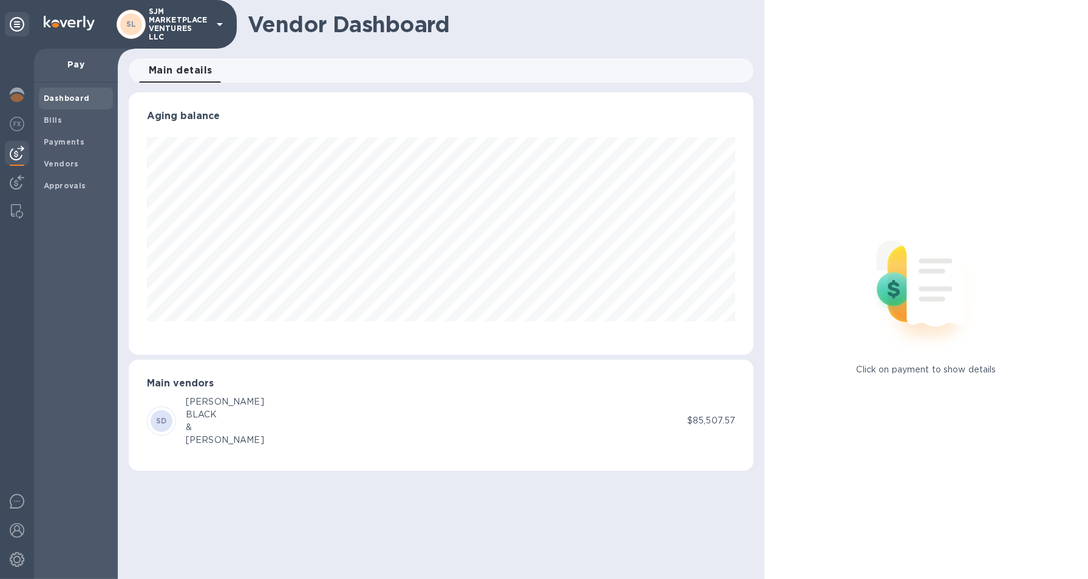
scroll to position [262, 625]
click at [185, 115] on h3 "Aging balance" at bounding box center [441, 117] width 588 height 12
click at [52, 118] on b "Bills" at bounding box center [53, 119] width 18 height 9
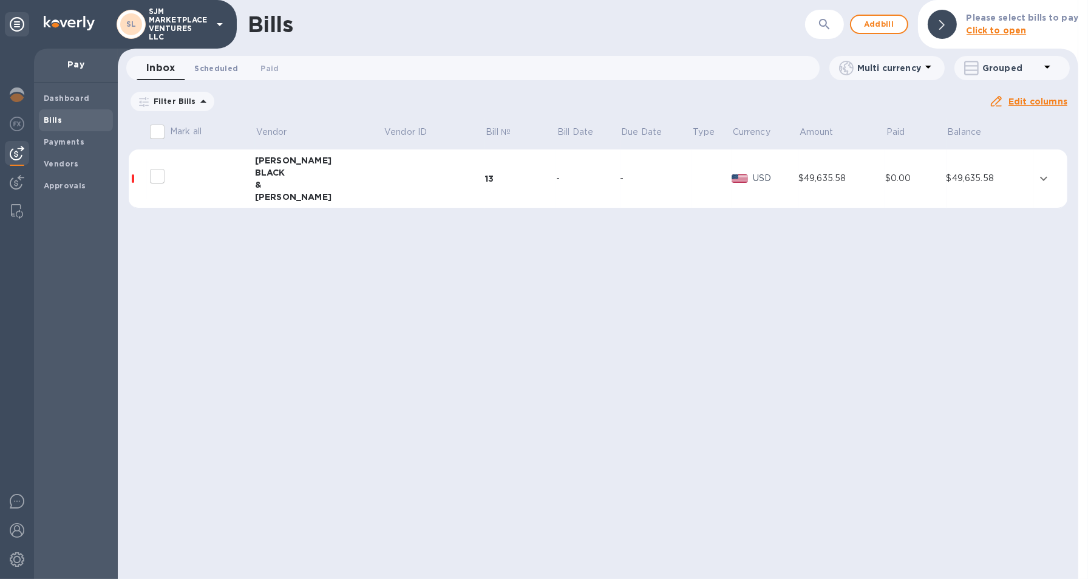
click at [212, 65] on span "Scheduled 0" at bounding box center [216, 68] width 44 height 13
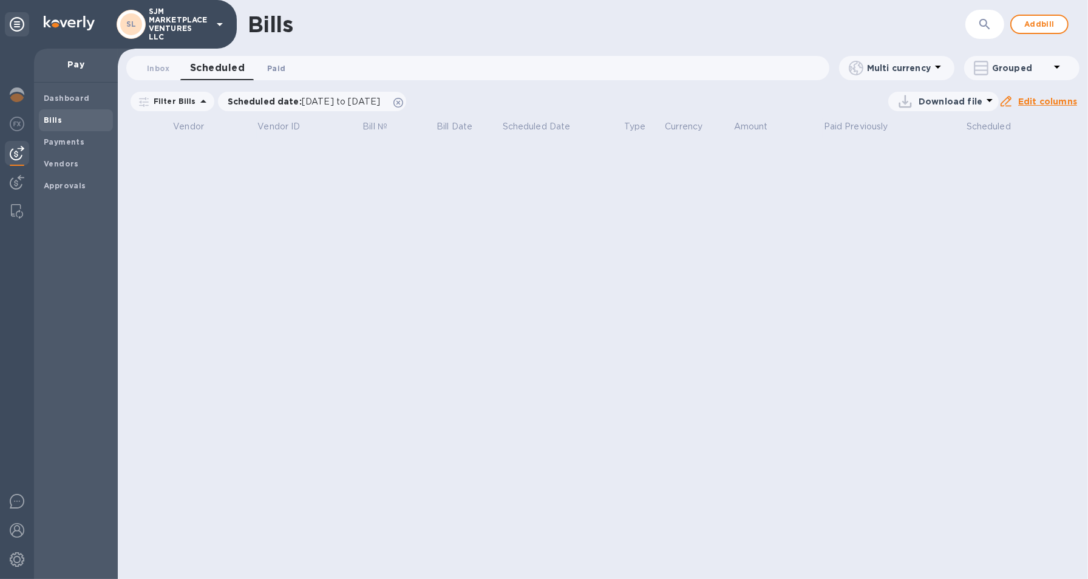
click at [276, 64] on span "Paid 0" at bounding box center [276, 68] width 18 height 13
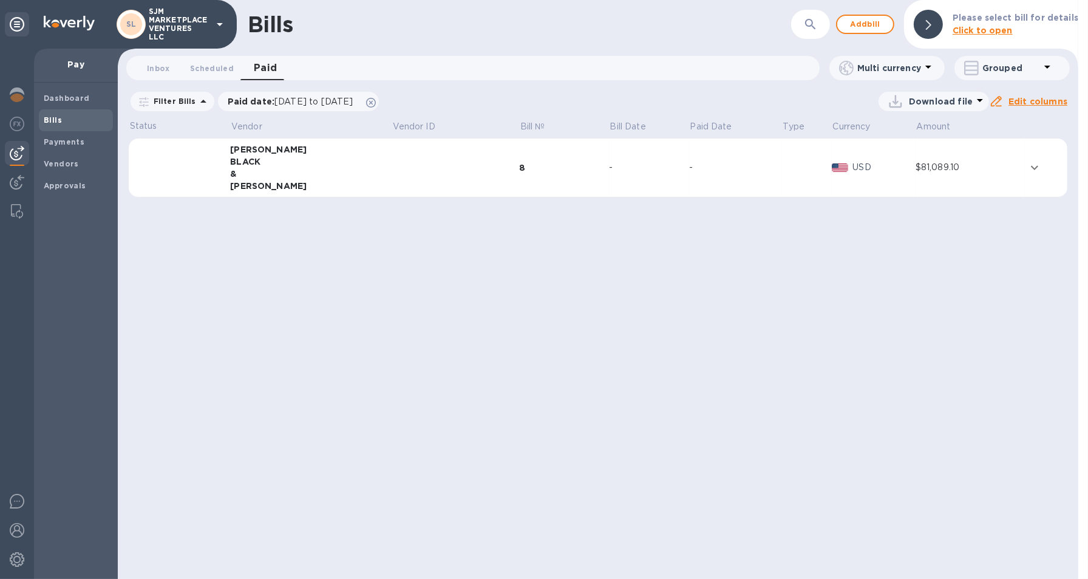
click at [1033, 171] on icon "expand row" at bounding box center [1034, 167] width 15 height 15
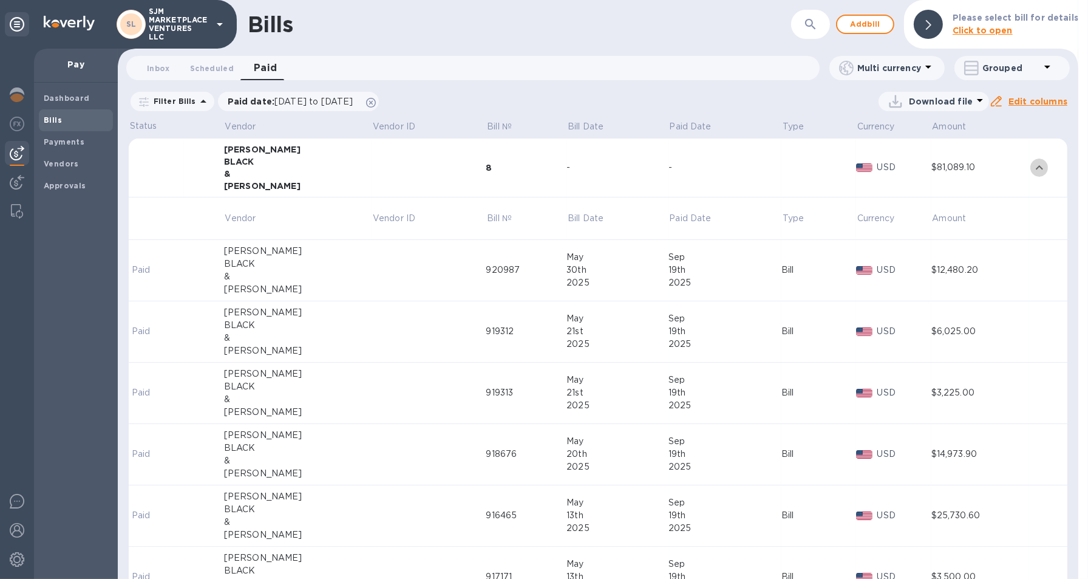
click at [1033, 171] on icon "expand row" at bounding box center [1039, 167] width 15 height 15
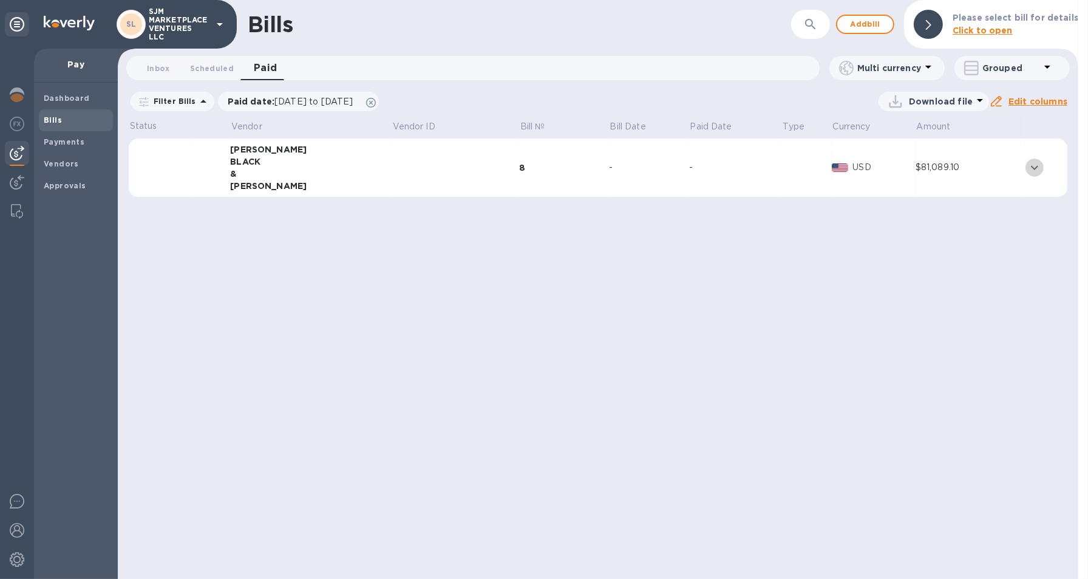
click at [1031, 170] on icon "expand row" at bounding box center [1034, 167] width 15 height 15
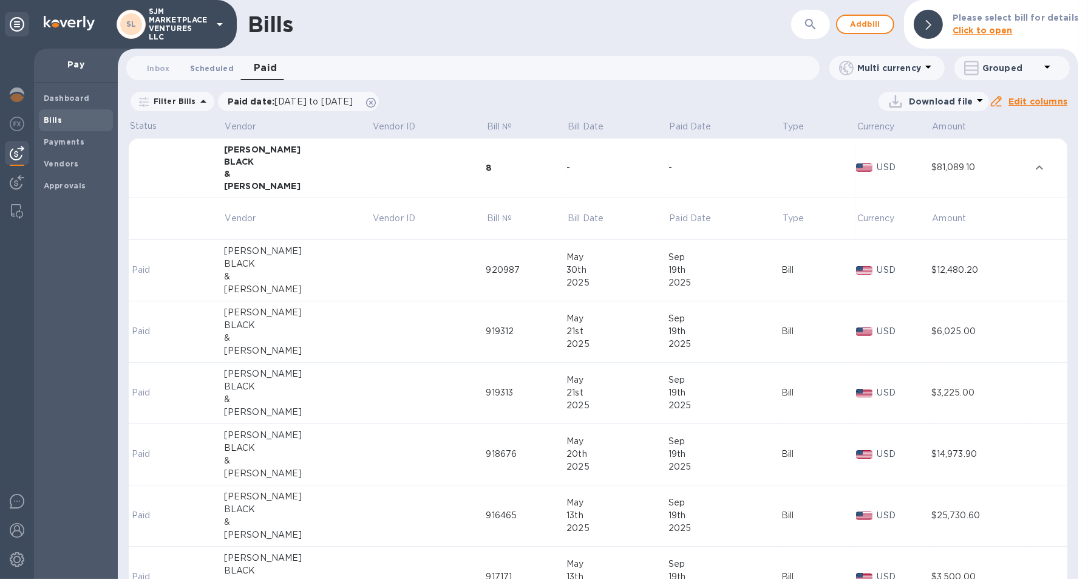
click at [206, 70] on span "Scheduled 0" at bounding box center [212, 68] width 44 height 13
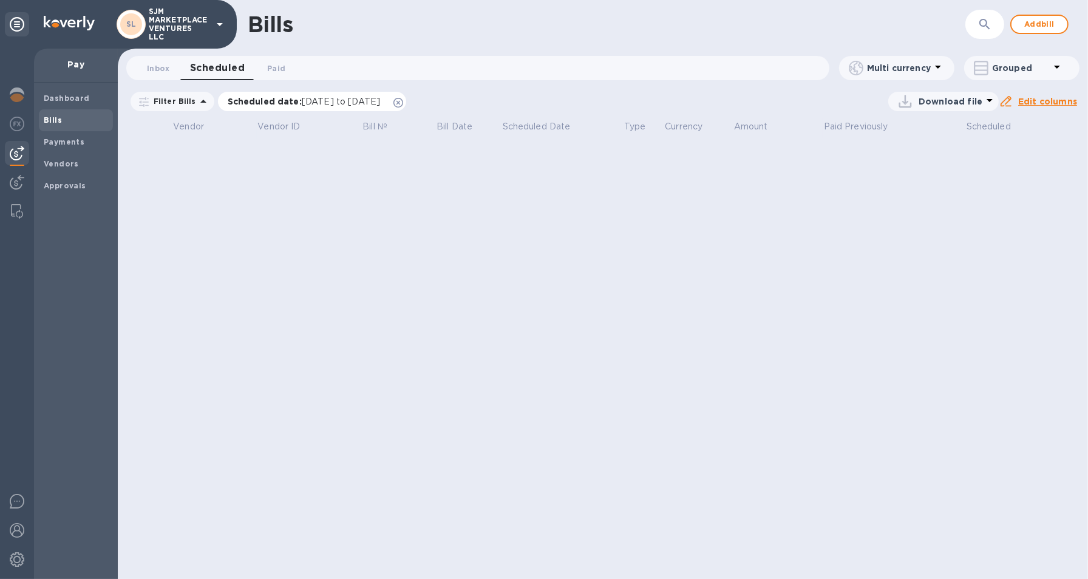
click at [403, 103] on icon at bounding box center [398, 103] width 10 height 10
click at [153, 69] on span "Inbox 0" at bounding box center [158, 68] width 23 height 13
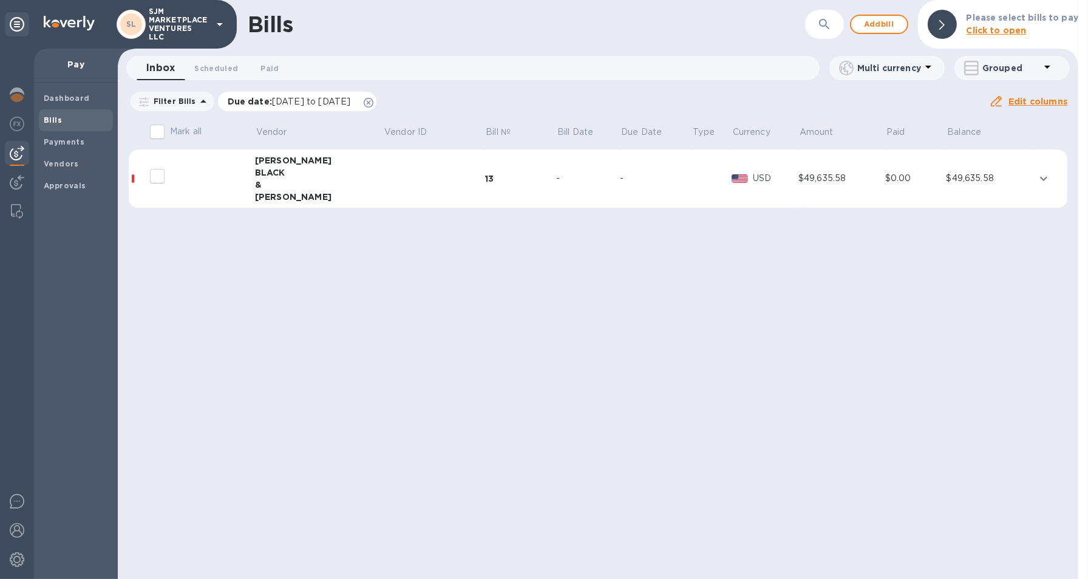
click at [373, 100] on icon at bounding box center [369, 103] width 10 height 10
click at [160, 175] on input "decorative checkbox" at bounding box center [158, 176] width 26 height 26
checkbox input "false"
click at [155, 130] on input "Mark all" at bounding box center [158, 132] width 26 height 26
checkbox input "true"
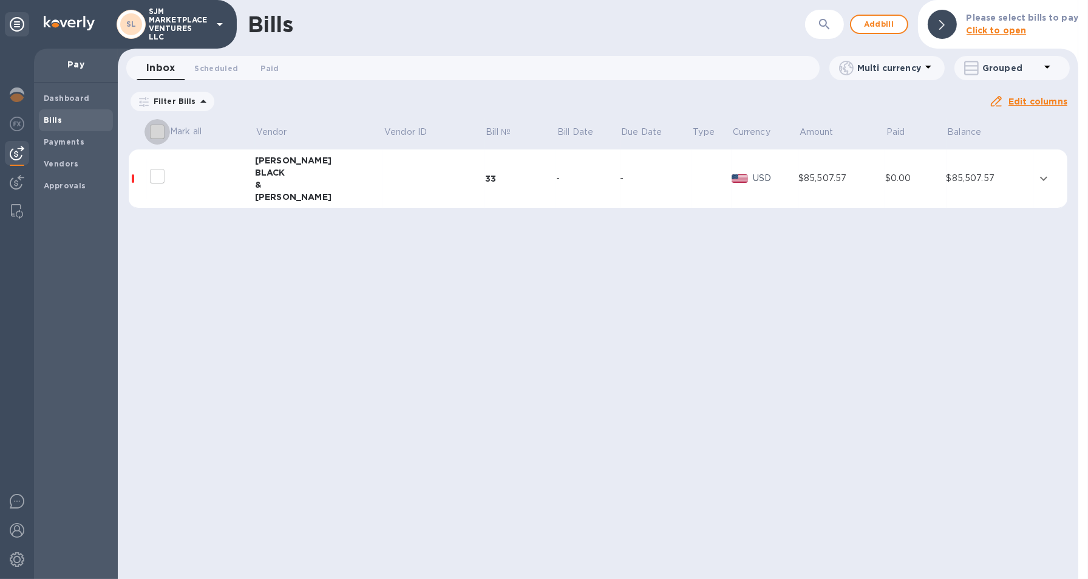
checkbox input "true"
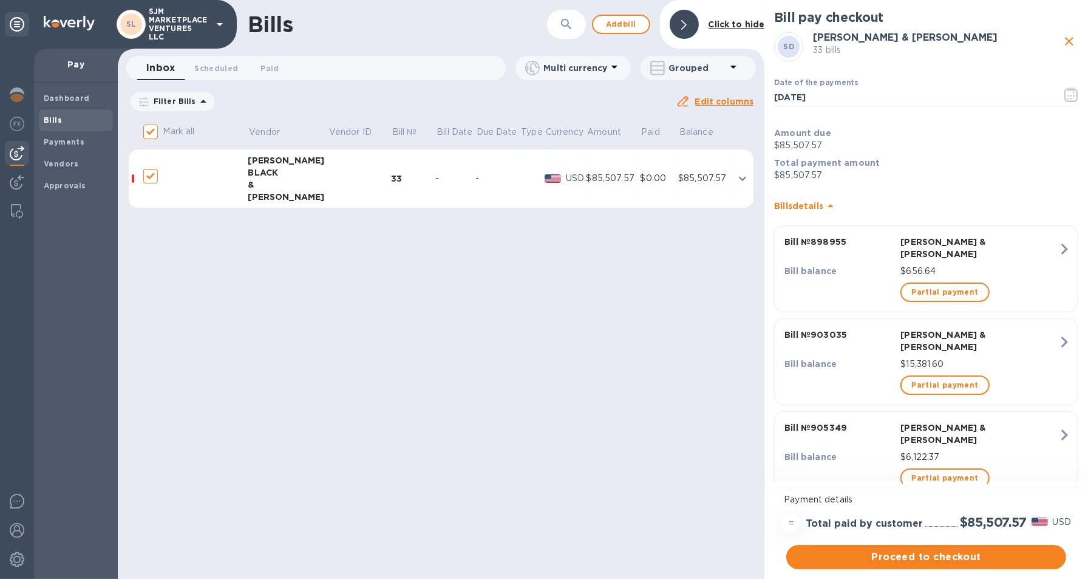
click at [739, 178] on icon "expand row" at bounding box center [742, 178] width 7 height 4
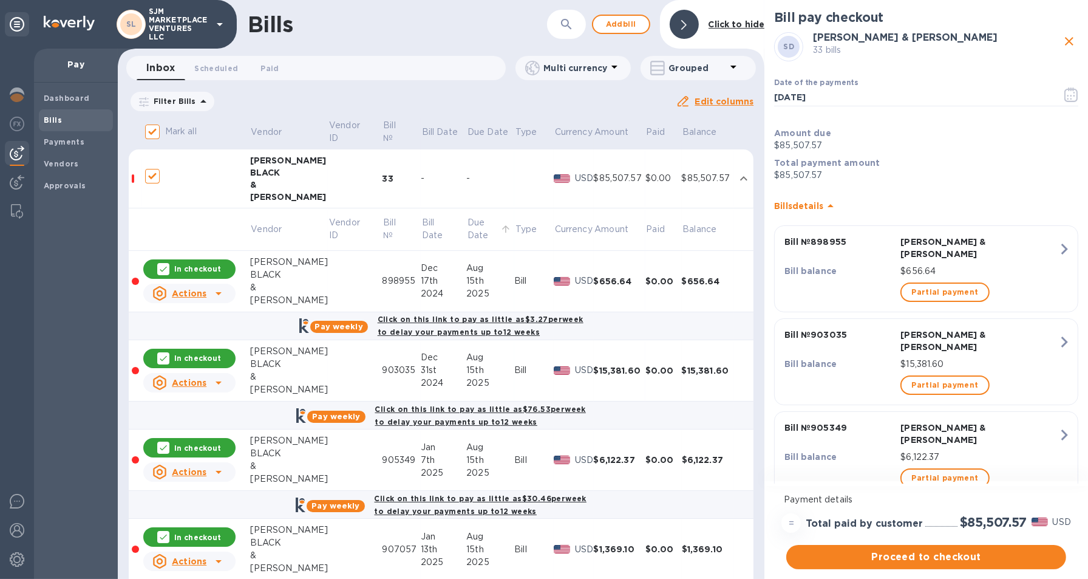
click at [468, 231] on p "Due Date" at bounding box center [483, 229] width 30 height 26
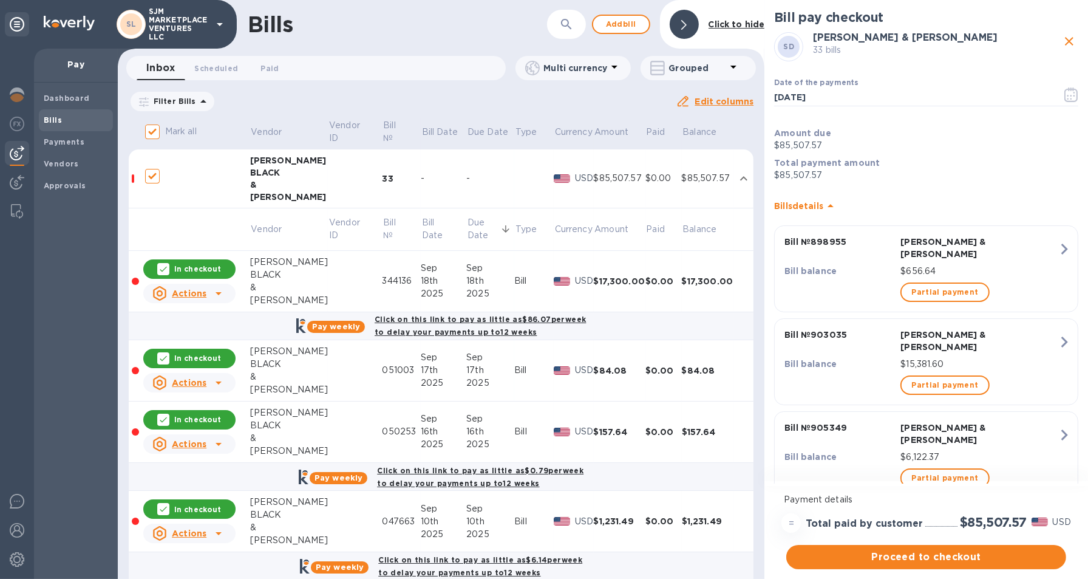
click at [468, 231] on p "Due Date" at bounding box center [483, 229] width 30 height 26
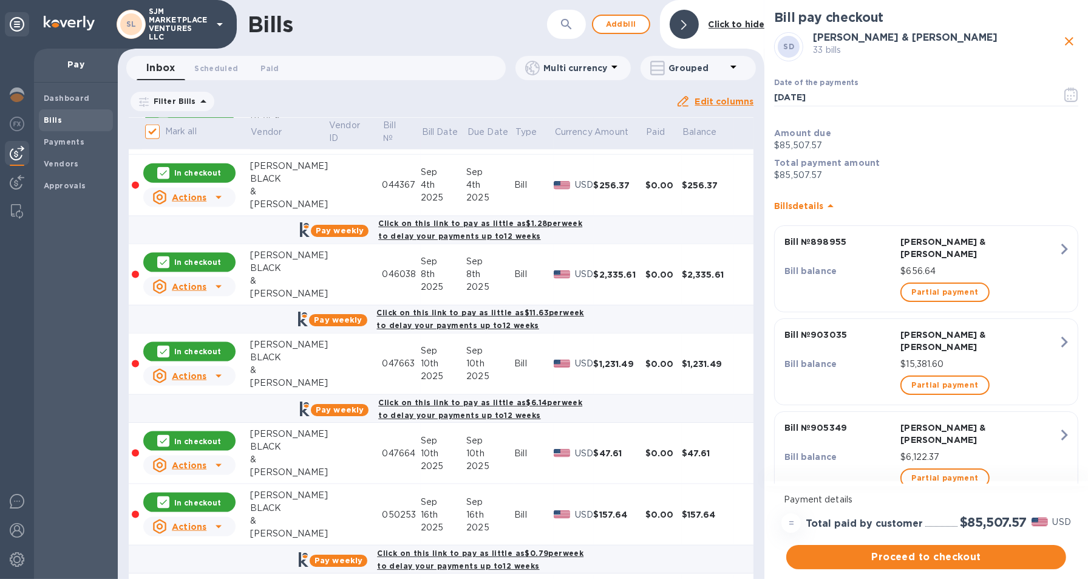
scroll to position [2267, 0]
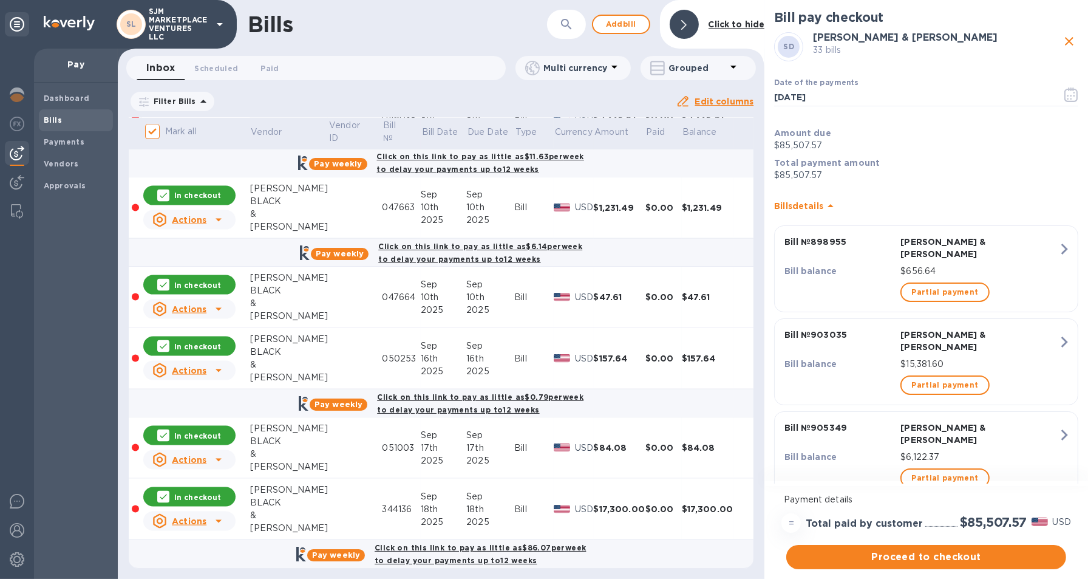
click at [164, 492] on icon at bounding box center [163, 497] width 10 height 10
checkbox input "false"
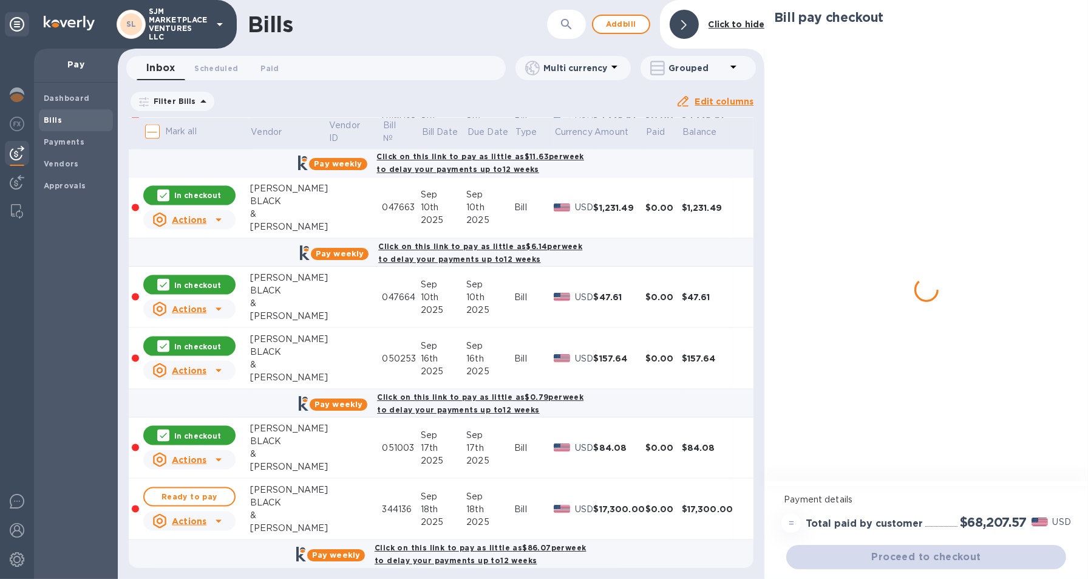
checkbox input "false"
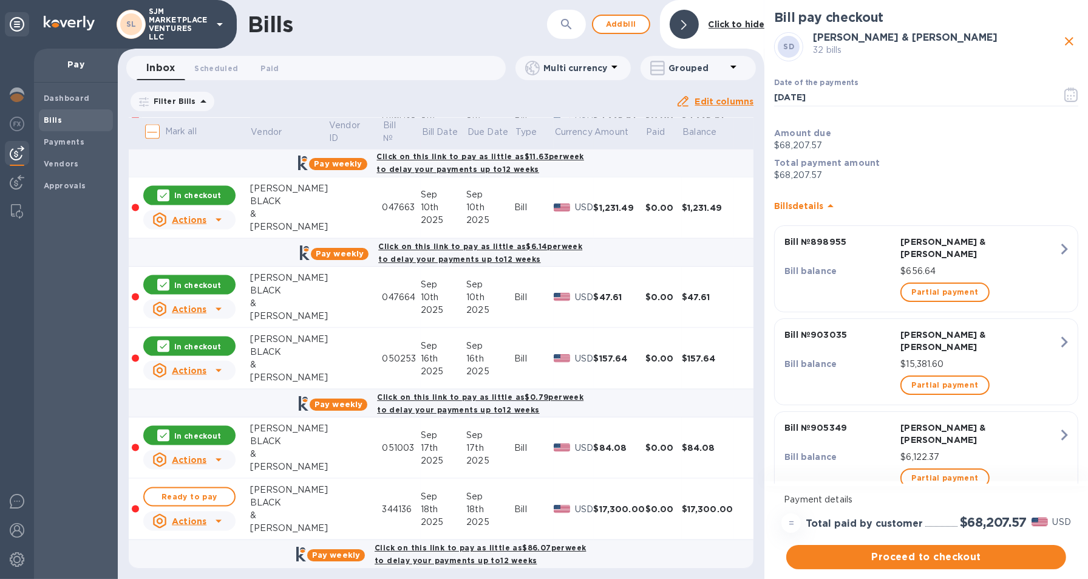
click at [163, 430] on icon at bounding box center [163, 435] width 10 height 10
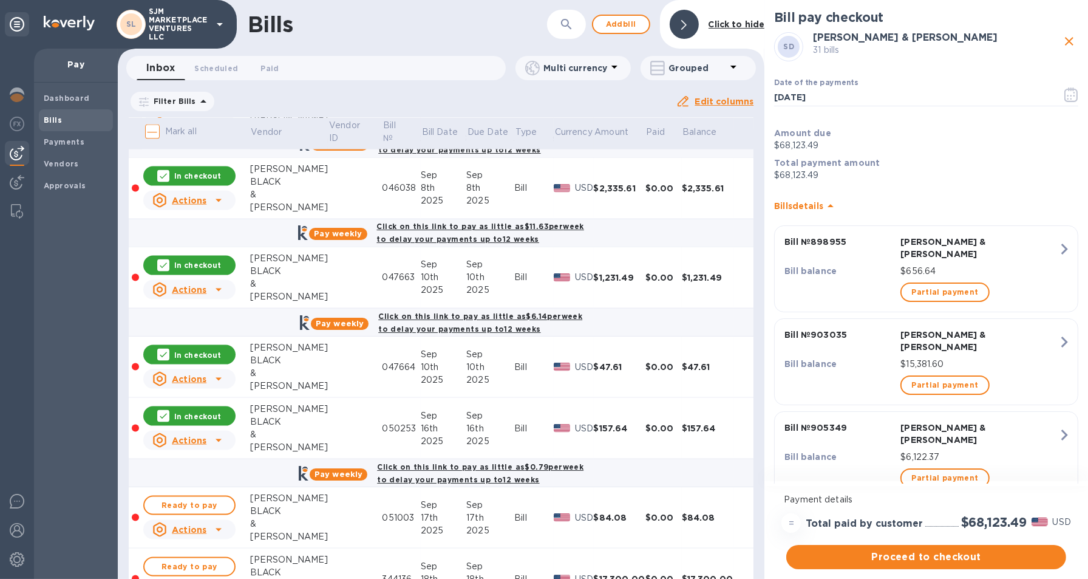
scroll to position [2196, 0]
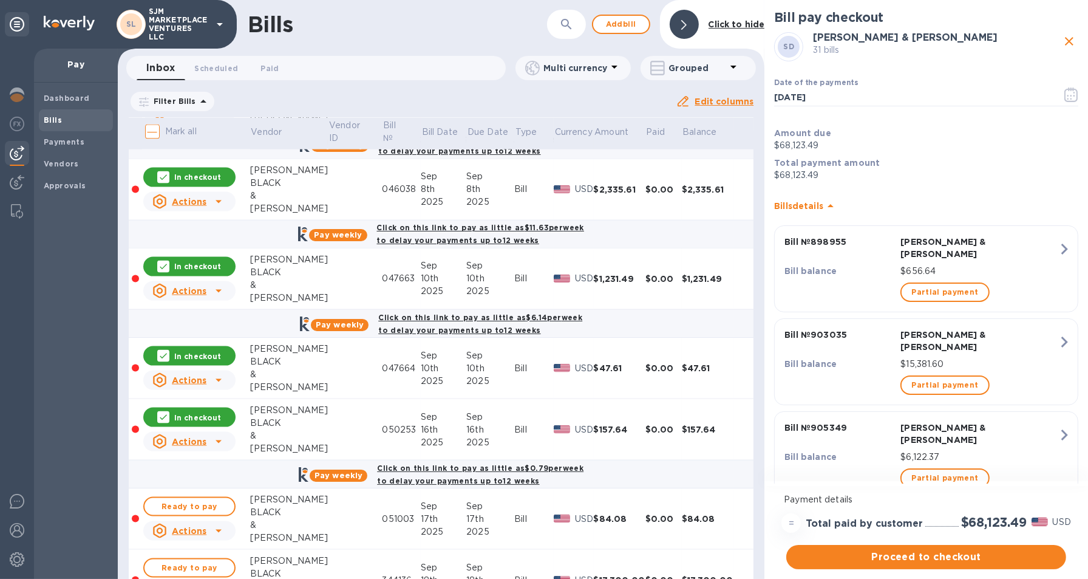
click at [166, 412] on icon at bounding box center [163, 417] width 10 height 10
click at [166, 352] on icon at bounding box center [163, 356] width 10 height 10
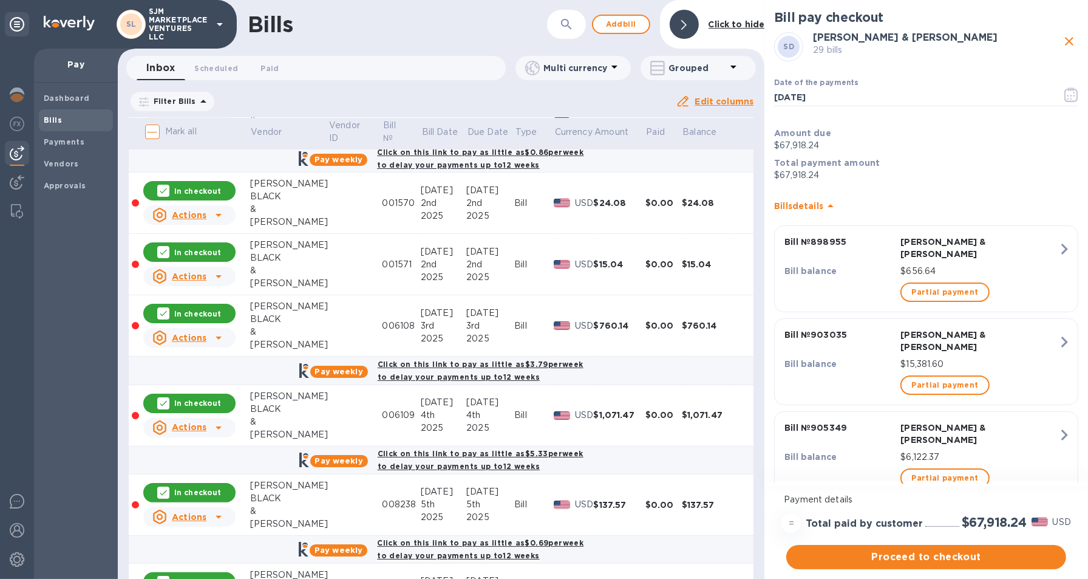
scroll to position [0, 0]
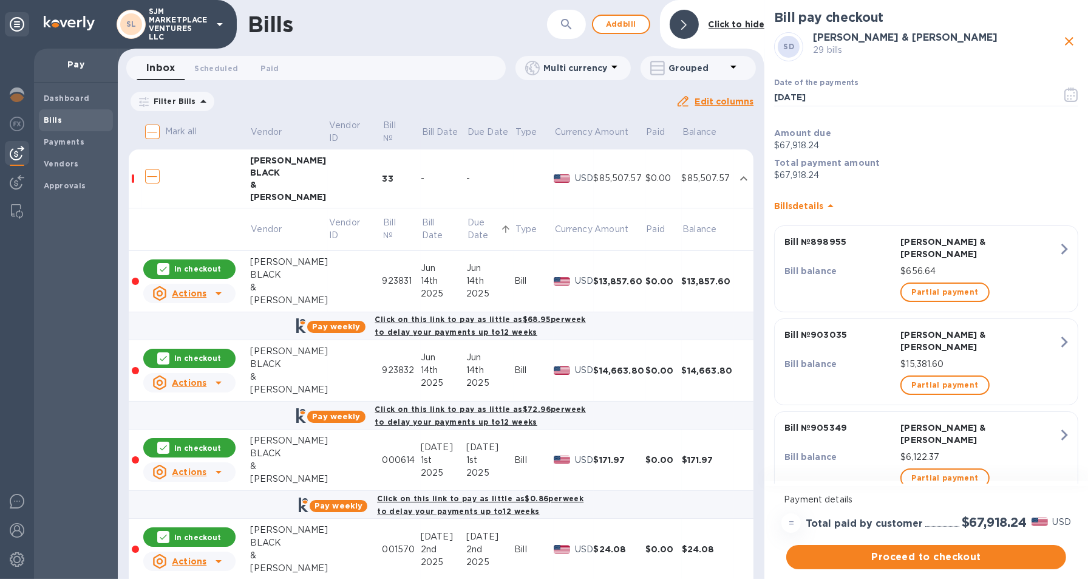
click at [424, 131] on p "Bill Date" at bounding box center [440, 132] width 36 height 13
click at [422, 230] on p "Bill Date" at bounding box center [436, 229] width 28 height 26
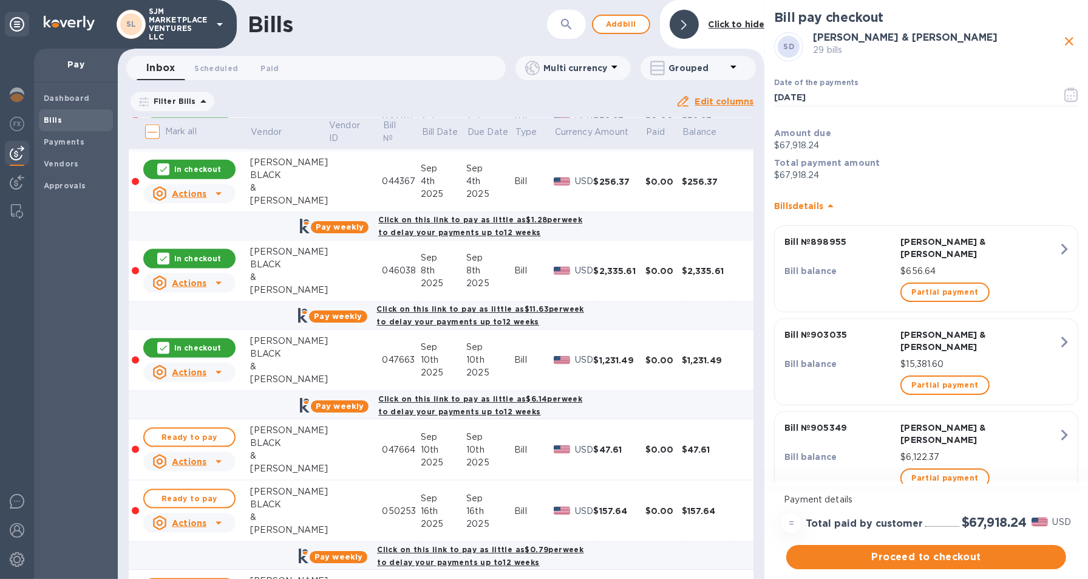
scroll to position [2267, 0]
